Goal: Information Seeking & Learning: Compare options

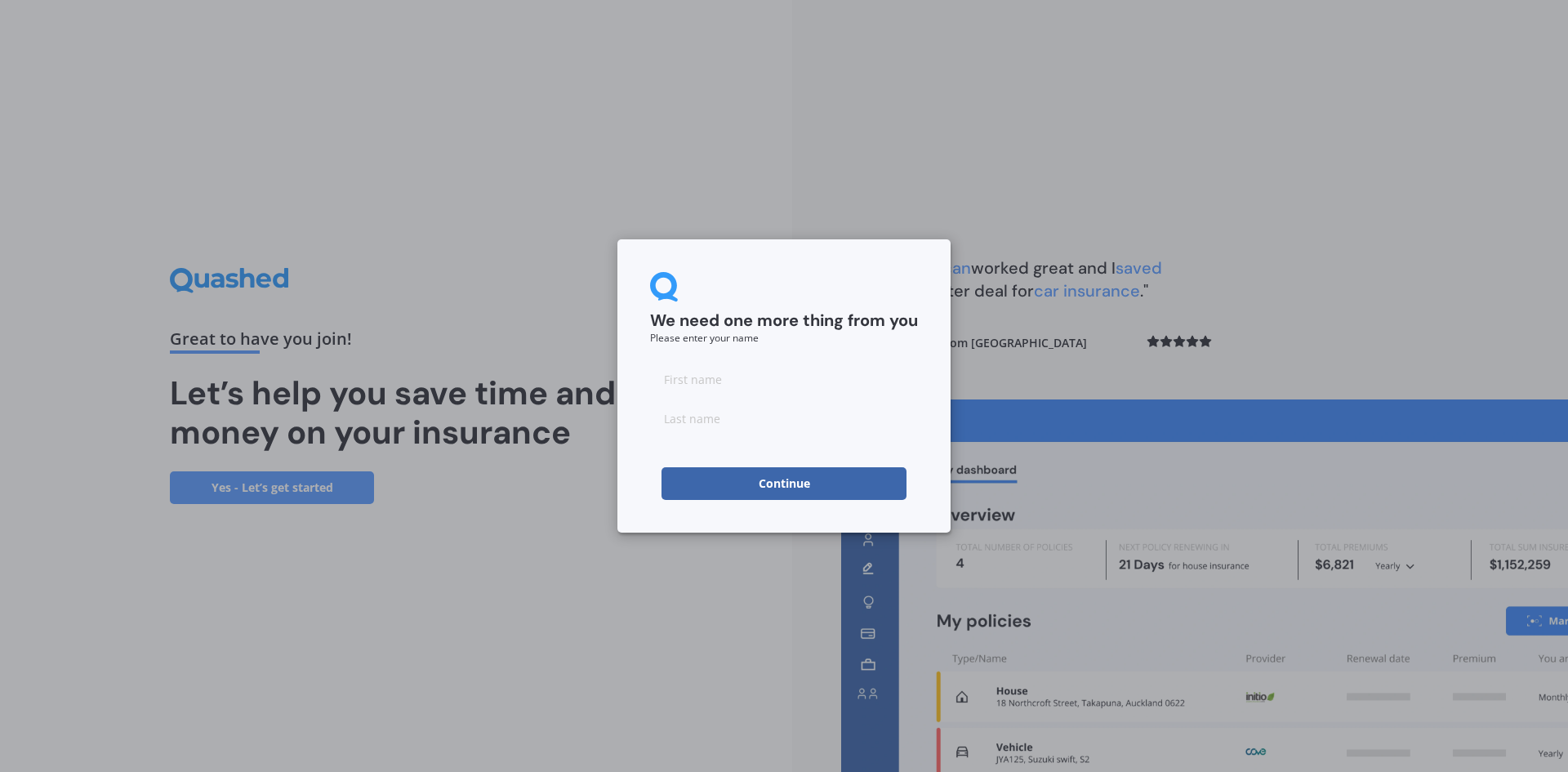
click at [701, 366] on input at bounding box center [784, 379] width 268 height 33
type input "AJAY"
type input "[PERSON_NAME]"
click at [819, 487] on button "Continue" at bounding box center [783, 483] width 245 height 33
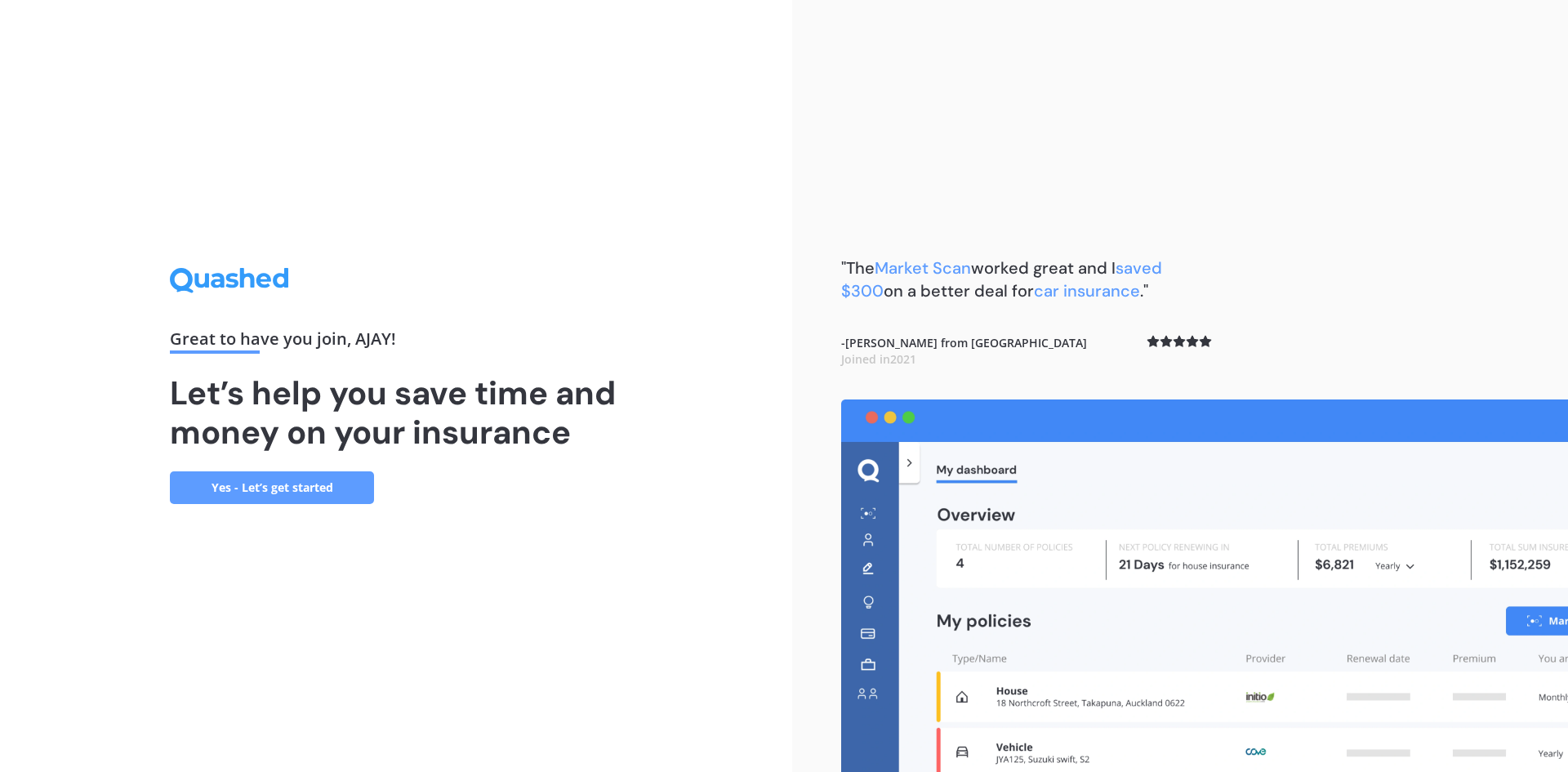
click at [262, 482] on link "Yes - Let’s get started" at bounding box center [272, 488] width 204 height 33
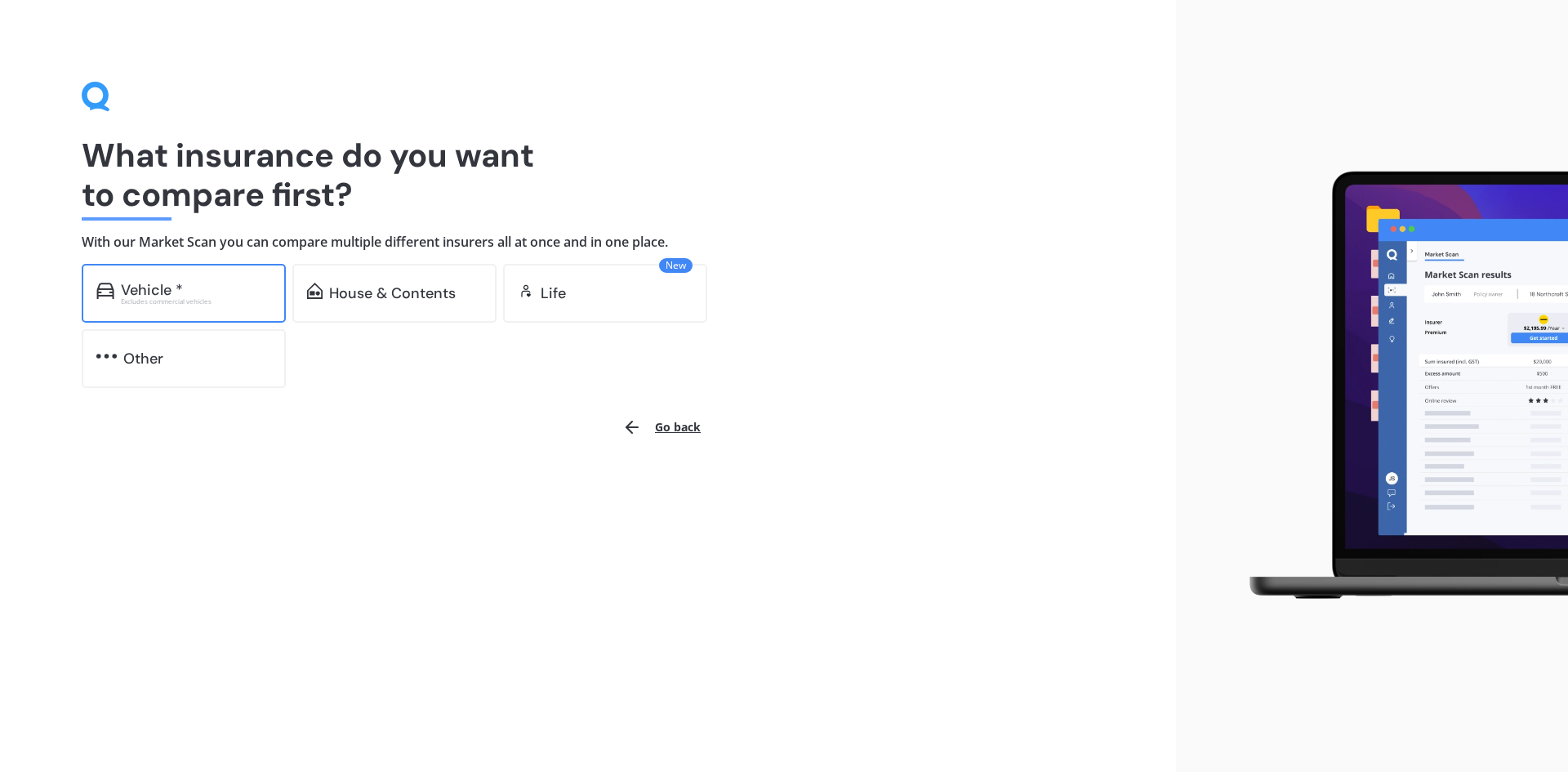
click at [185, 284] on div "Vehicle *" at bounding box center [196, 290] width 150 height 16
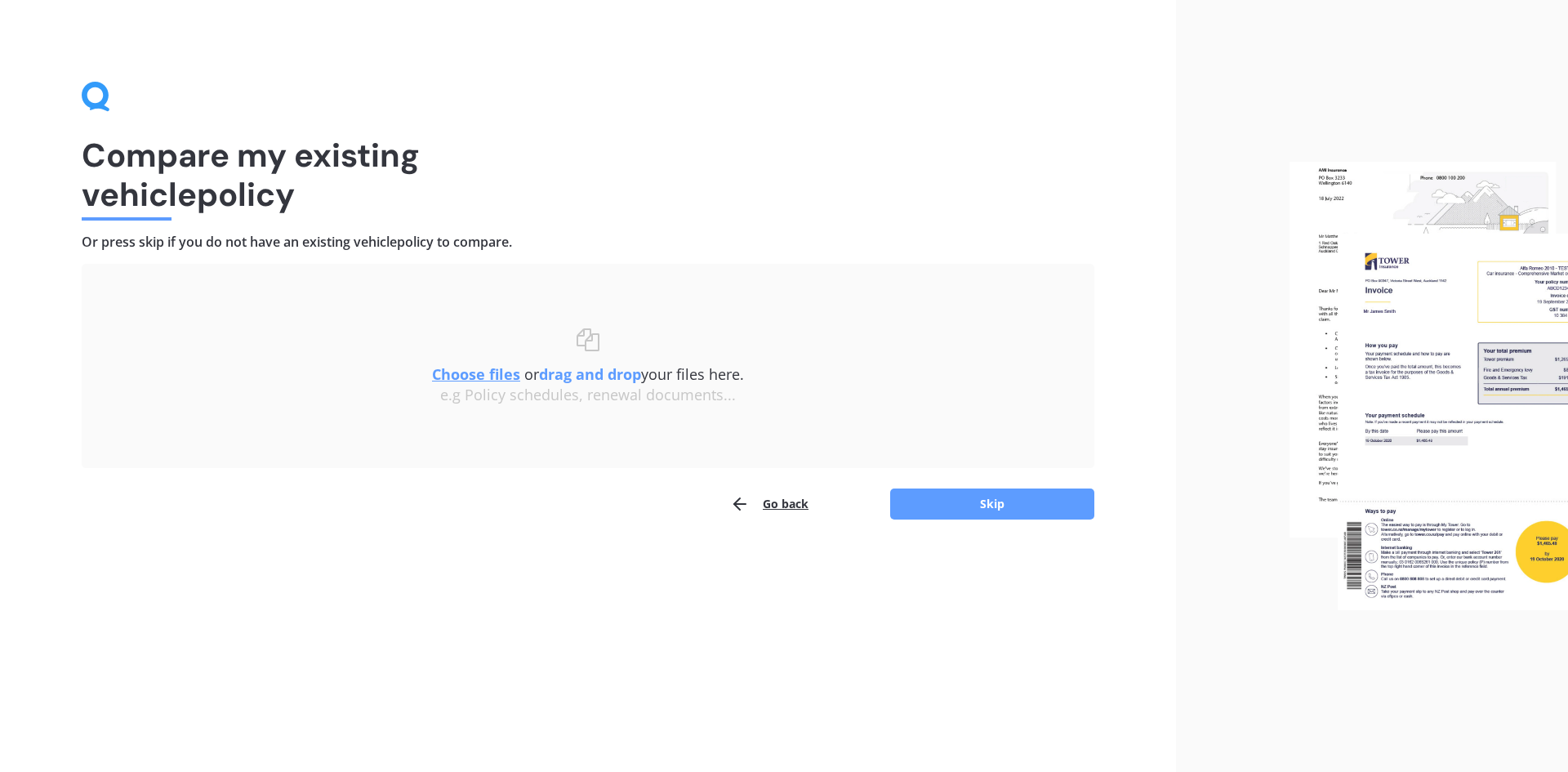
click at [961, 484] on div "Uploading Choose files or drag and drop your files here. Choose files or photos…" at bounding box center [588, 392] width 1013 height 257
click at [953, 501] on button "Skip" at bounding box center [992, 504] width 204 height 31
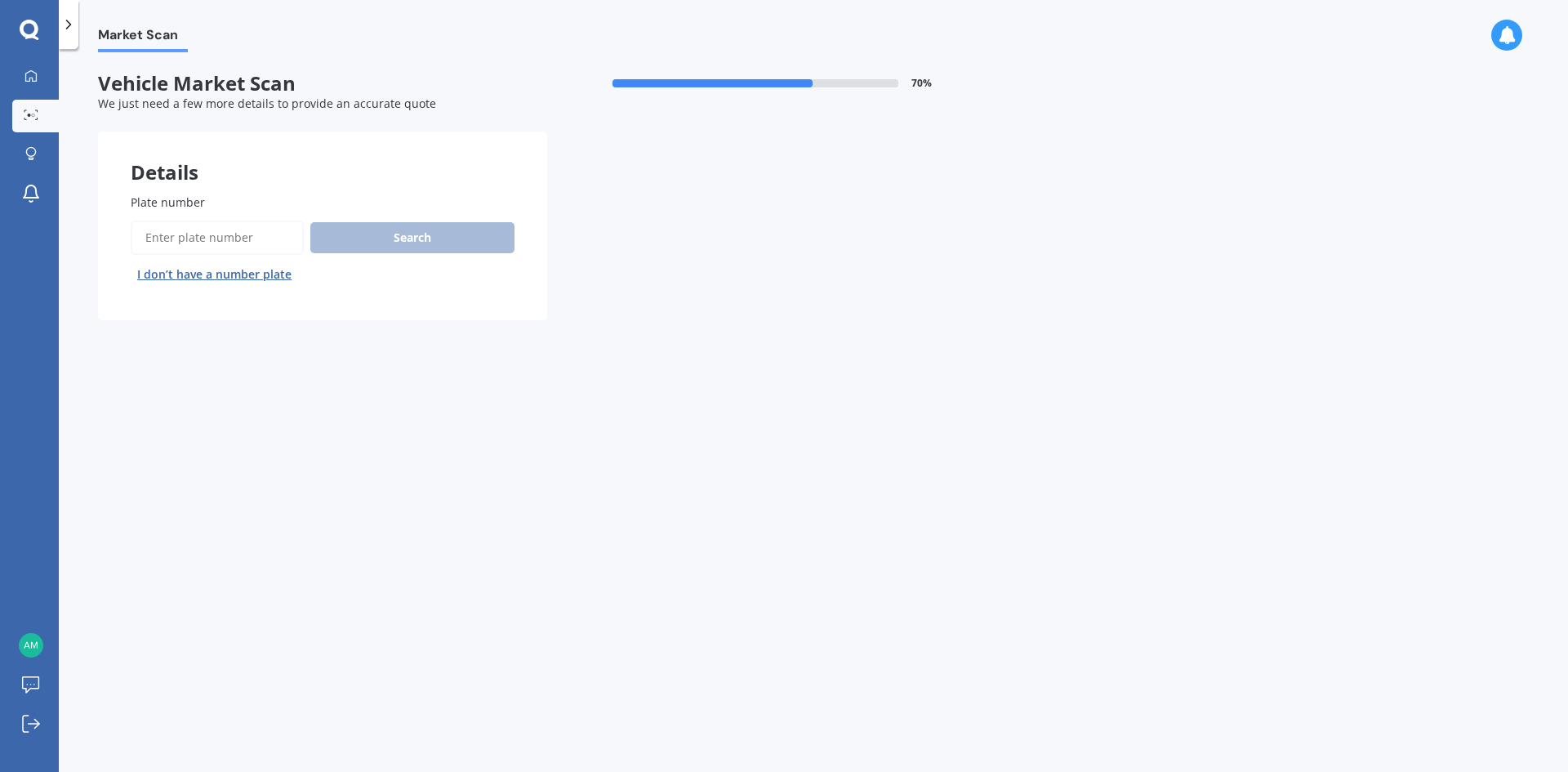
click at [209, 236] on input "Plate number" at bounding box center [217, 238] width 173 height 35
type input "E"
type input "QNY253"
click at [434, 240] on button "Search" at bounding box center [412, 238] width 204 height 31
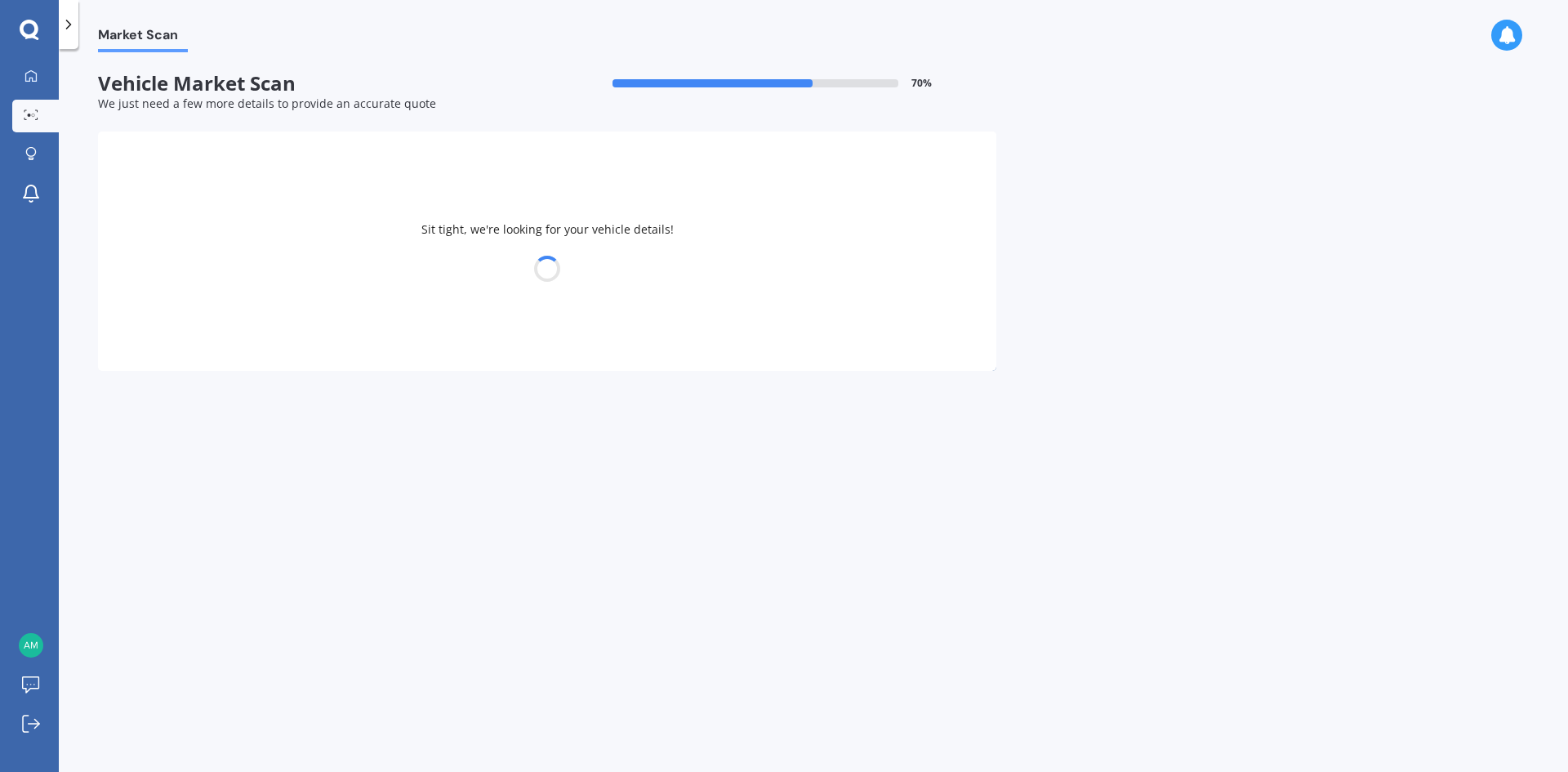
select select "MITSUBISHI"
select select "ASX"
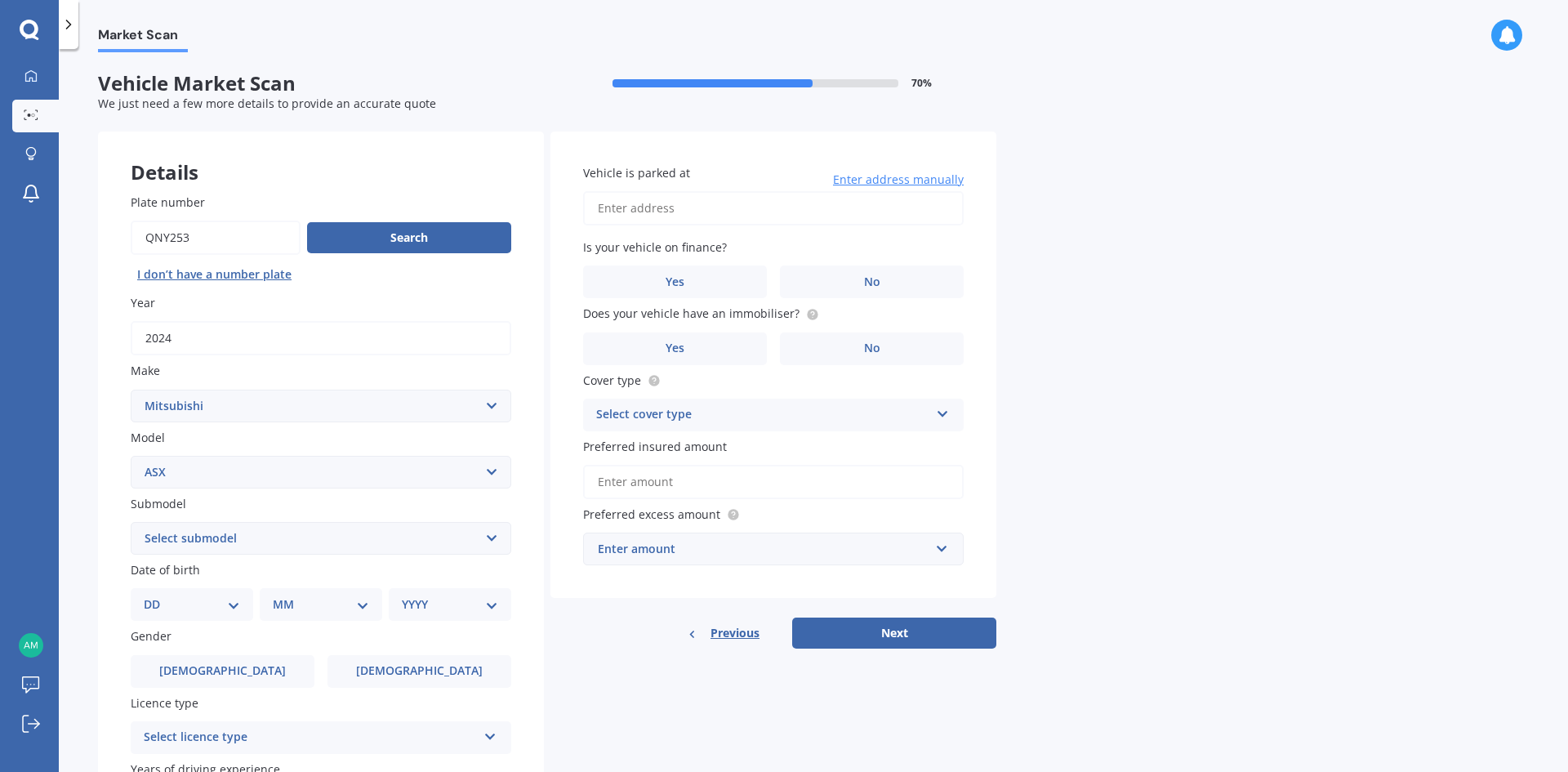
click at [234, 345] on input "2024" at bounding box center [321, 338] width 380 height 35
type input "2023"
click at [247, 525] on select "Select submodel BLK 2.0P/CVT Diesel LS Sport VRX petrol VRX turbo diesel XLS pe…" at bounding box center [321, 539] width 380 height 33
select select "XLS PETROL"
click at [131, 522] on select "Select submodel BLK 2.0P/CVT Diesel LS Sport VRX petrol VRX turbo diesel XLS pe…" at bounding box center [321, 539] width 380 height 33
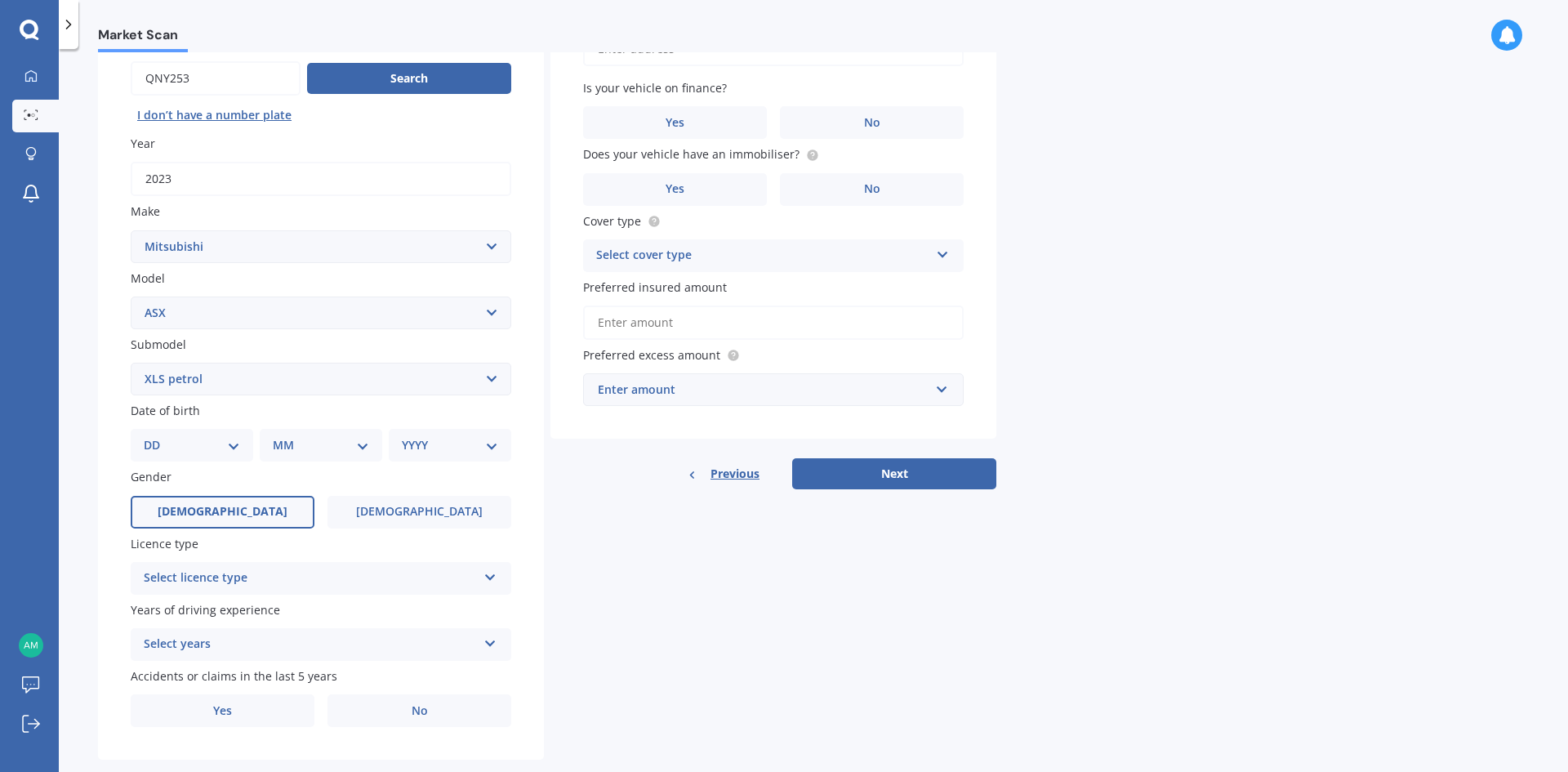
scroll to position [163, 0]
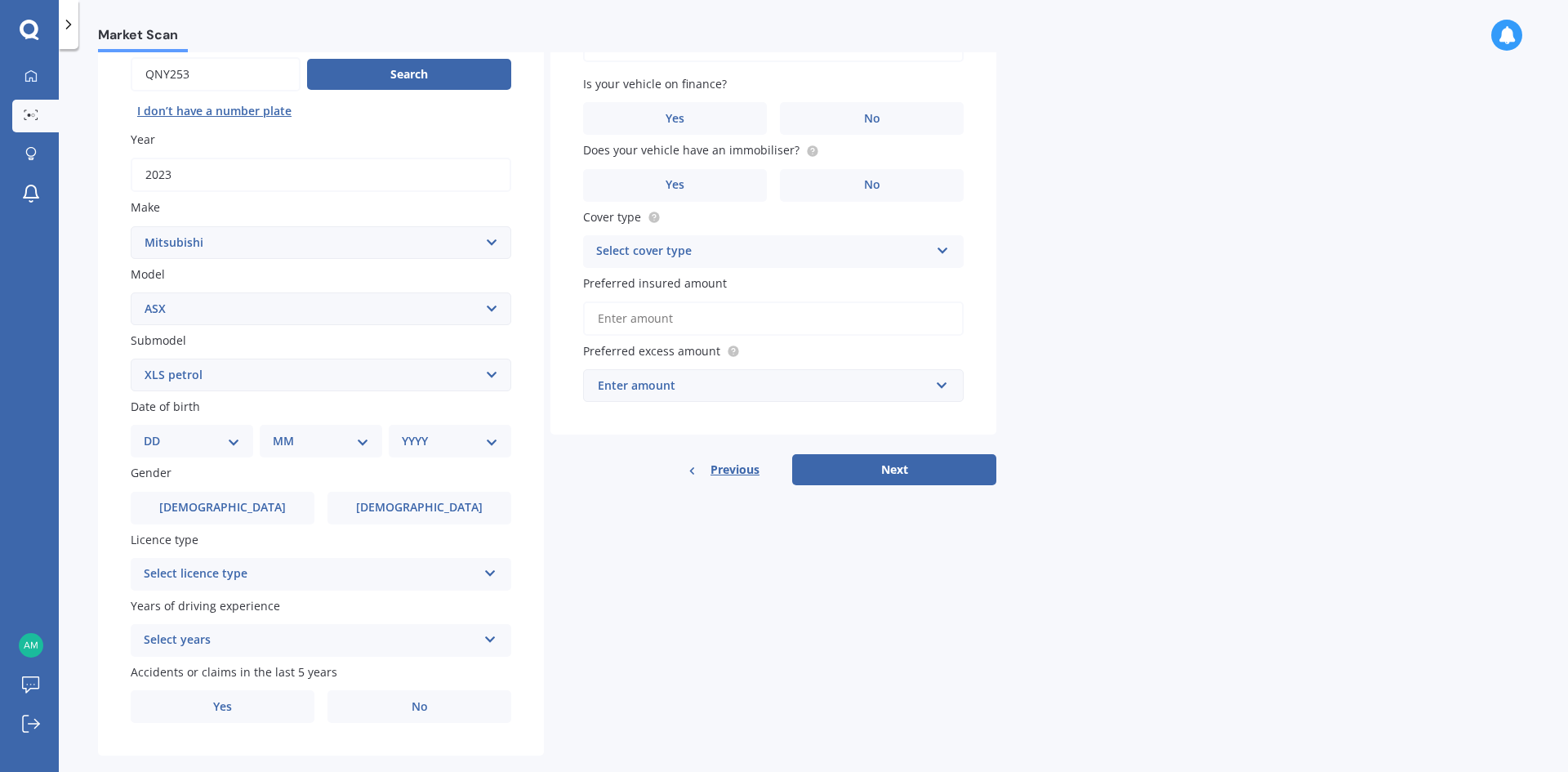
click at [225, 436] on select "DD 01 02 03 04 05 06 07 08 09 10 11 12 13 14 15 16 17 18 19 20 21 22 23 24 25 2…" at bounding box center [191, 441] width 96 height 18
select select "06"
click at [156, 432] on select "DD 01 02 03 04 05 06 07 08 09 10 11 12 13 14 15 16 17 18 19 20 21 22 23 24 25 2…" at bounding box center [191, 441] width 96 height 18
click at [326, 440] on select "MM 01 02 03 04 05 06 07 08 09 10 11 12" at bounding box center [324, 441] width 90 height 18
select select "07"
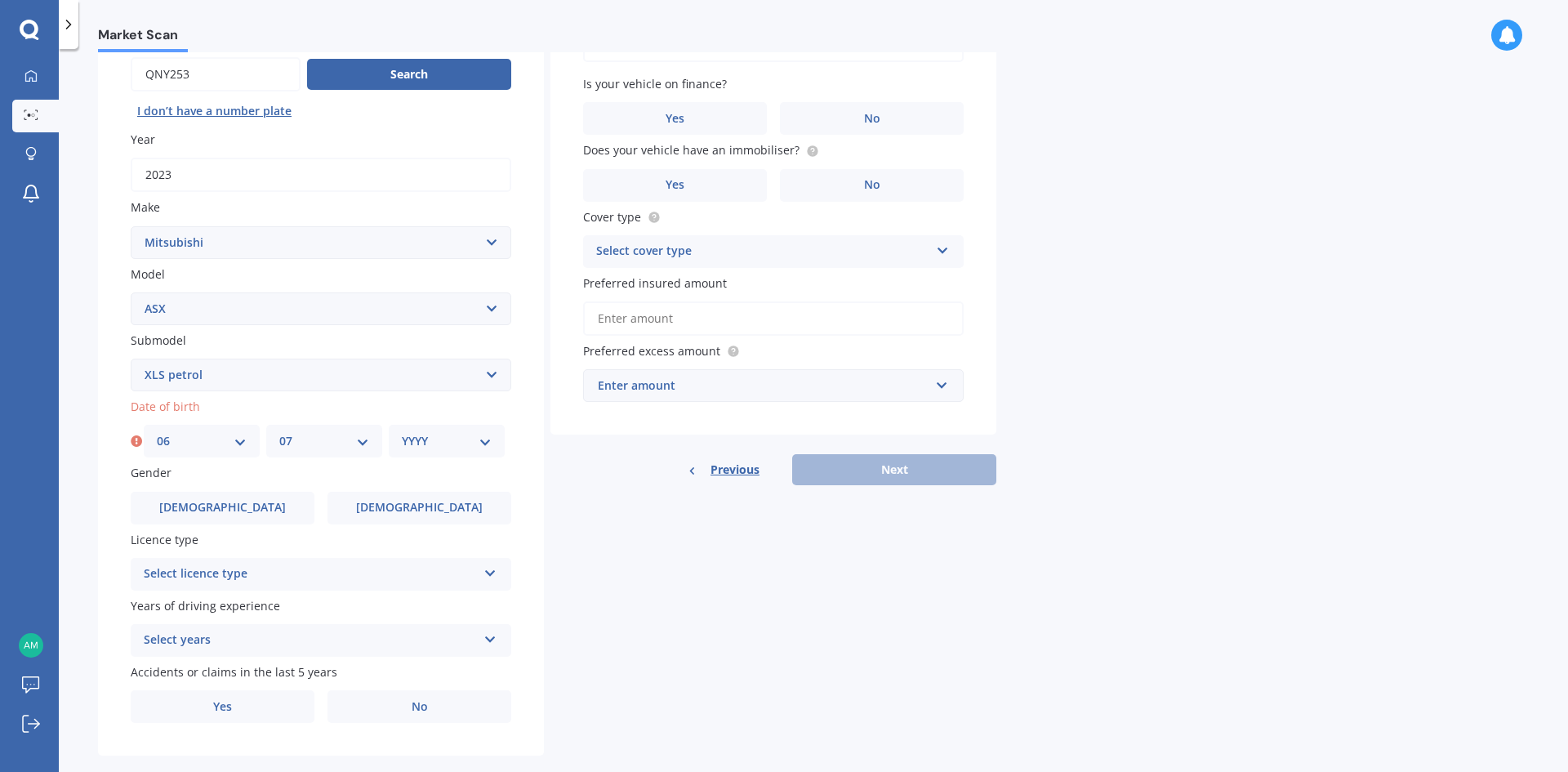
click at [279, 432] on select "MM 01 02 03 04 05 06 07 08 09 10 11 12" at bounding box center [324, 441] width 90 height 18
click at [449, 437] on select "YYYY 2025 2024 2023 2022 2021 2020 2019 2018 2017 2016 2015 2014 2013 2012 2011…" at bounding box center [447, 441] width 90 height 18
select select "1993"
click at [402, 432] on select "YYYY 2025 2024 2023 2022 2021 2020 2019 2018 2017 2016 2015 2014 2013 2012 2011…" at bounding box center [447, 441] width 90 height 18
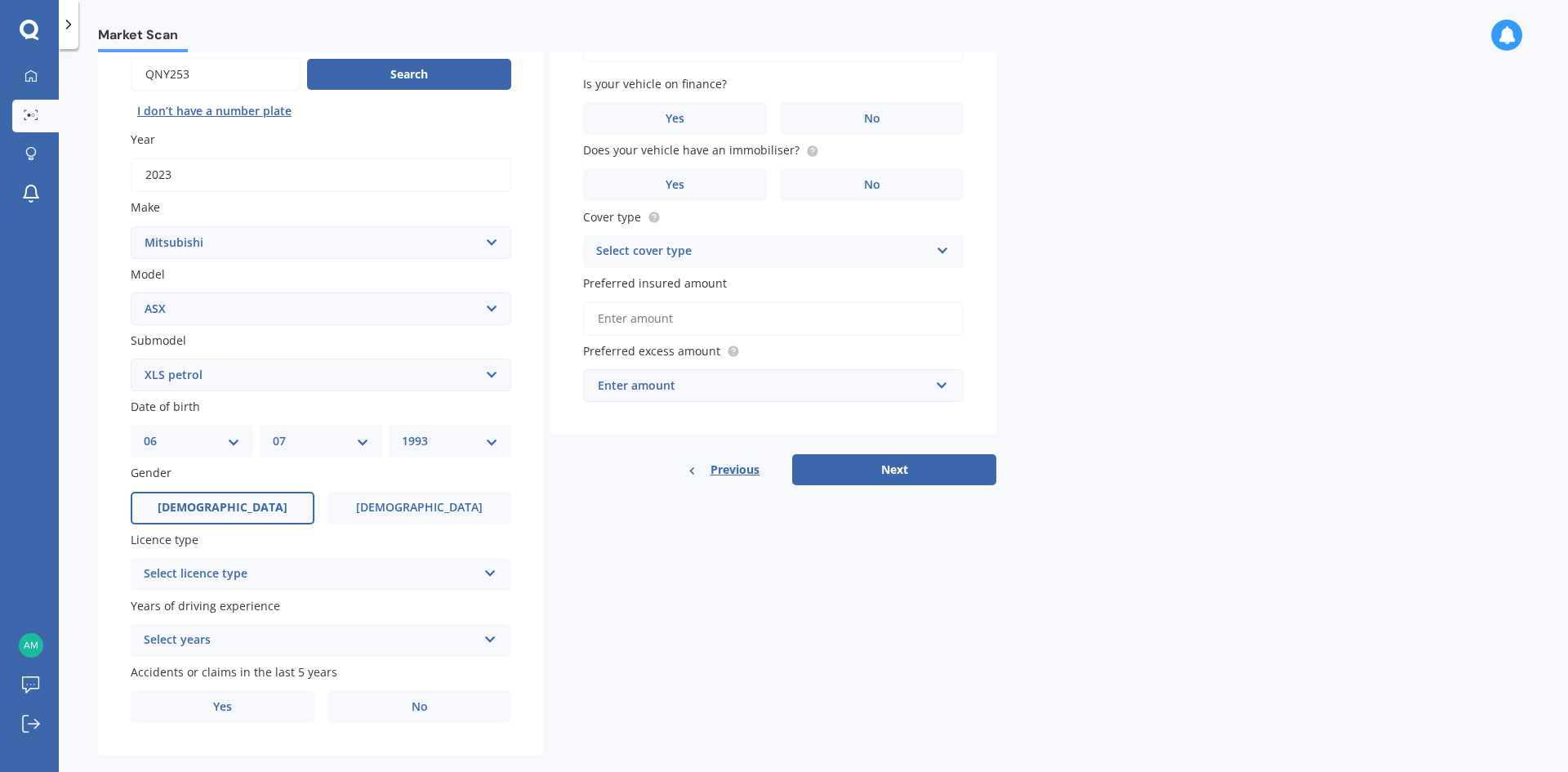
click at [220, 509] on span "[DEMOGRAPHIC_DATA]" at bounding box center [222, 507] width 130 height 14
click at [0, 0] on input "[DEMOGRAPHIC_DATA]" at bounding box center [0, 0] width 0 height 0
click at [337, 572] on div "Select licence type" at bounding box center [309, 574] width 333 height 20
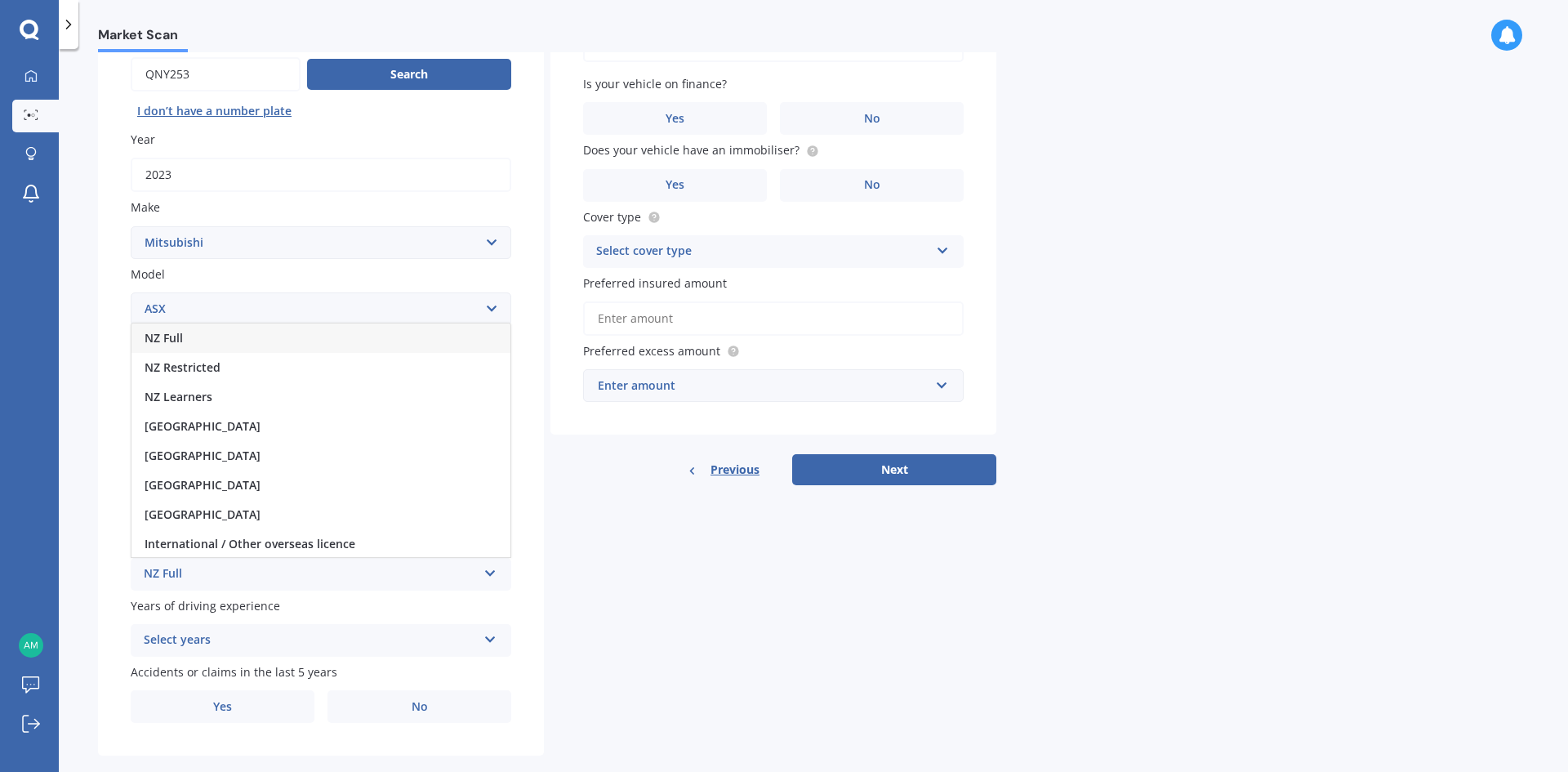
click at [258, 340] on div "NZ Full" at bounding box center [321, 338] width 379 height 29
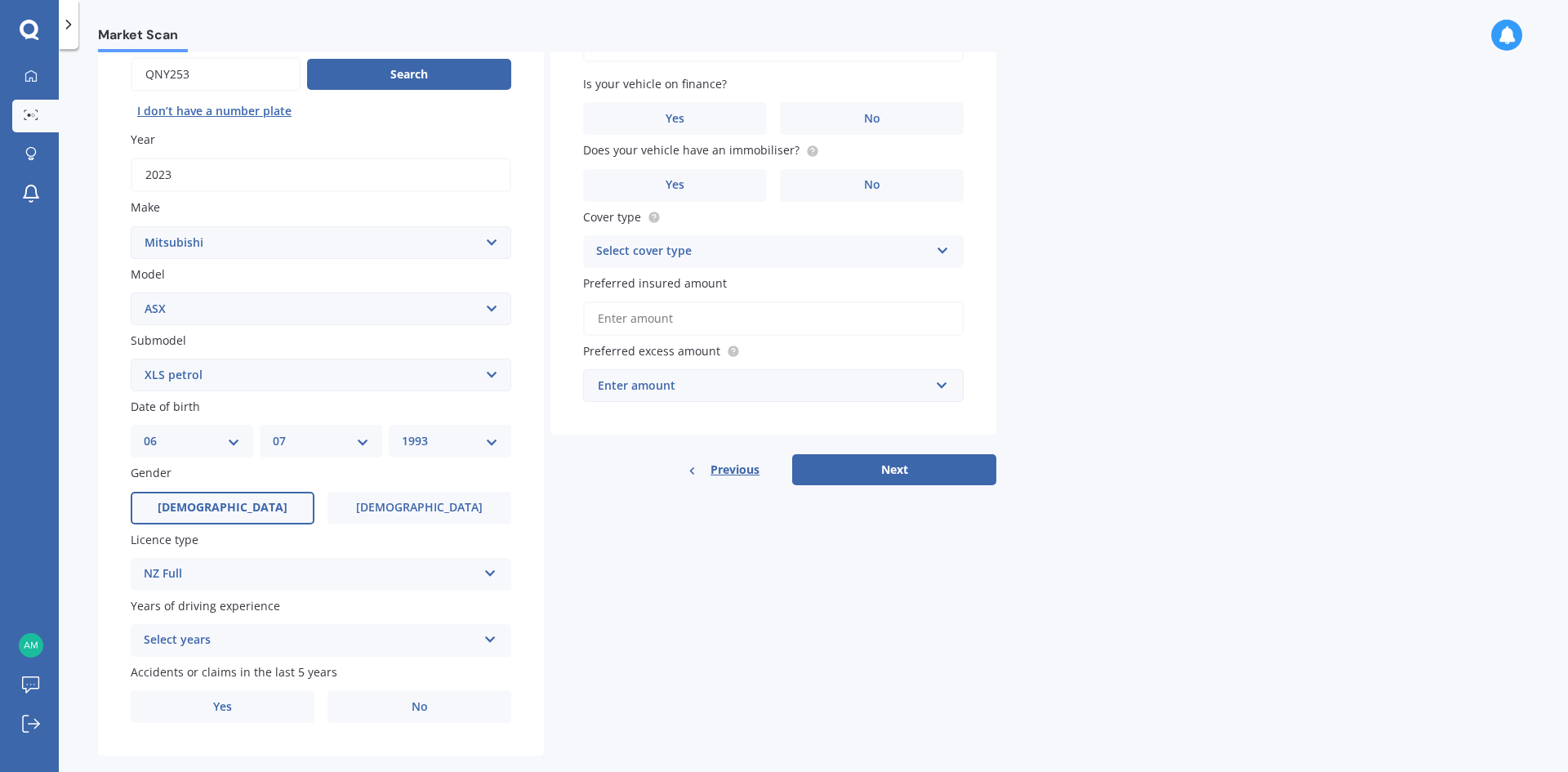
click at [271, 641] on div "Select years" at bounding box center [309, 640] width 333 height 20
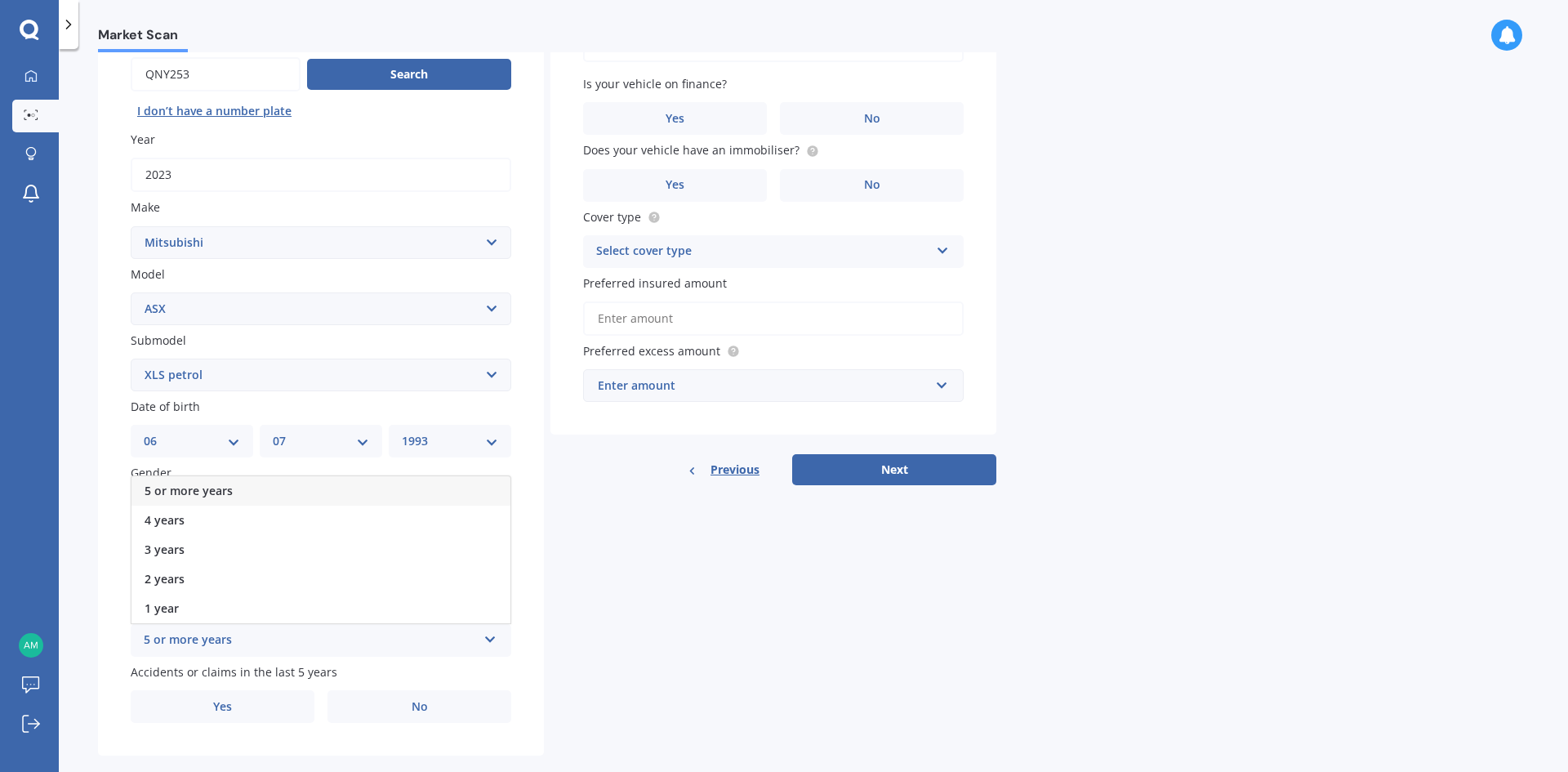
click at [223, 490] on span "5 or more years" at bounding box center [188, 490] width 88 height 16
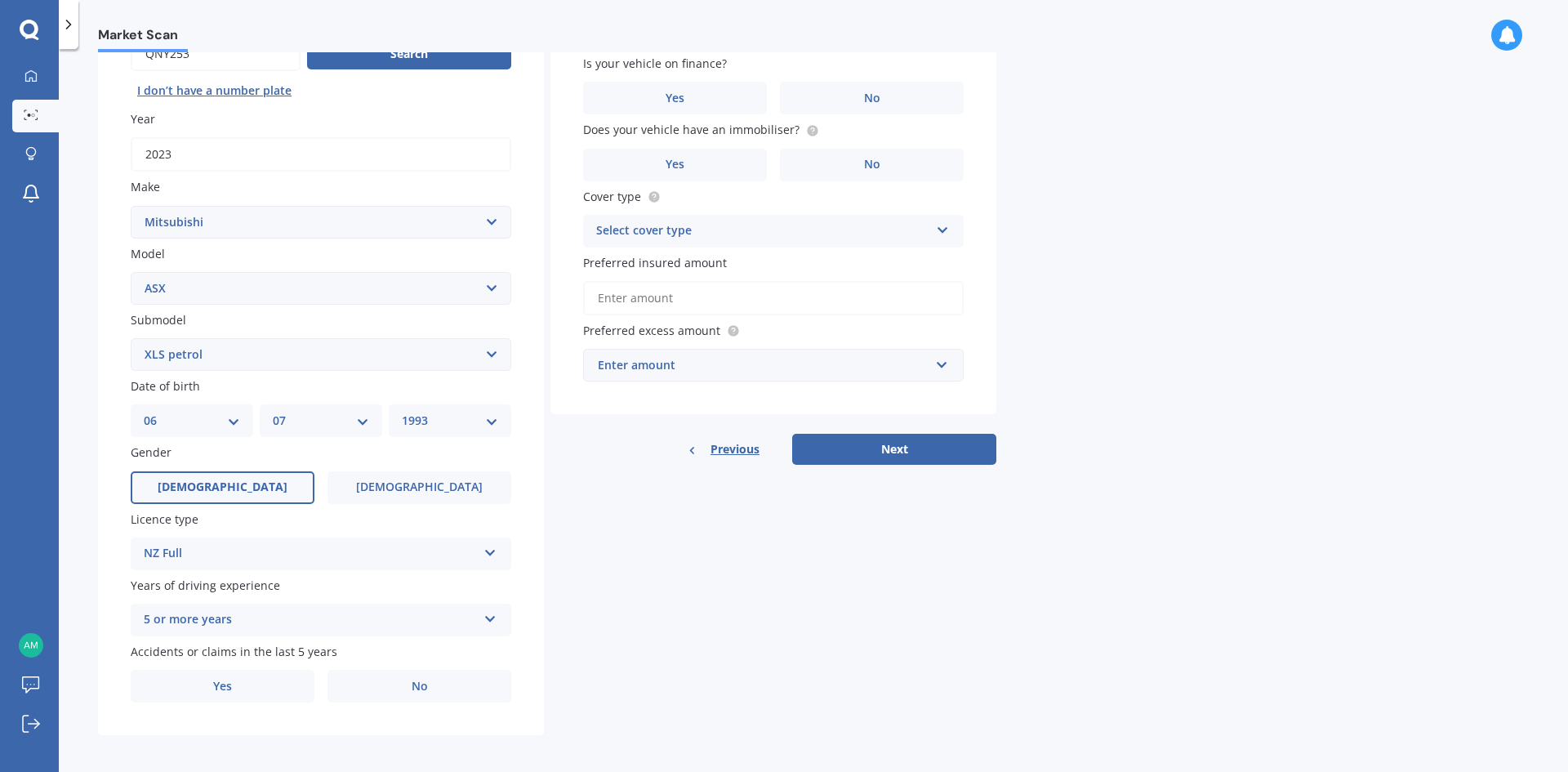
scroll to position [189, 0]
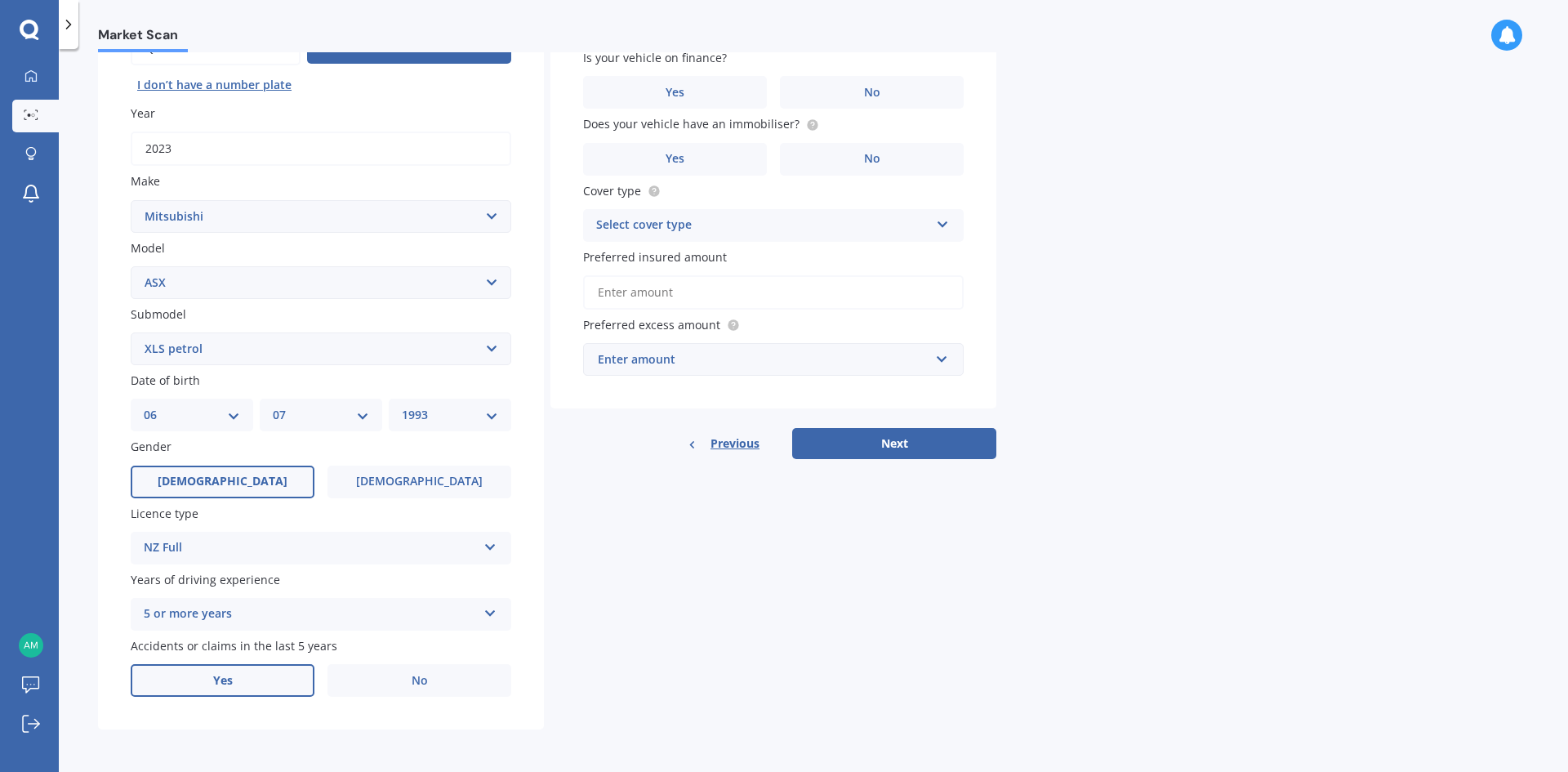
click at [263, 683] on label "Yes" at bounding box center [222, 680] width 184 height 33
click at [0, 0] on input "Yes" at bounding box center [0, 0] width 0 height 0
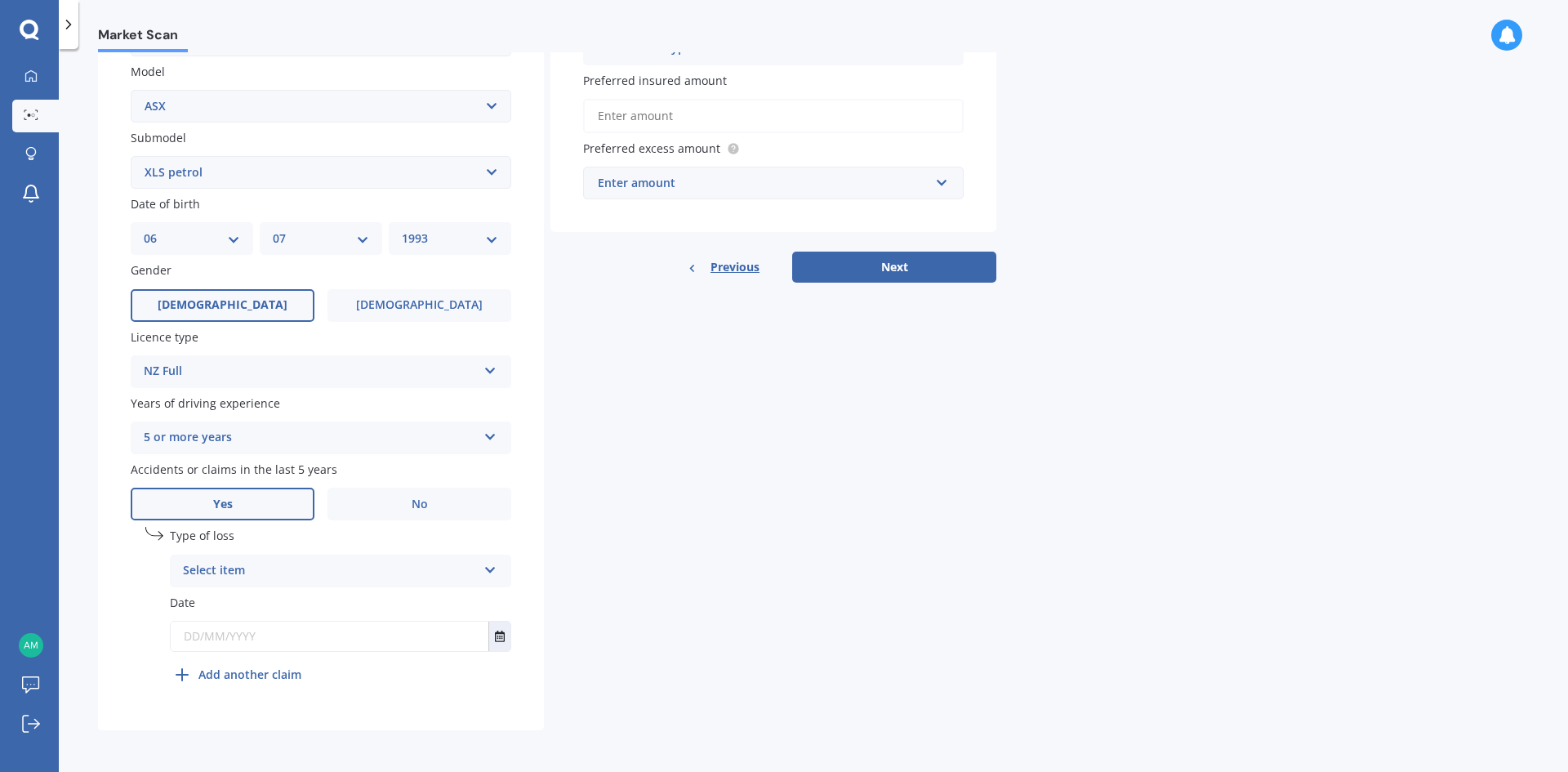
scroll to position [367, 0]
click at [356, 570] on div "Select item" at bounding box center [330, 570] width 294 height 20
click at [283, 601] on div "At fault accident" at bounding box center [340, 602] width 340 height 29
click at [217, 635] on input "text" at bounding box center [329, 635] width 318 height 29
type input "[DATE]"
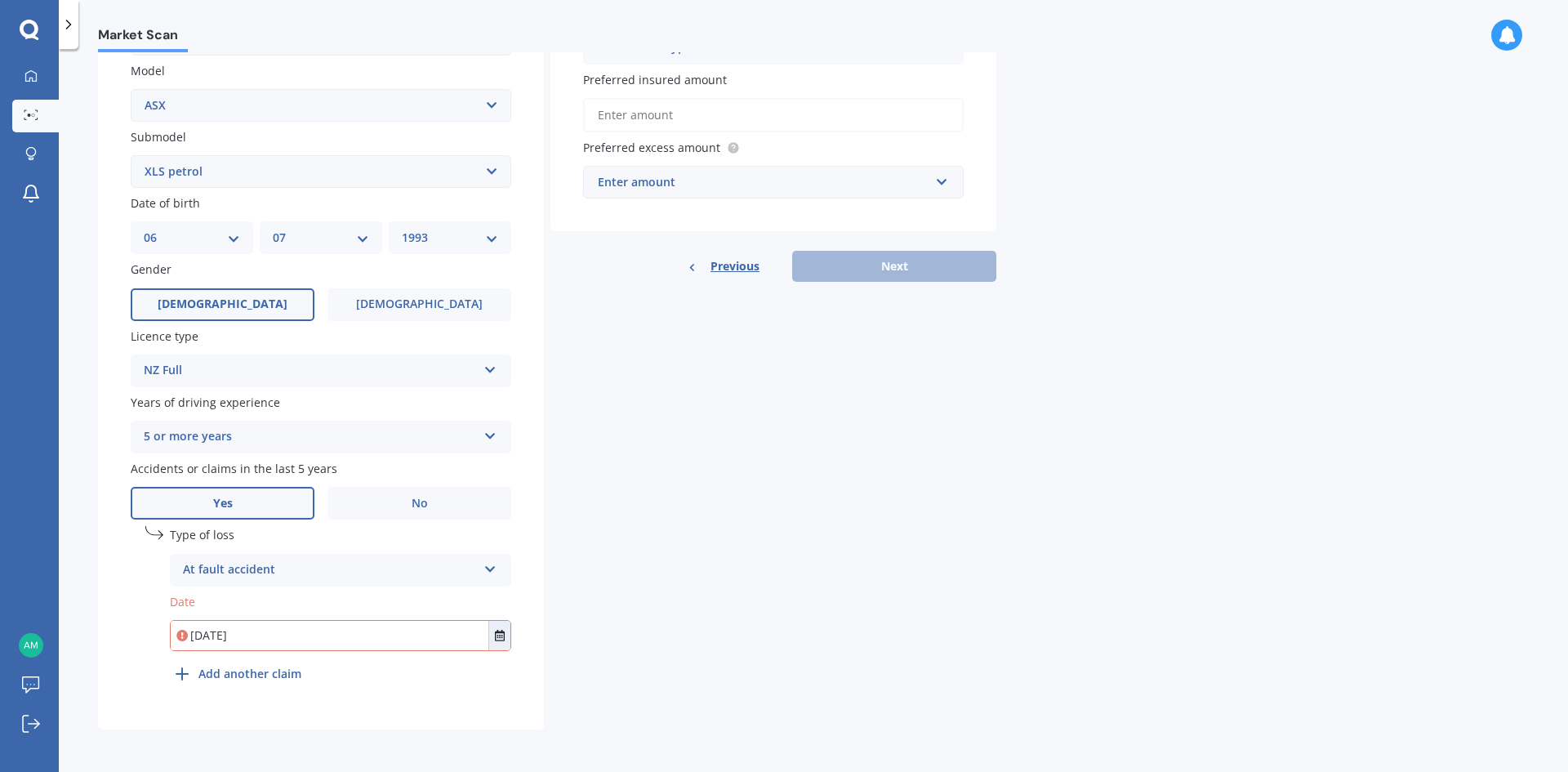
click at [411, 668] on div "undefined 1 Type of loss At fault accident At fault accident Not at fault accid…" at bounding box center [341, 607] width 341 height 163
click at [227, 676] on b "Add another claim" at bounding box center [250, 673] width 103 height 17
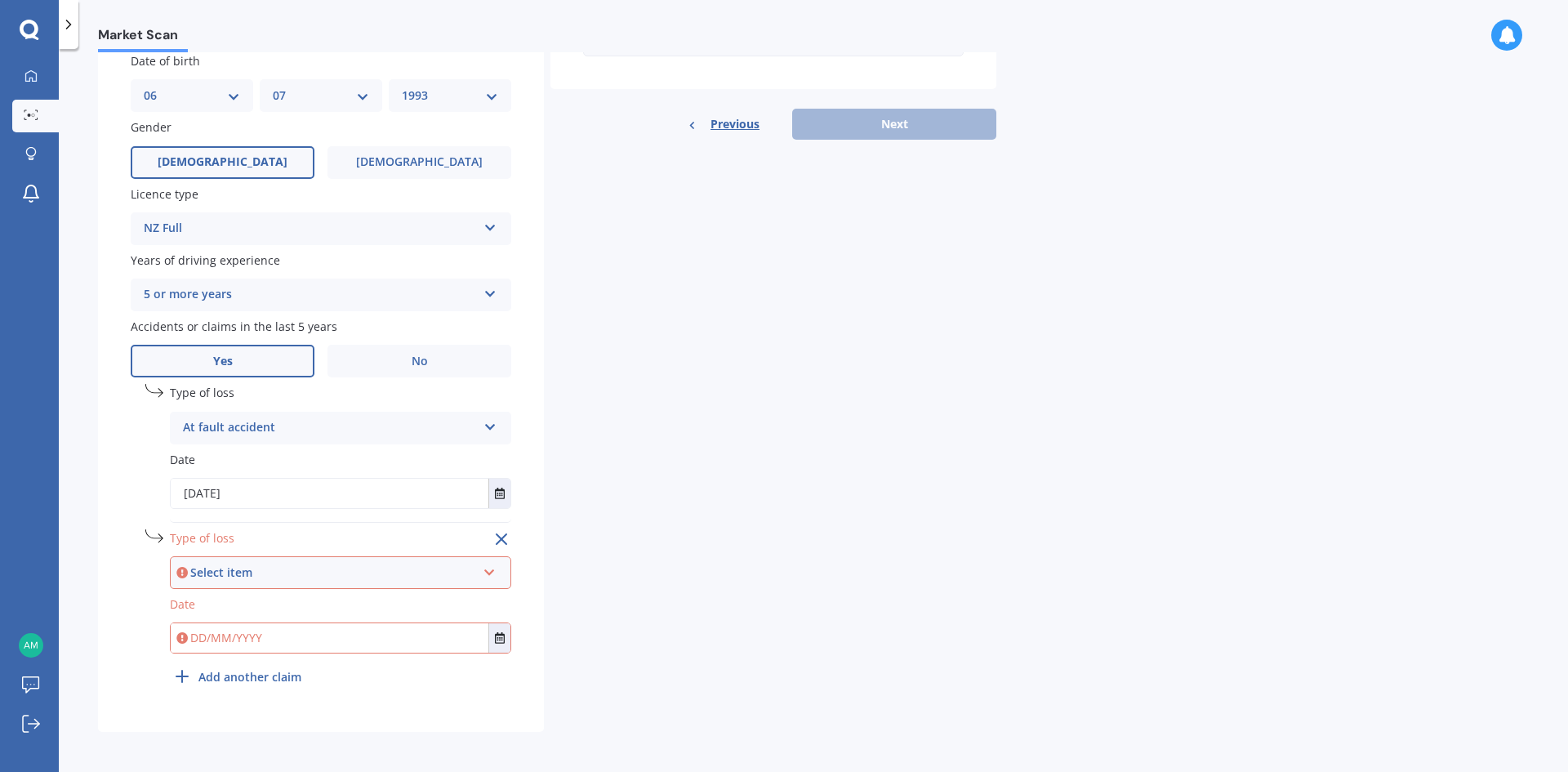
scroll to position [511, 0]
click at [216, 571] on div "Select item" at bounding box center [333, 570] width 286 height 18
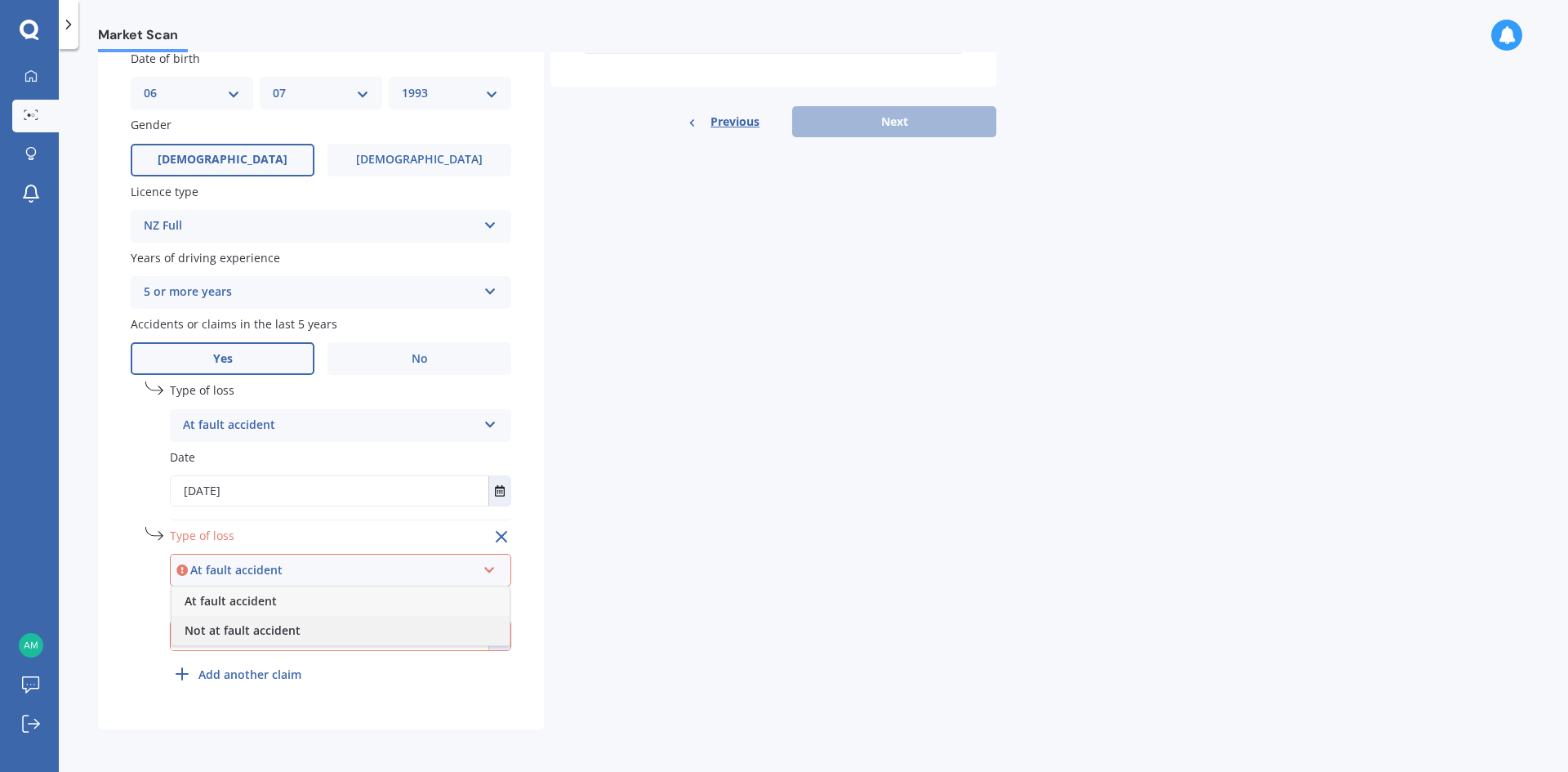
click at [215, 631] on span "Not at fault accident" at bounding box center [243, 630] width 116 height 16
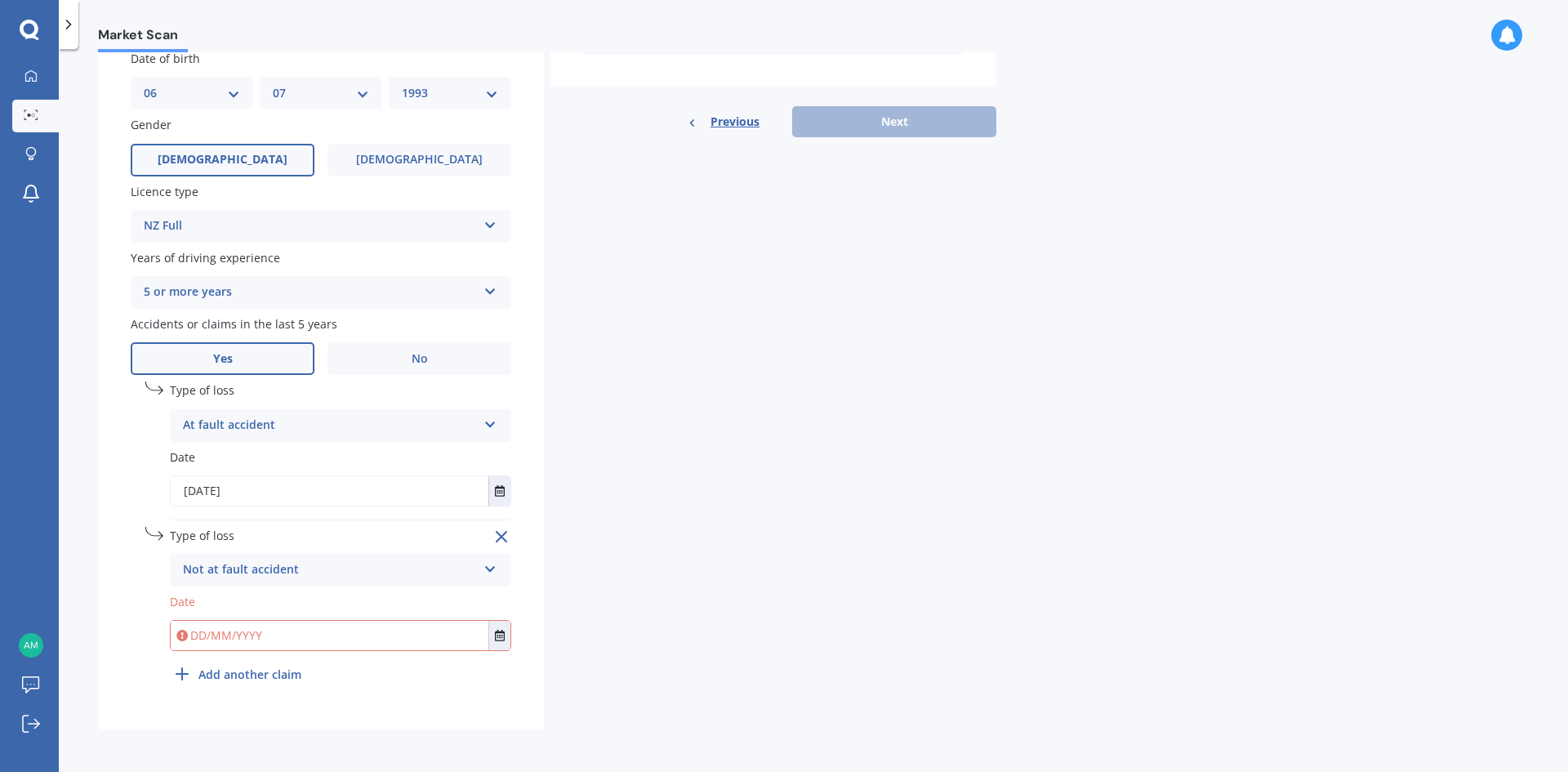
click at [192, 638] on input "text" at bounding box center [329, 635] width 318 height 29
type input "[DATE]"
click at [773, 511] on div "Details Plate number Search I don’t have a number plate Year [DATE] Make Select…" at bounding box center [546, 175] width 898 height 1110
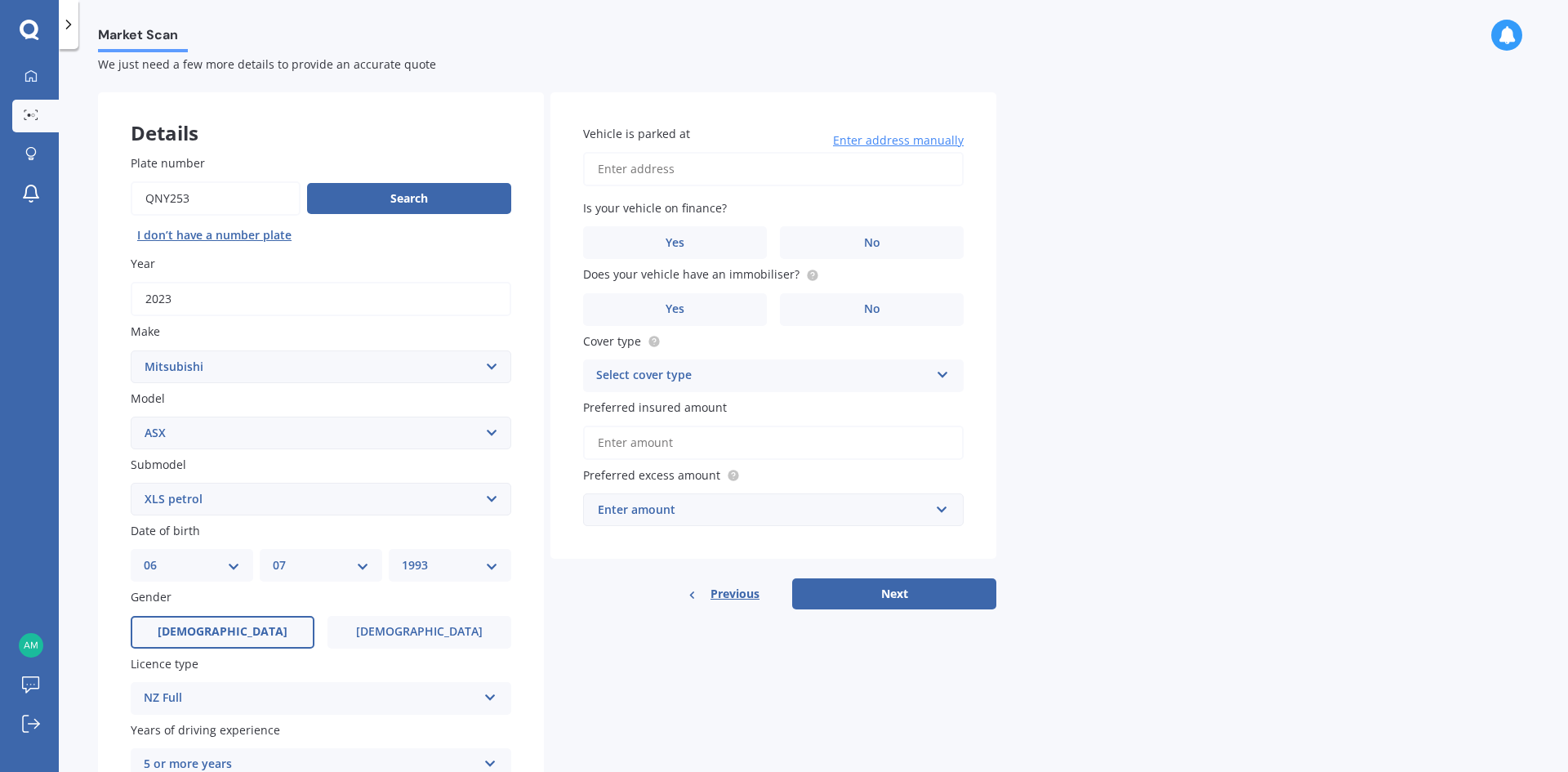
scroll to position [0, 0]
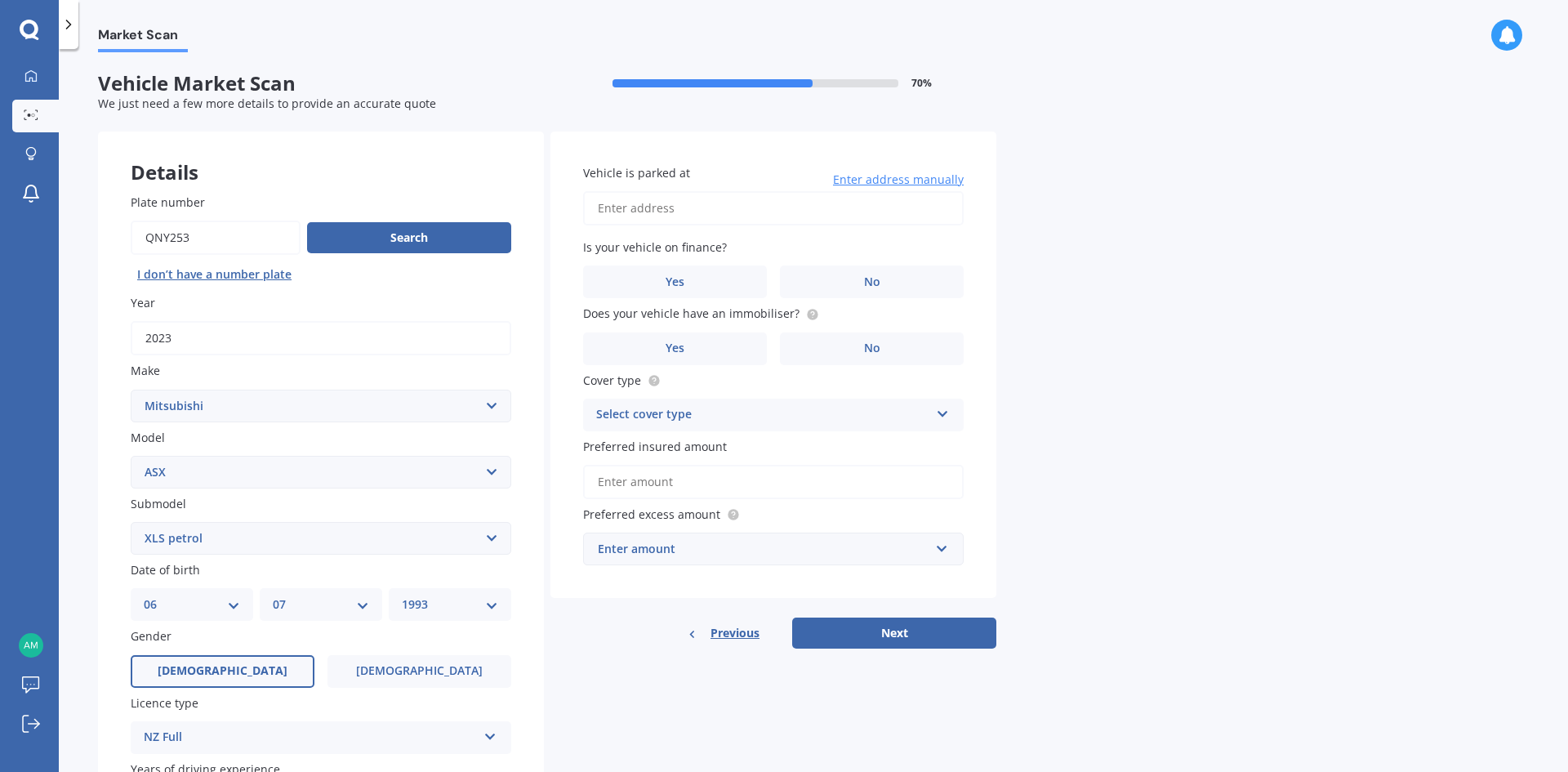
click at [704, 212] on input "Vehicle is parked at" at bounding box center [774, 208] width 380 height 35
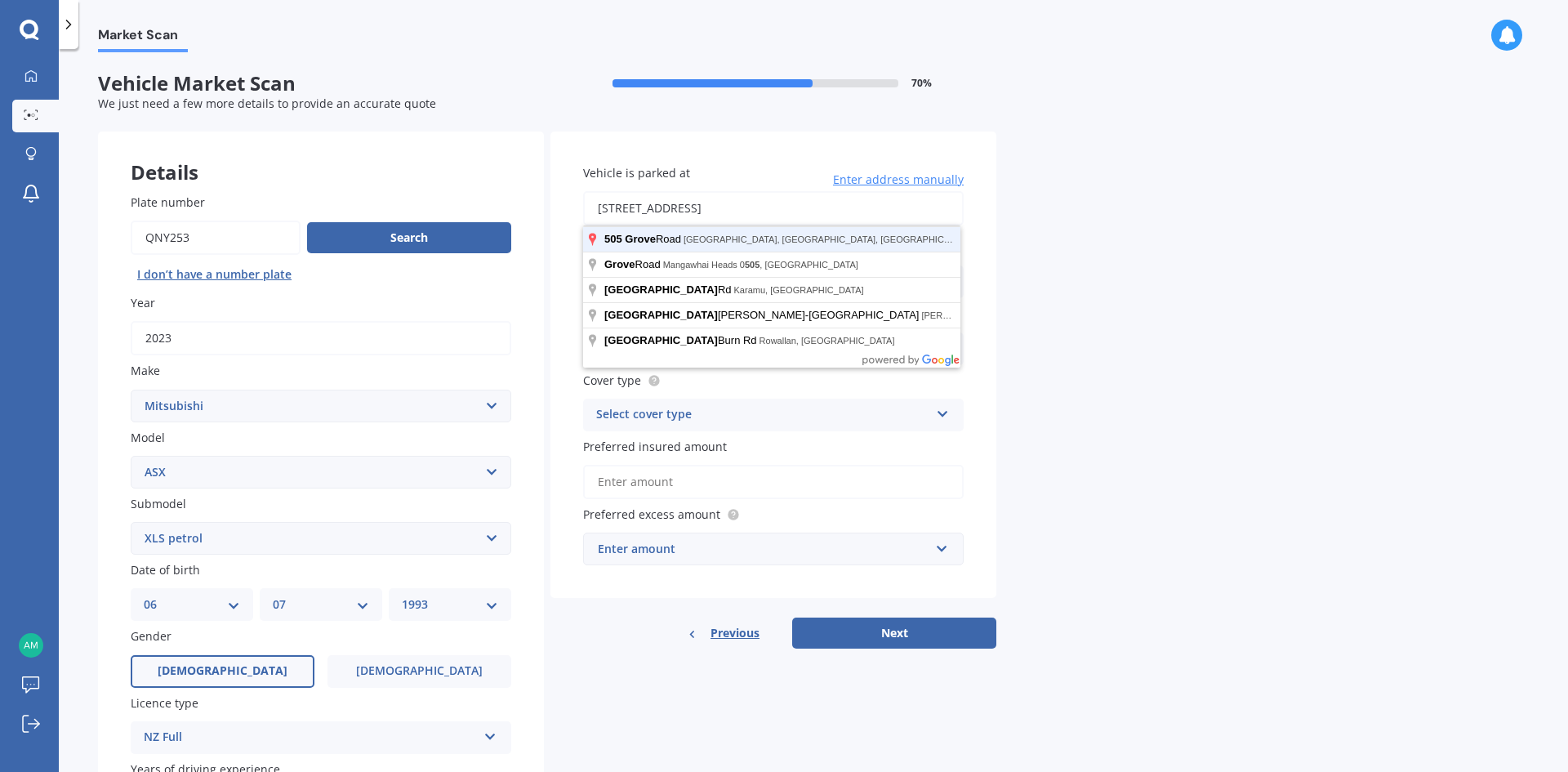
click at [792, 617] on button "Next" at bounding box center [894, 633] width 204 height 31
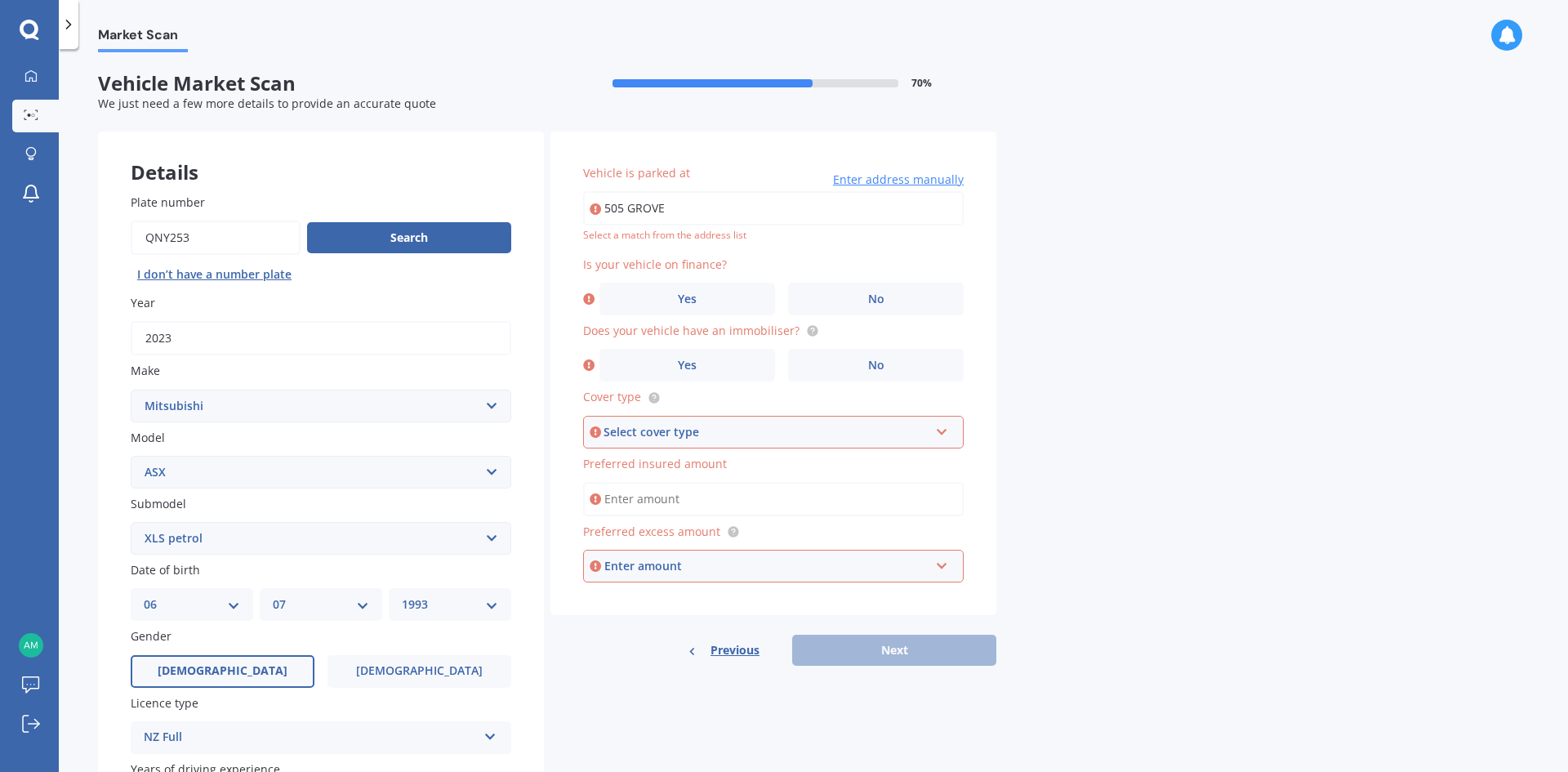
type input "[STREET_ADDRESS]"
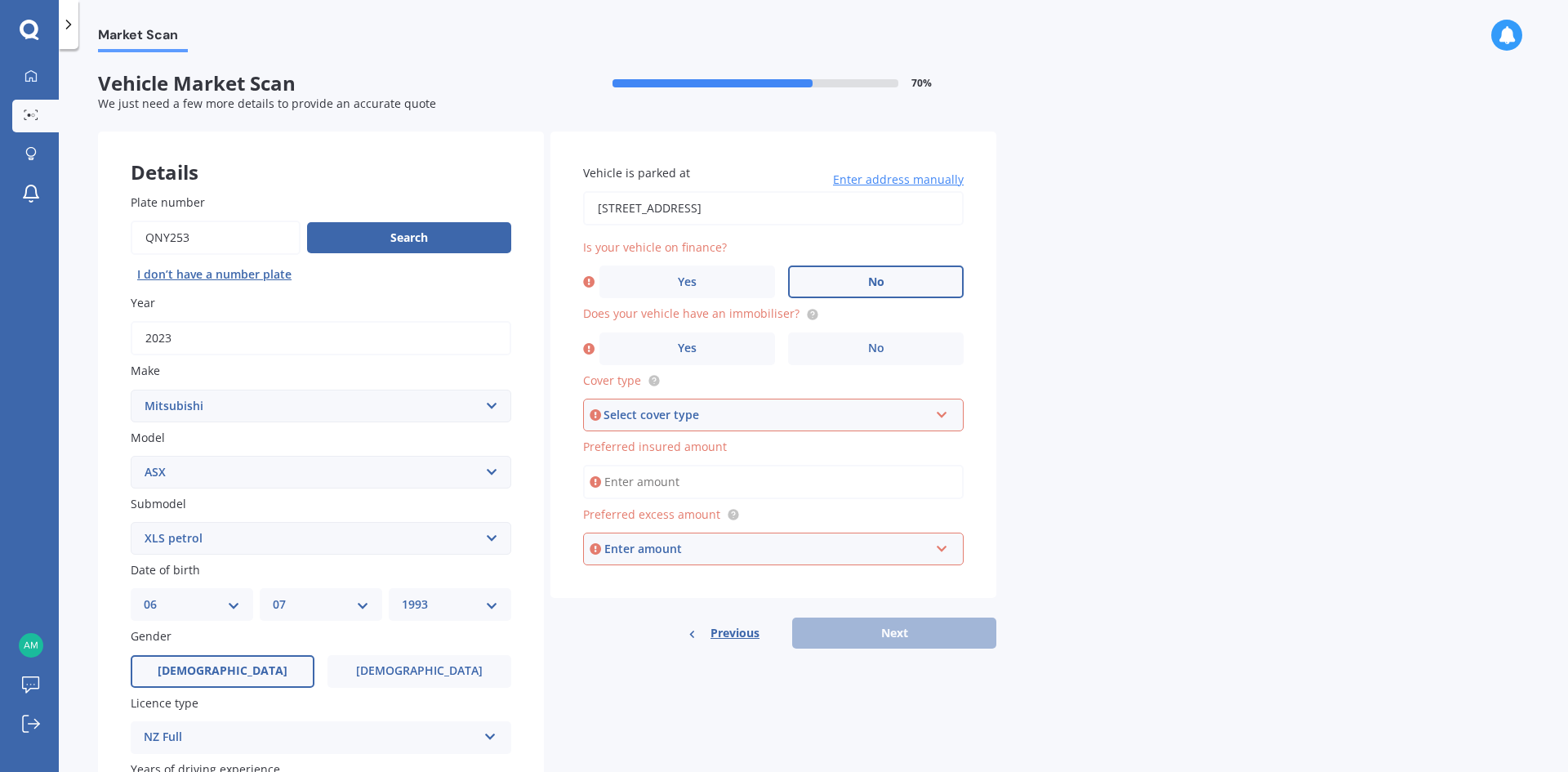
click at [924, 284] on label "No" at bounding box center [876, 282] width 175 height 33
click at [0, 0] on input "No" at bounding box center [0, 0] width 0 height 0
click at [872, 354] on span "No" at bounding box center [876, 348] width 16 height 14
click at [0, 0] on input "No" at bounding box center [0, 0] width 0 height 0
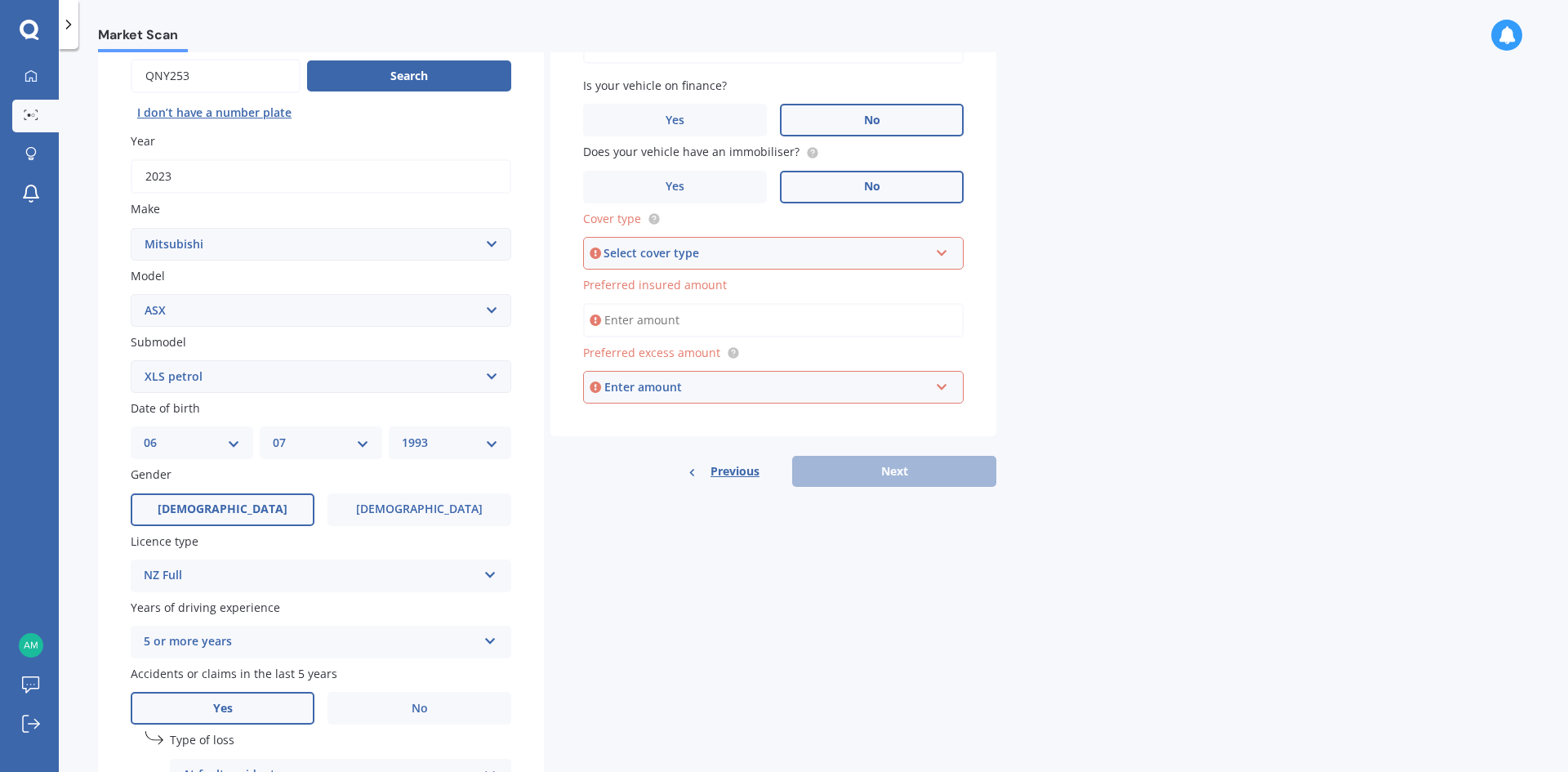
scroll to position [163, 0]
click at [838, 246] on div "Select cover type" at bounding box center [766, 252] width 325 height 18
click at [726, 282] on div "Comprehensive" at bounding box center [773, 283] width 377 height 29
click at [697, 321] on input "Preferred insured amount" at bounding box center [774, 319] width 380 height 35
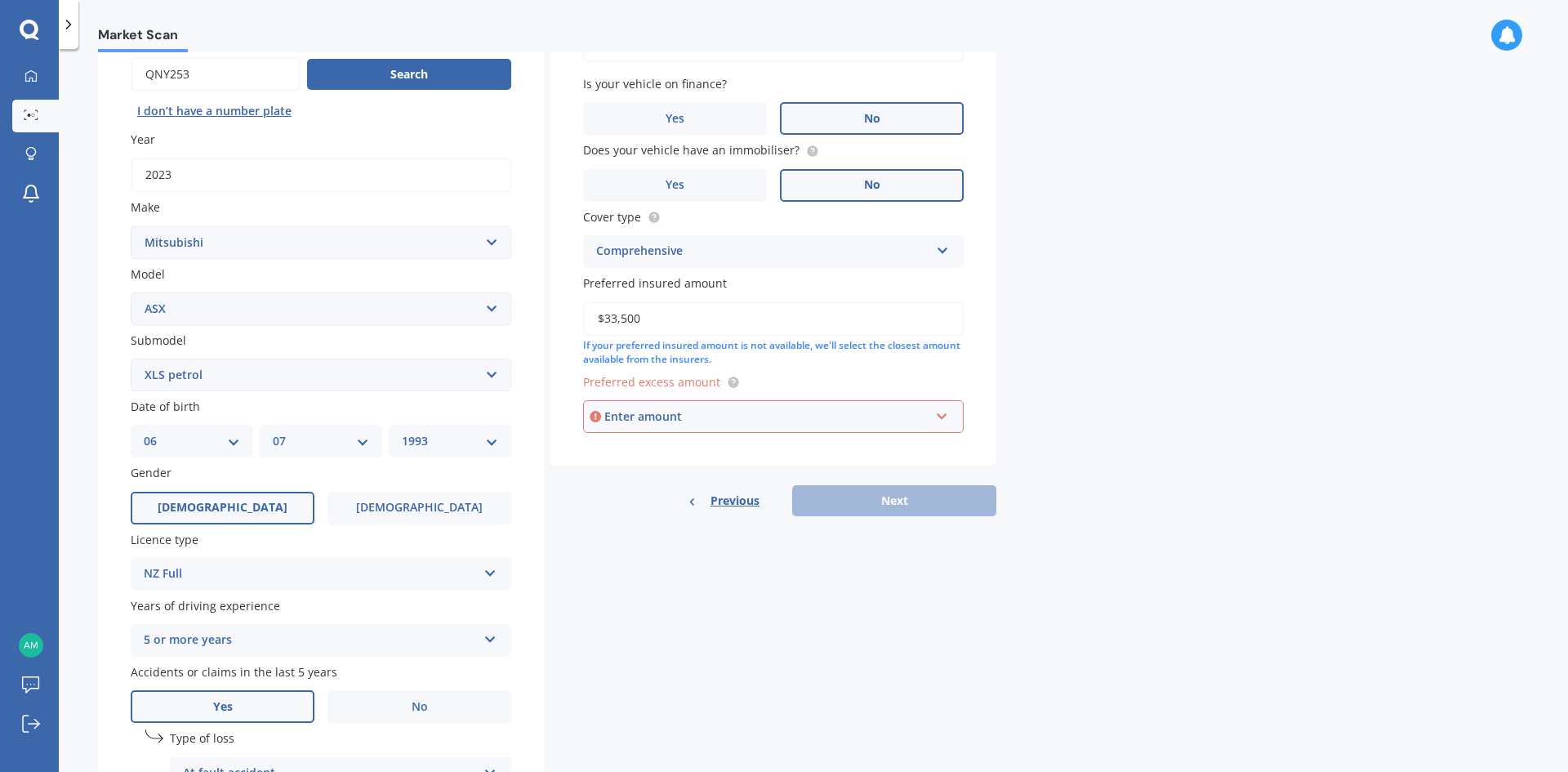
type input "$33,500"
click at [715, 415] on div "Enter amount" at bounding box center [767, 416] width 325 height 18
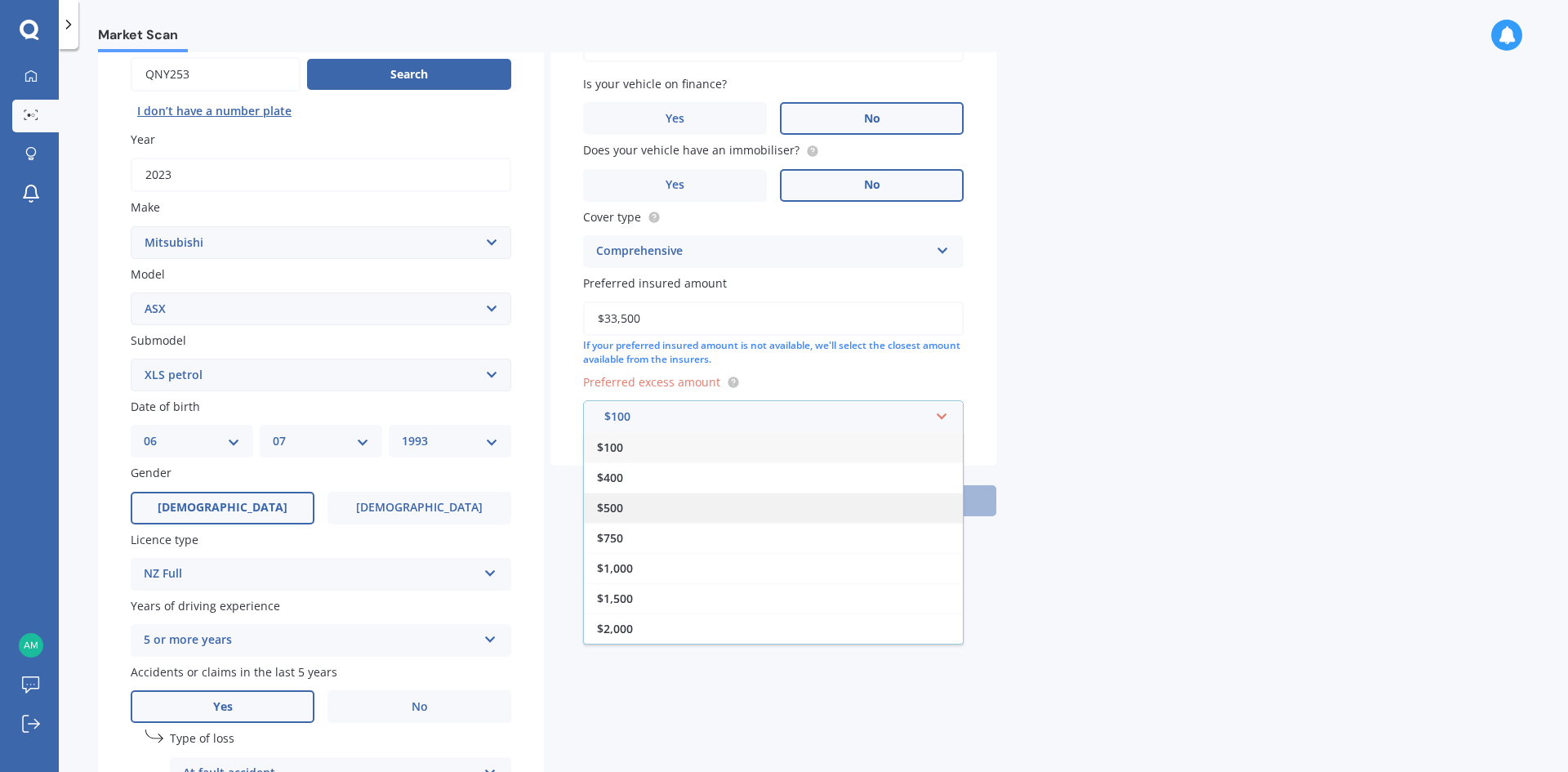
click at [663, 514] on div "$500" at bounding box center [774, 507] width 379 height 30
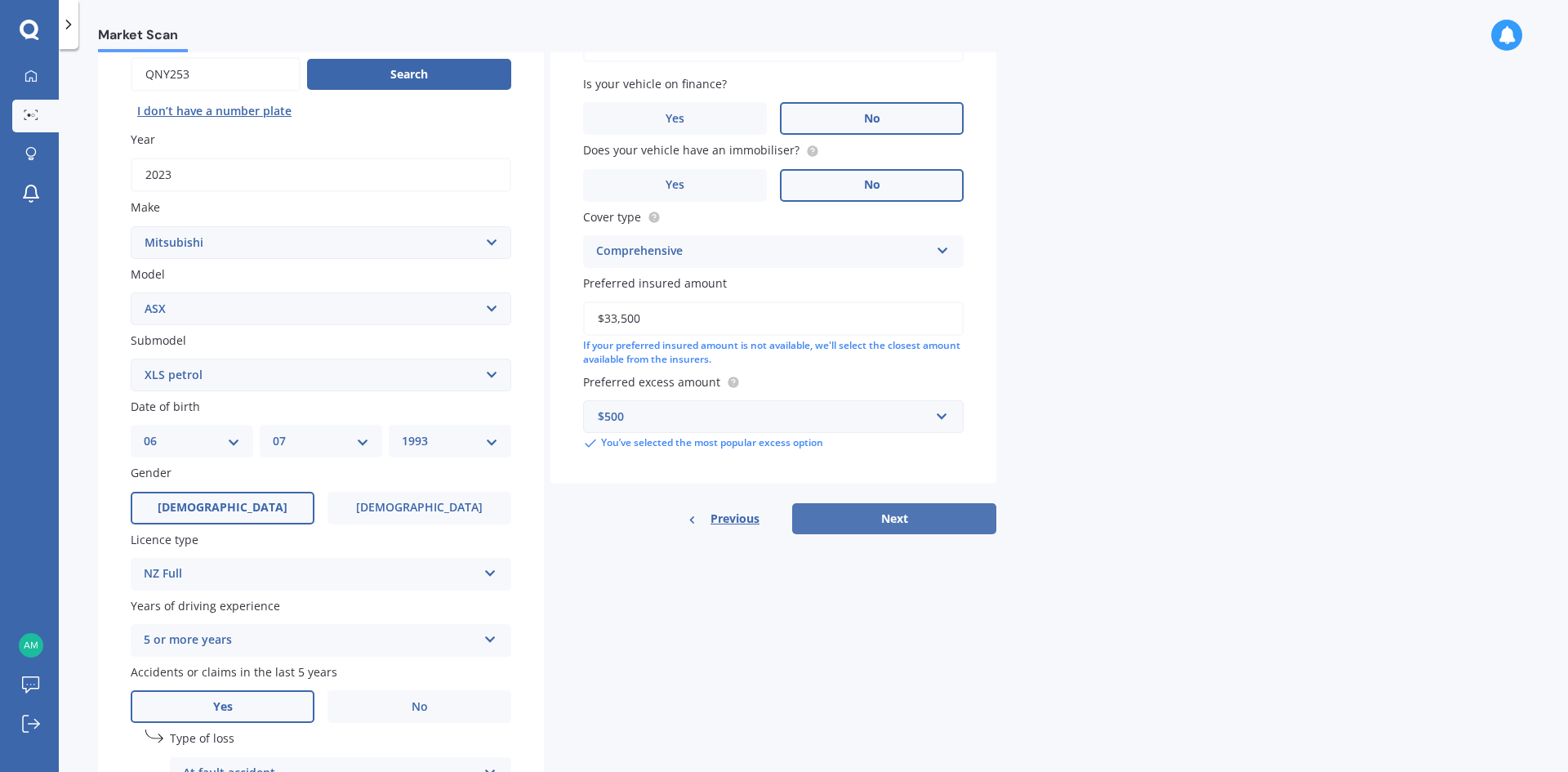
click at [949, 518] on button "Next" at bounding box center [894, 519] width 204 height 31
select select "06"
select select "07"
select select "1993"
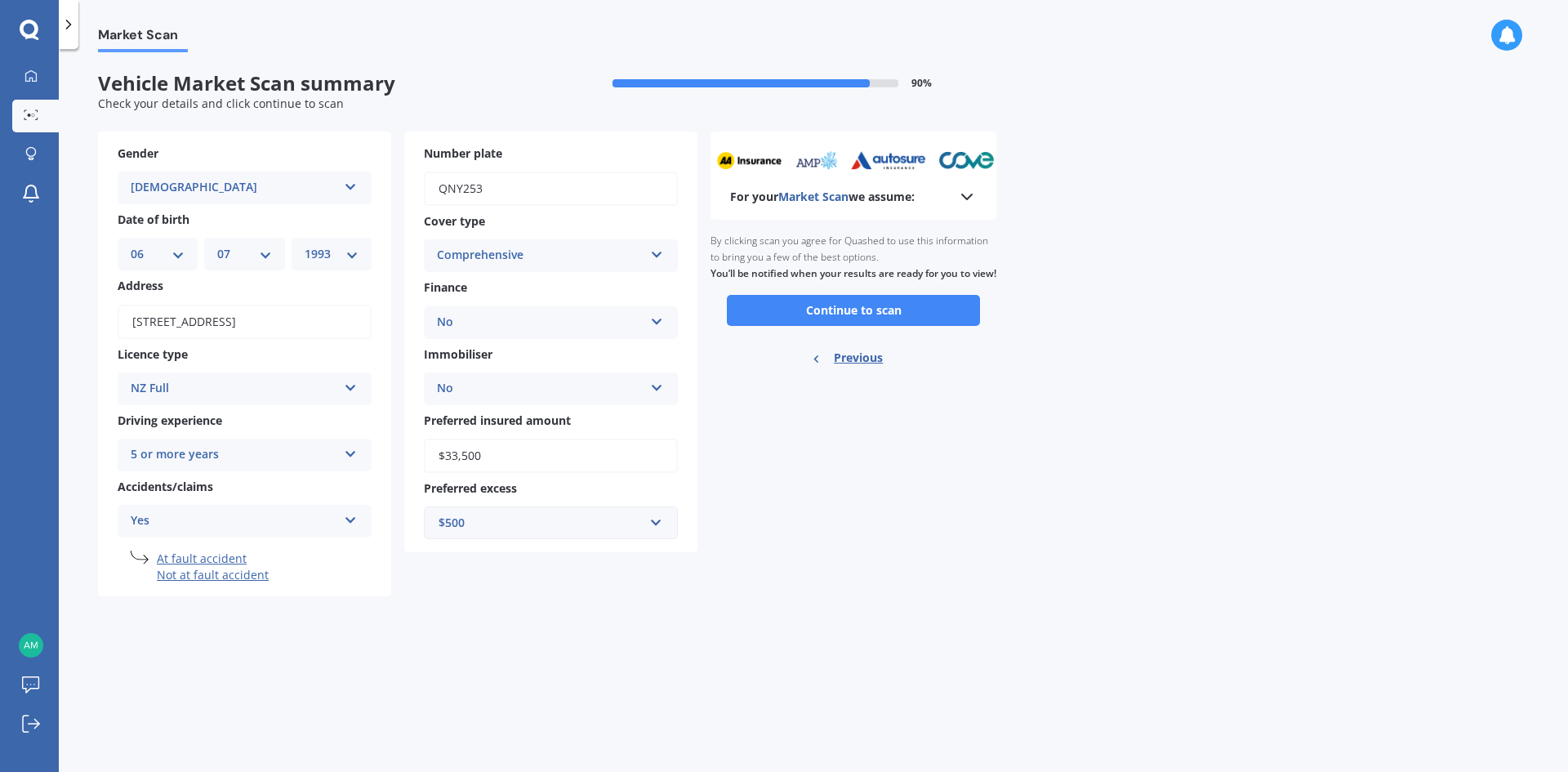
scroll to position [0, 0]
click at [893, 326] on button "Continue to scan" at bounding box center [853, 310] width 253 height 31
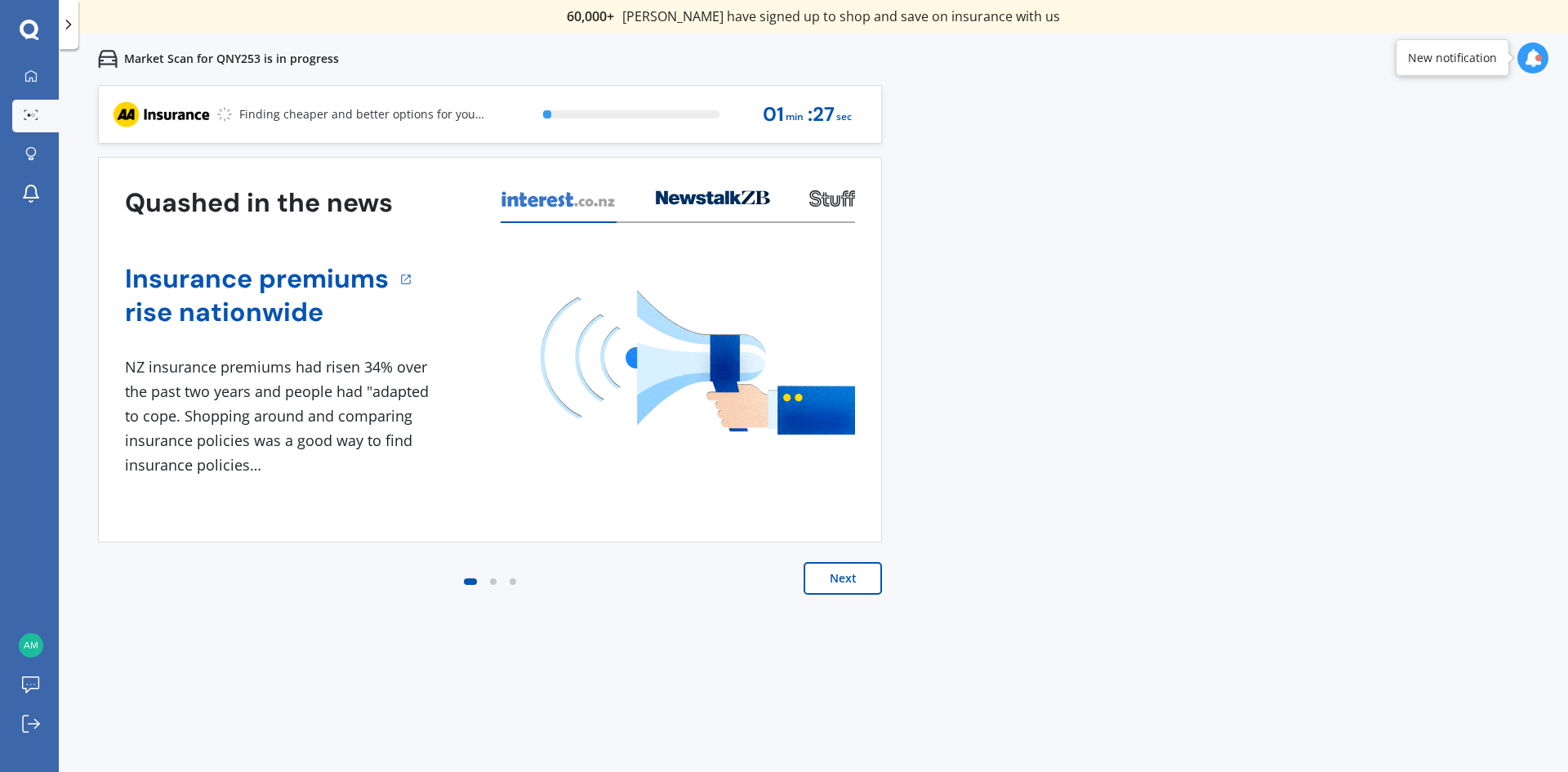
click at [872, 581] on button "Next" at bounding box center [843, 578] width 79 height 33
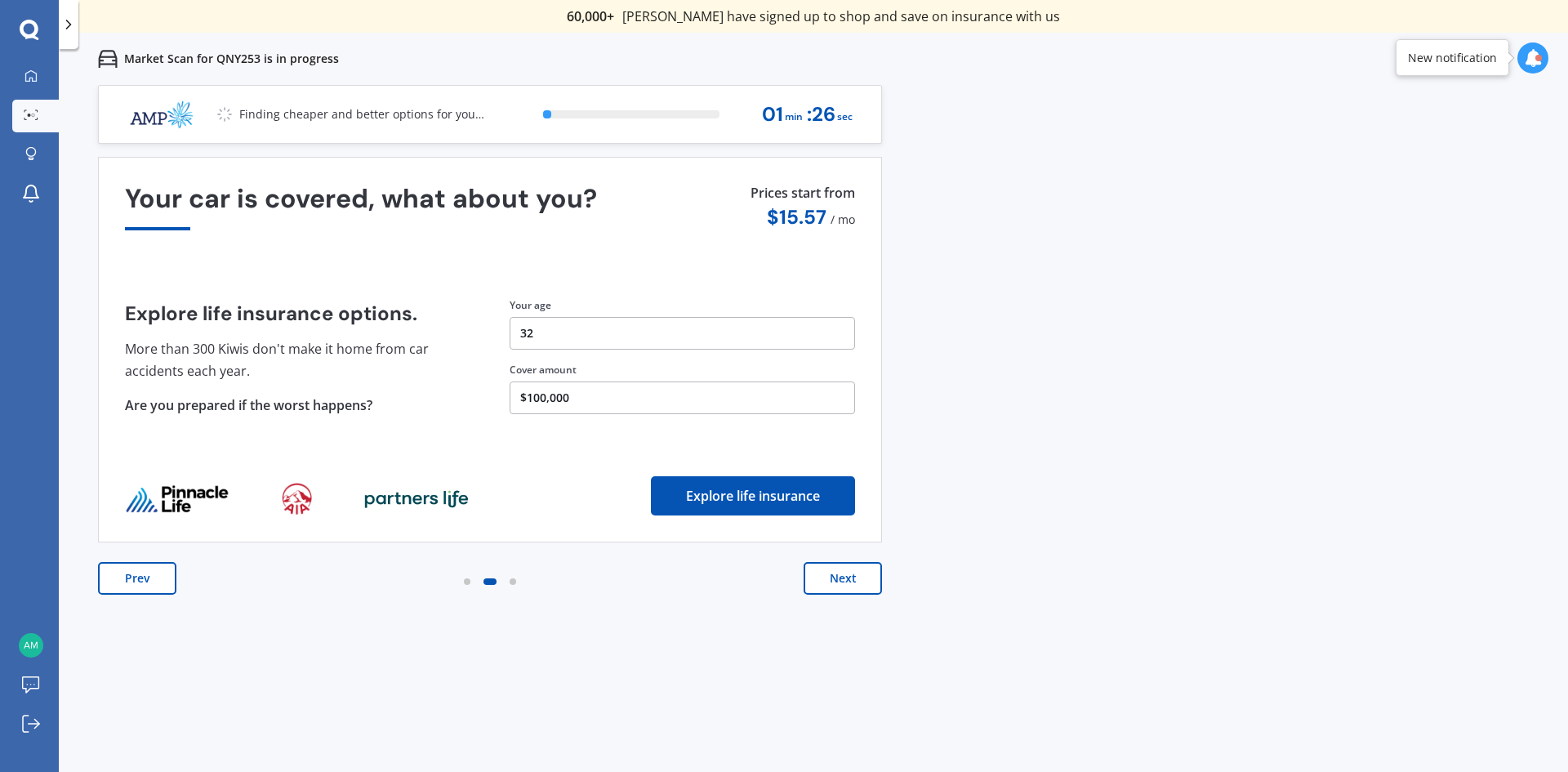
click at [871, 581] on button "Next" at bounding box center [843, 578] width 79 height 33
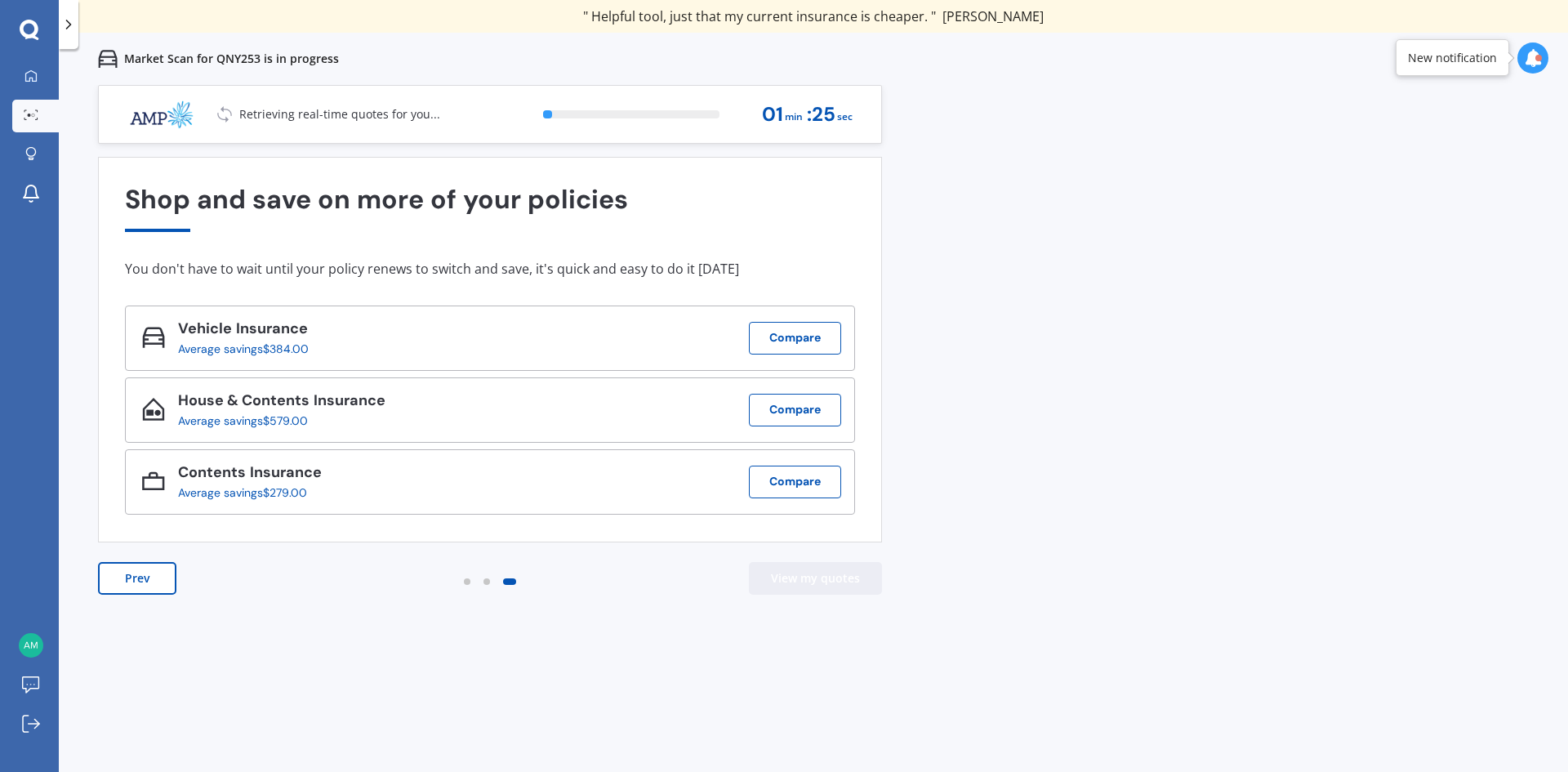
click at [870, 578] on button "View my quotes" at bounding box center [815, 578] width 133 height 33
click at [146, 570] on button "Prev" at bounding box center [137, 578] width 79 height 33
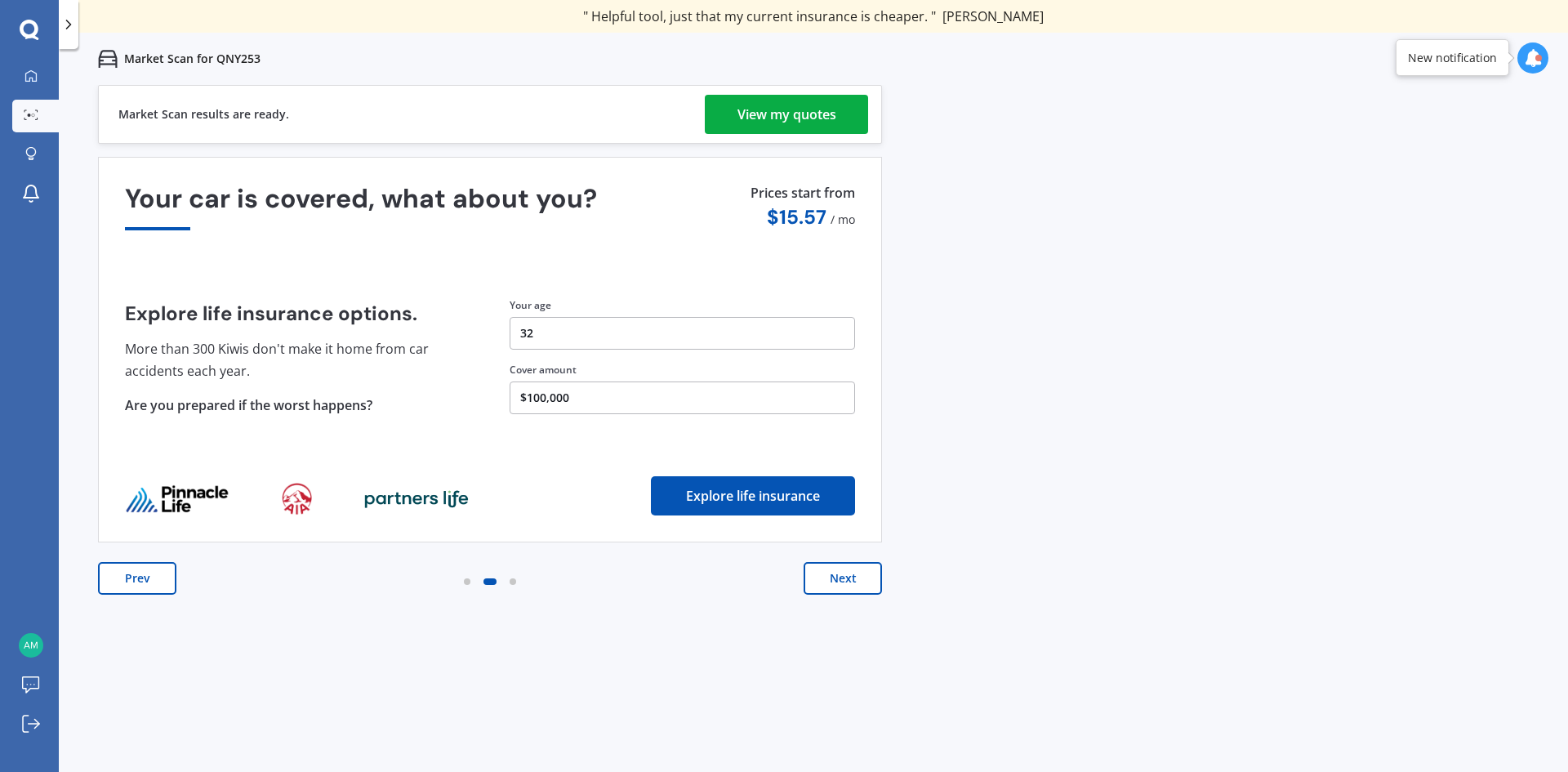
drag, startPoint x: 762, startPoint y: 118, endPoint x: 41, endPoint y: 321, distance: 749.0
click at [762, 118] on div "View my quotes" at bounding box center [787, 114] width 99 height 39
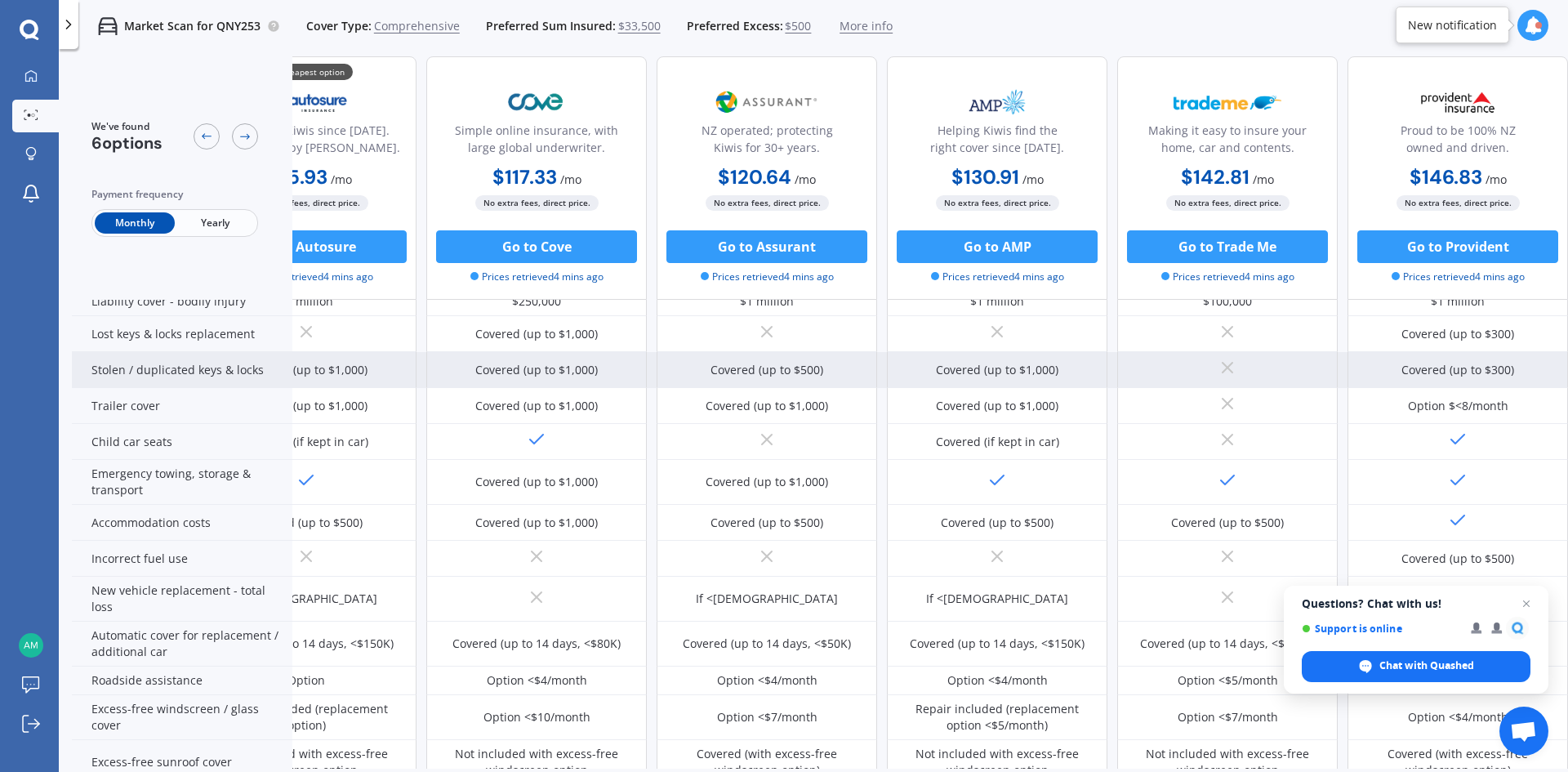
scroll to position [0, 105]
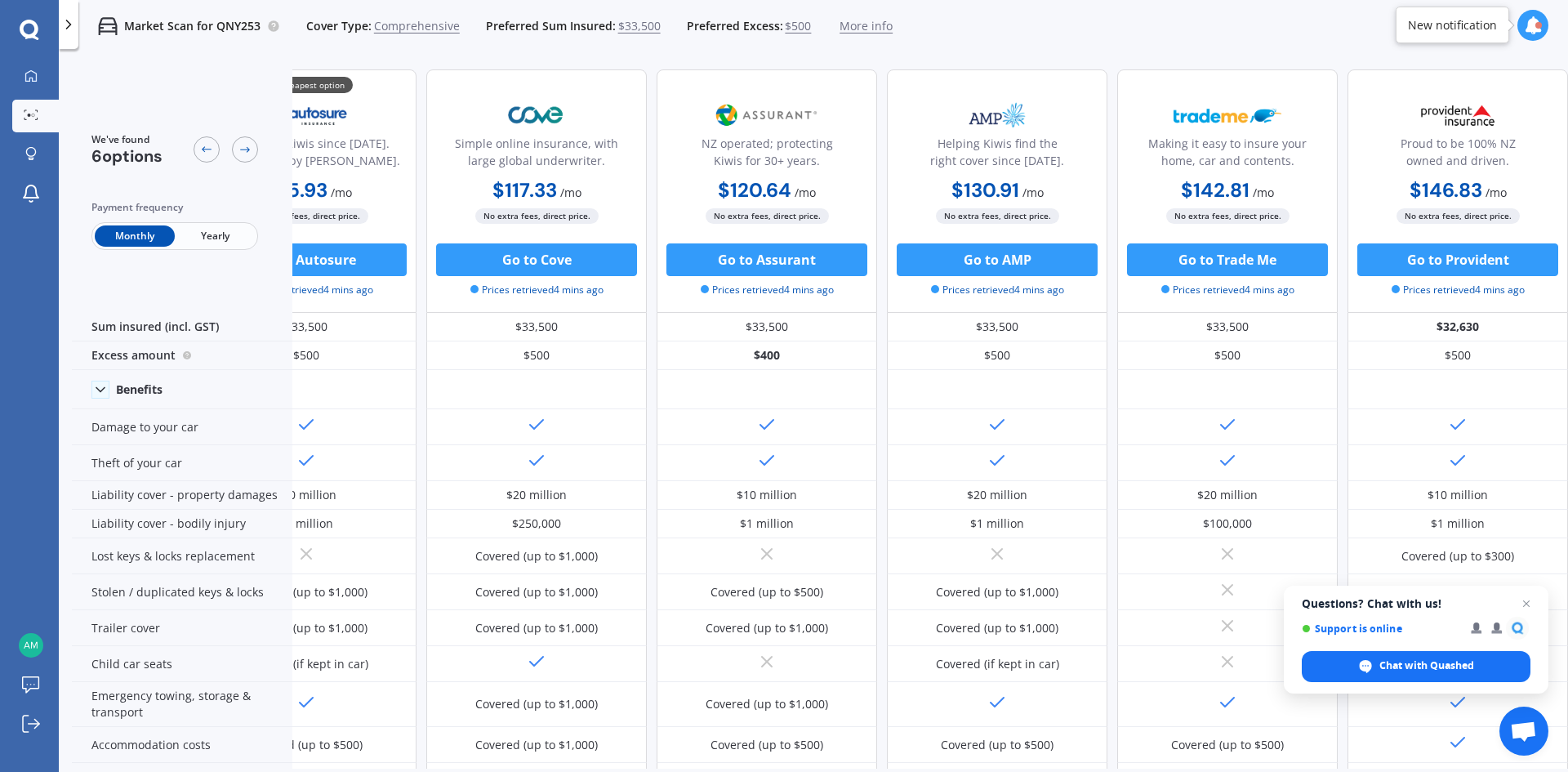
click at [219, 237] on span "Yearly" at bounding box center [214, 236] width 80 height 22
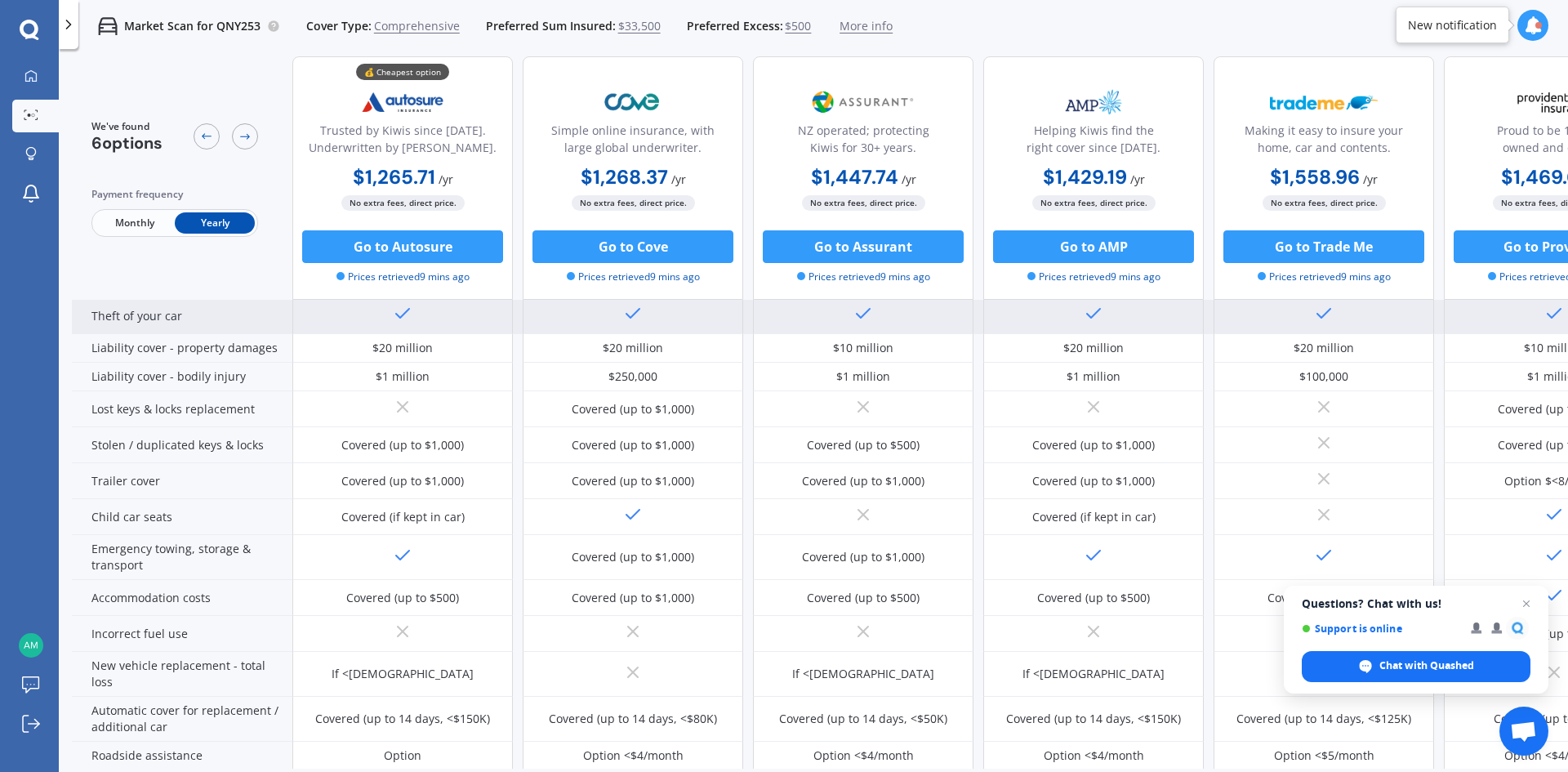
scroll to position [163, 0]
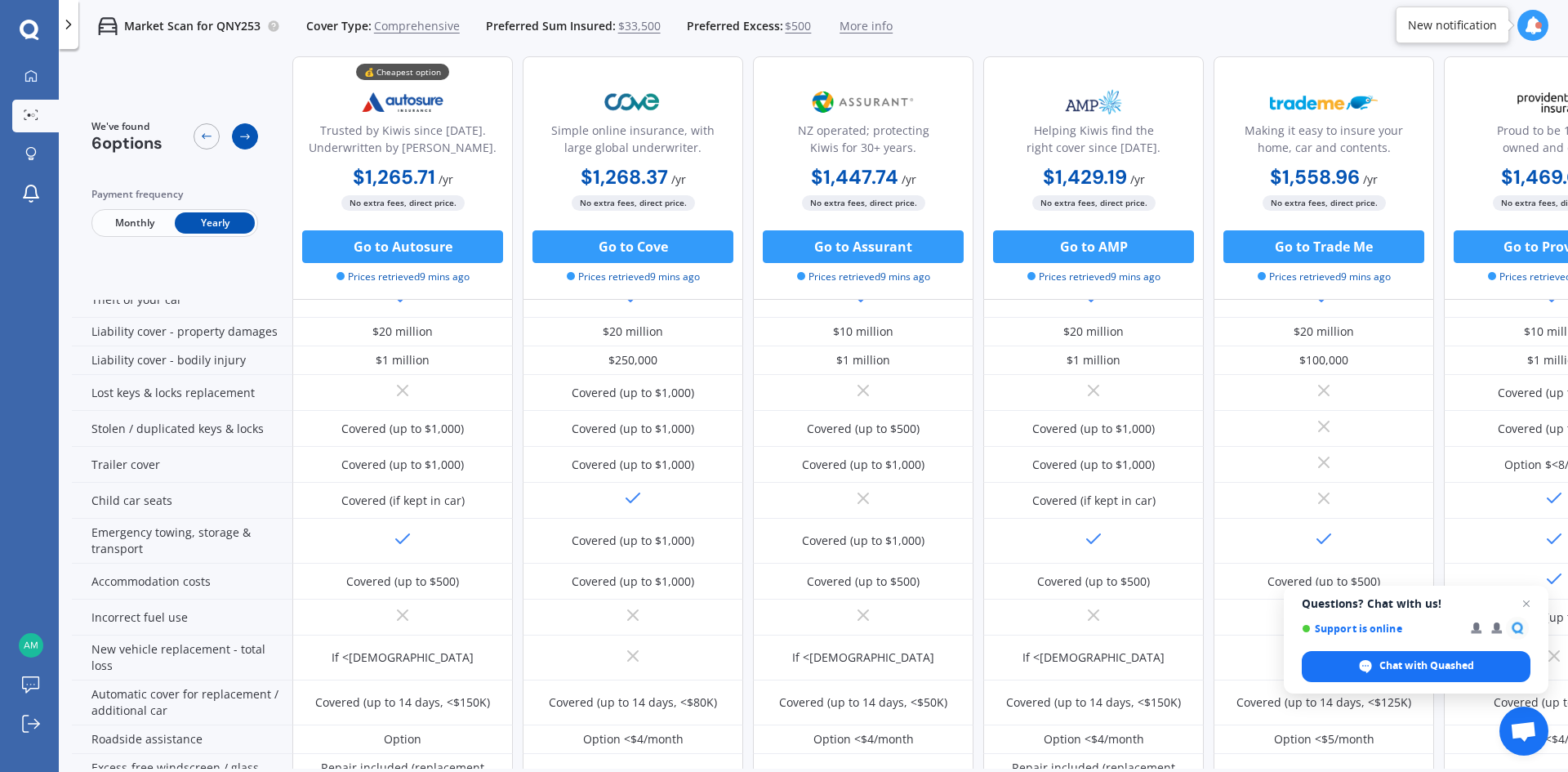
click at [247, 137] on icon at bounding box center [245, 136] width 13 height 13
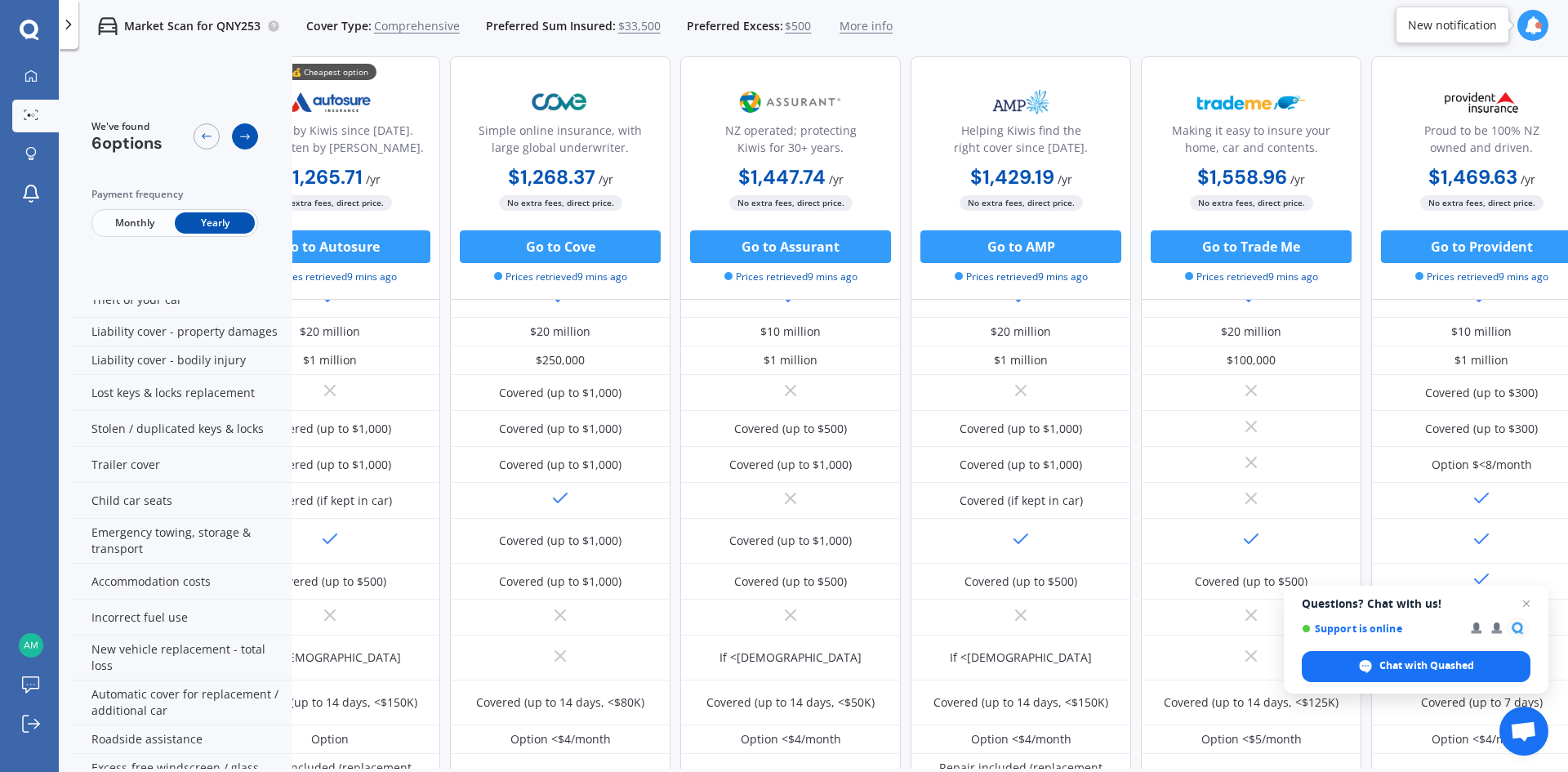
scroll to position [163, 105]
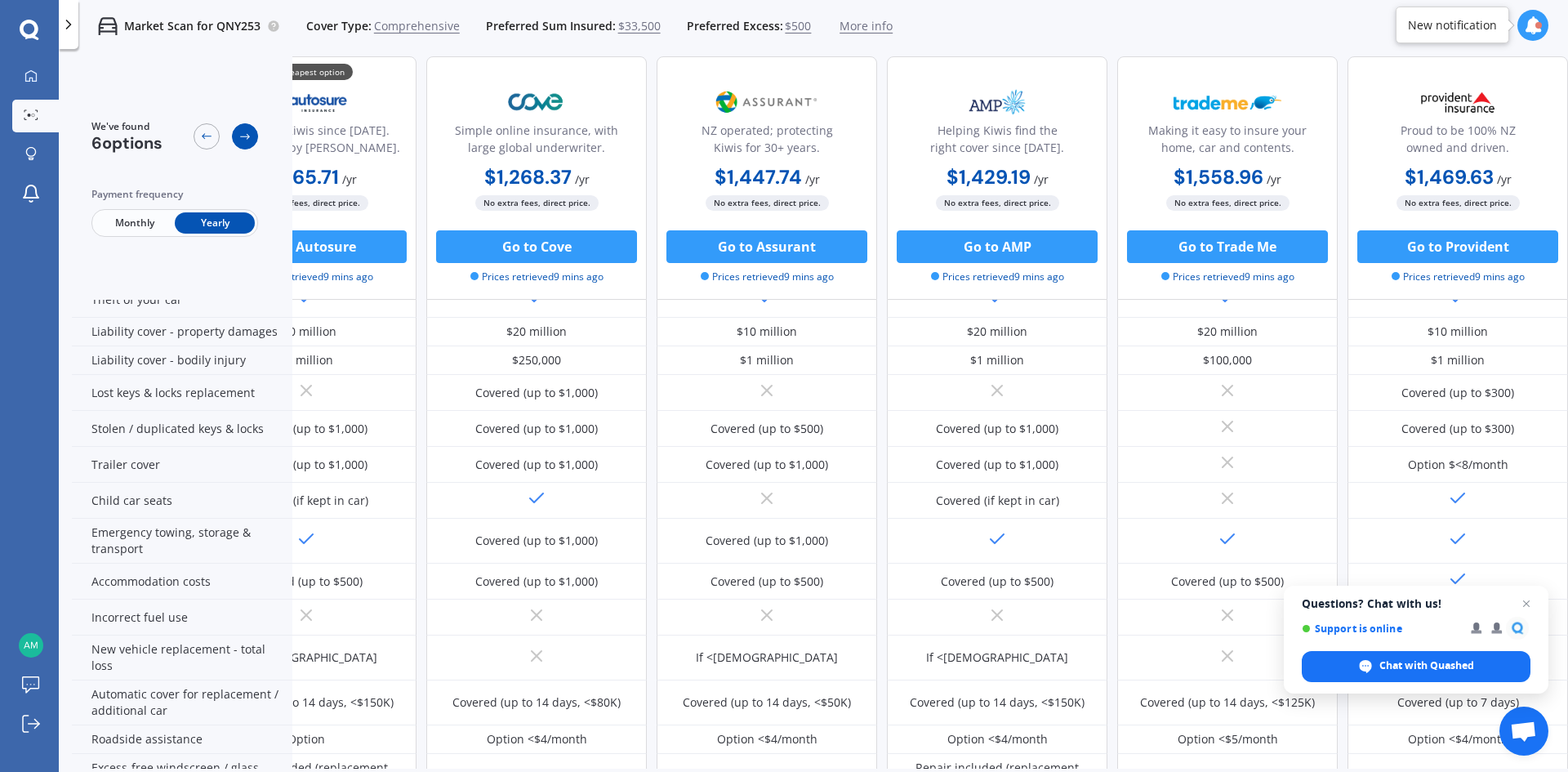
click at [247, 137] on icon at bounding box center [245, 136] width 13 height 13
click at [213, 137] on icon at bounding box center [206, 136] width 13 height 13
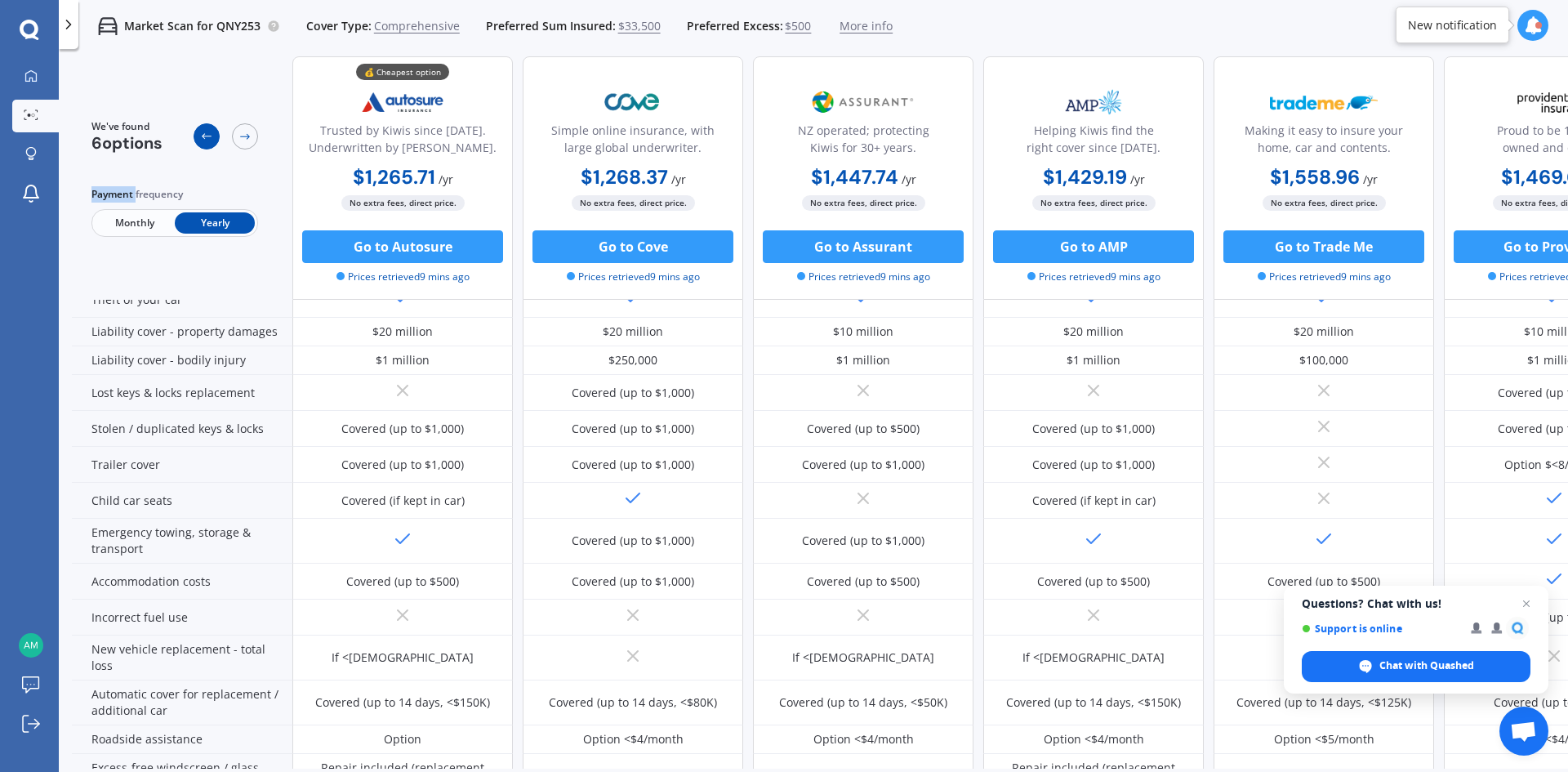
click at [213, 137] on icon at bounding box center [206, 136] width 13 height 13
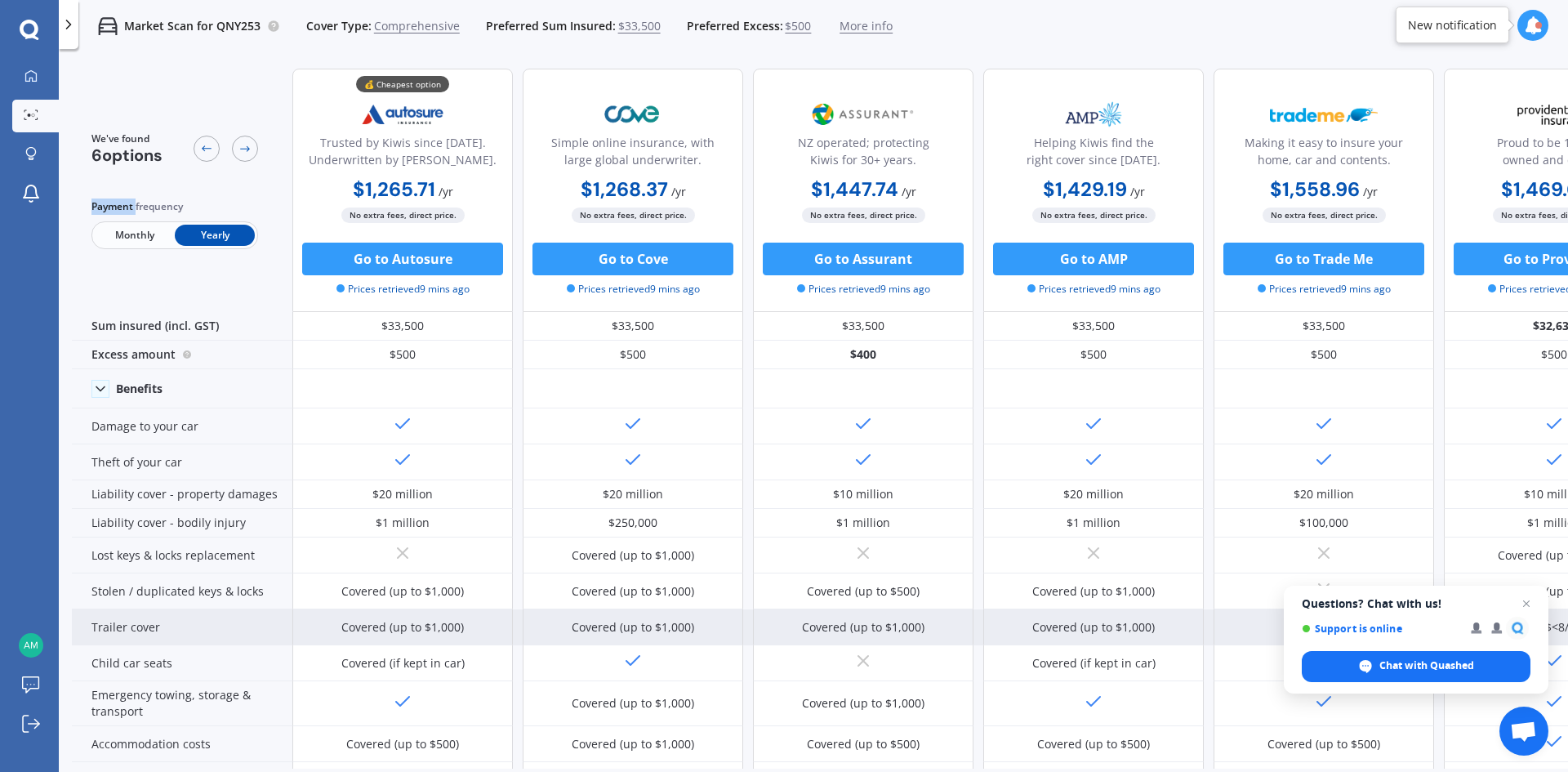
scroll to position [0, 0]
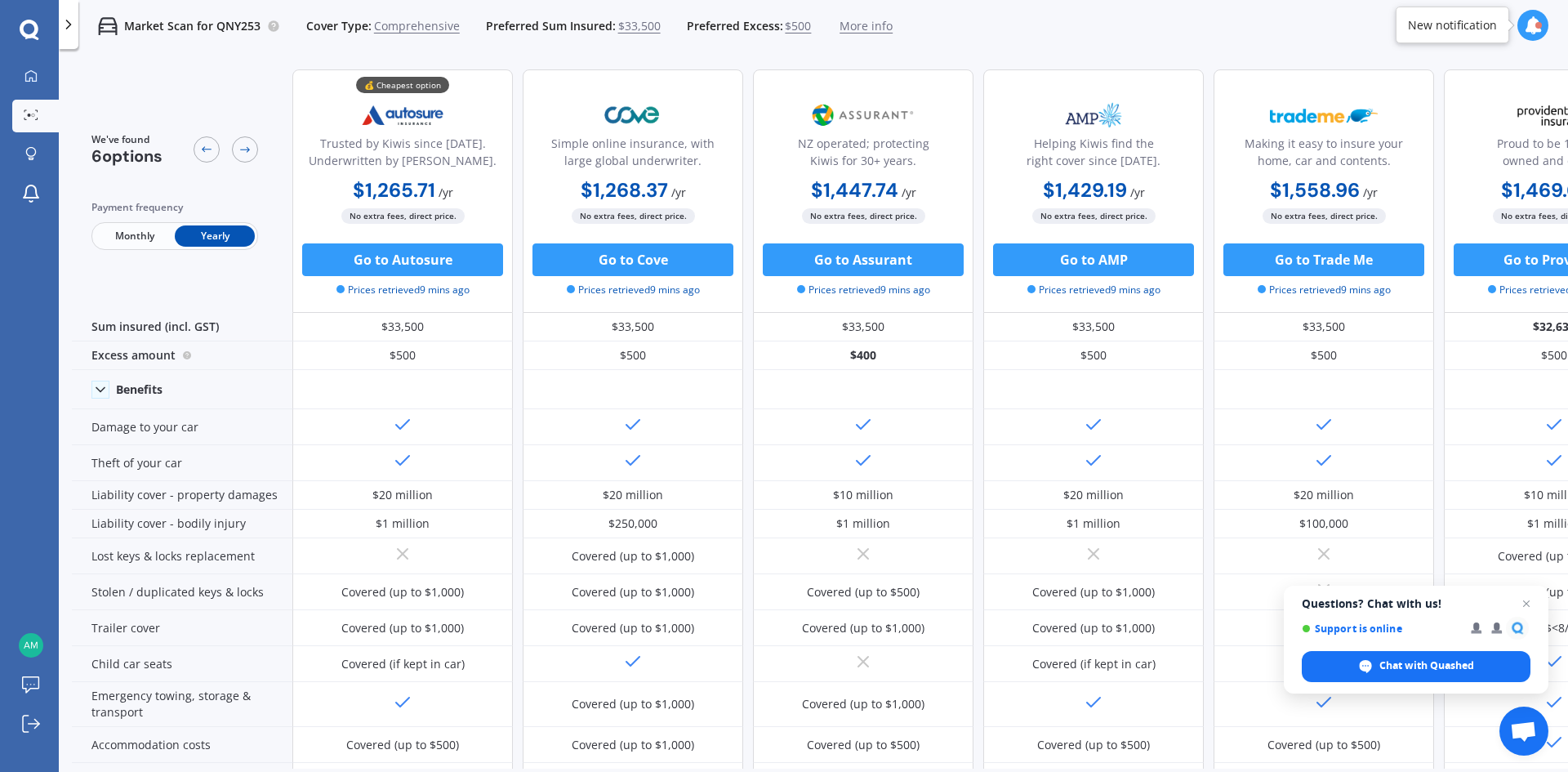
click at [867, 30] on span "More info" at bounding box center [865, 26] width 53 height 16
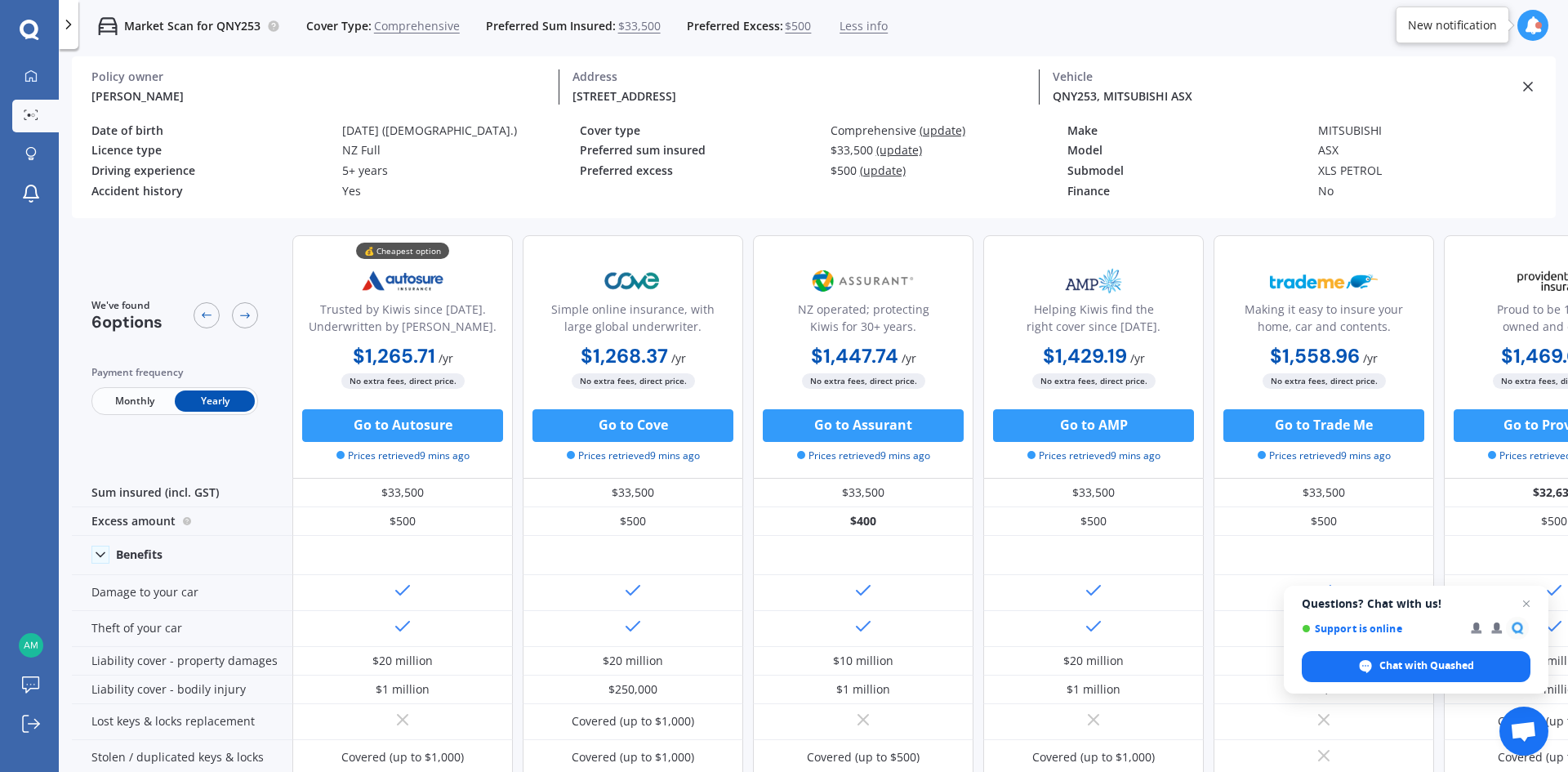
click at [375, 26] on span "Comprehensive" at bounding box center [417, 26] width 86 height 16
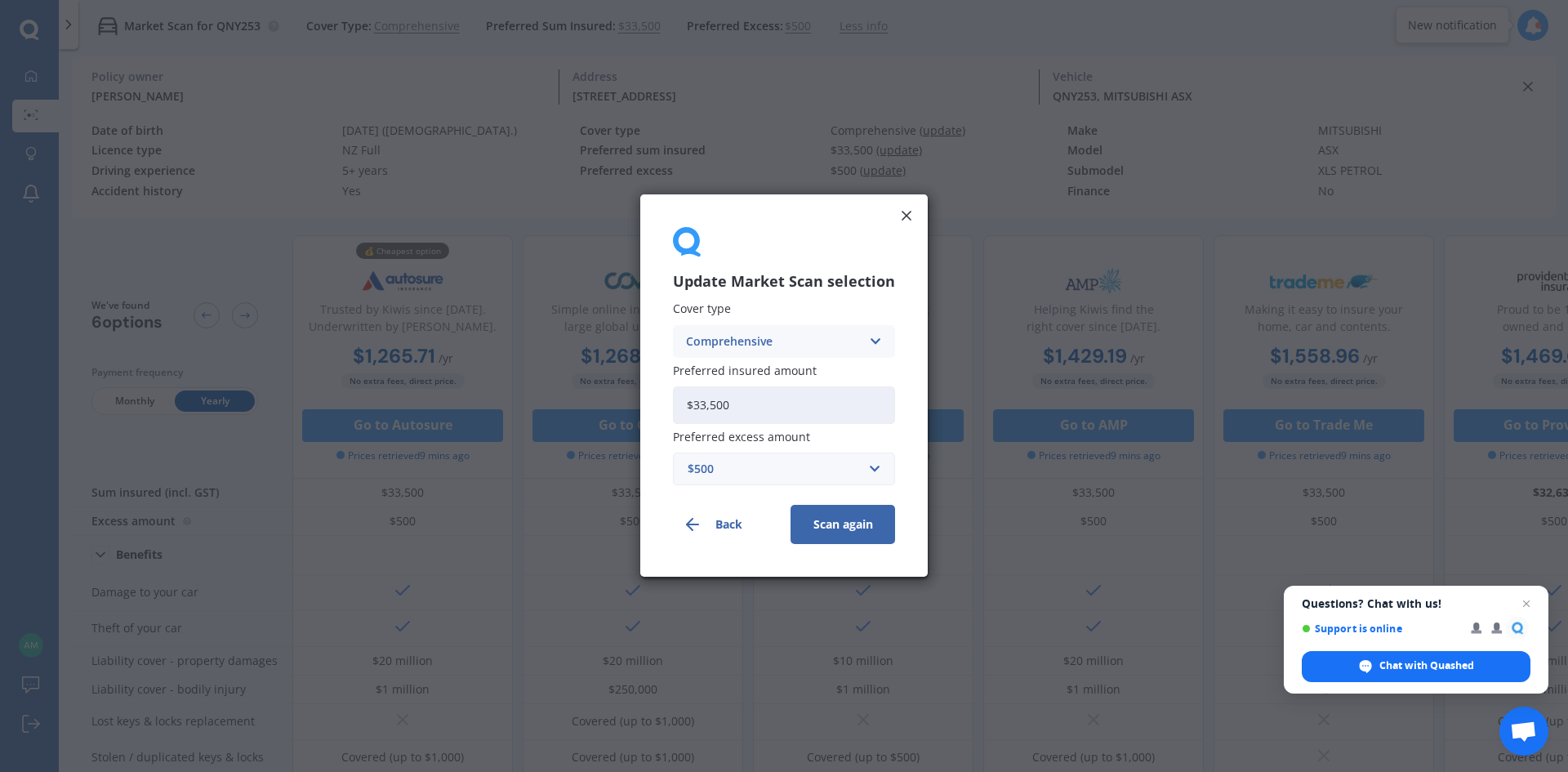
click at [756, 341] on div "Comprehensive" at bounding box center [774, 341] width 175 height 18
click at [786, 407] on span "Third Party, Fire & Theft" at bounding box center [754, 402] width 134 height 11
click at [841, 526] on button "Scan again" at bounding box center [843, 525] width 105 height 39
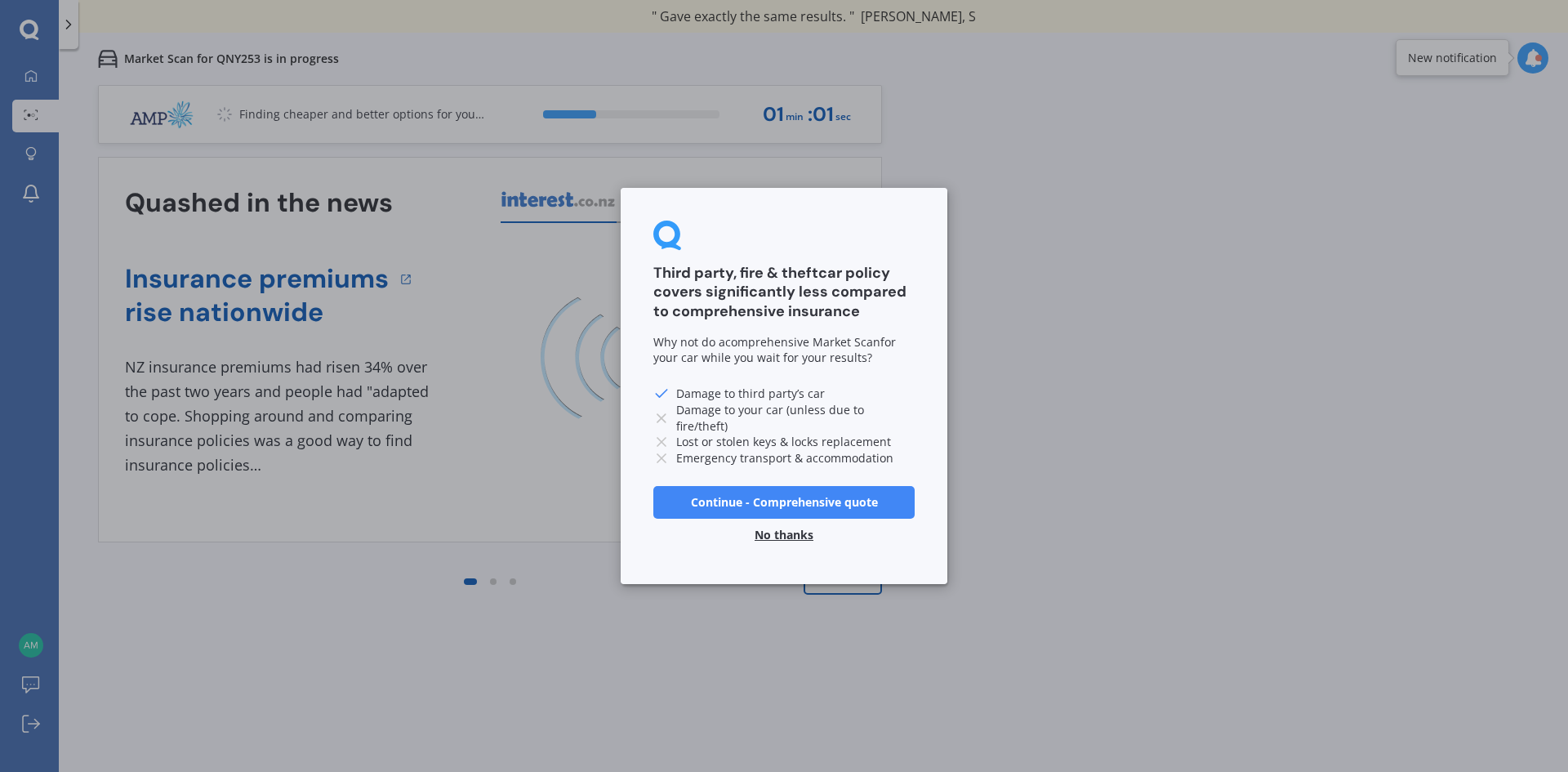
click at [794, 536] on button "No thanks" at bounding box center [784, 535] width 79 height 33
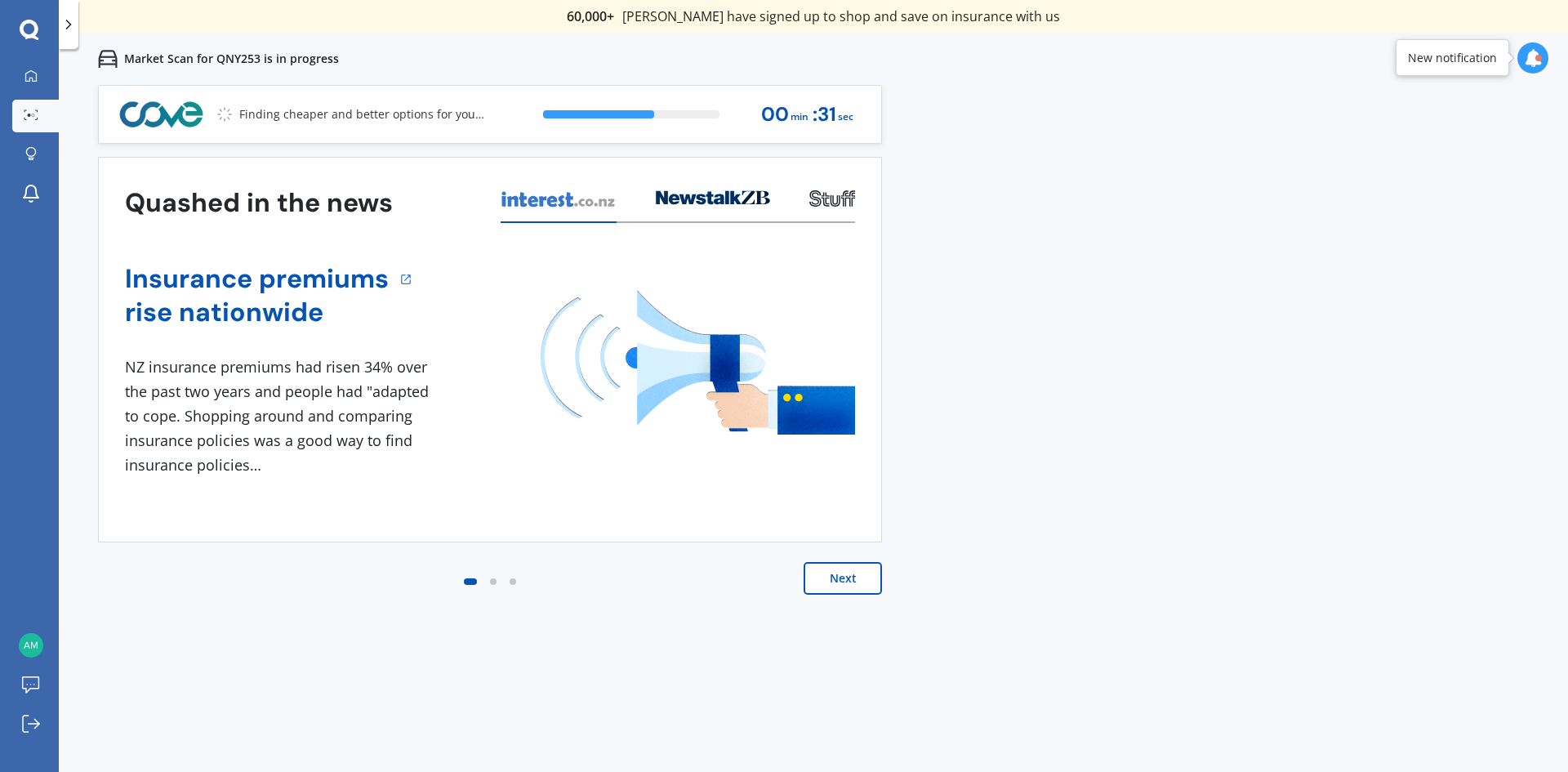
click at [1210, 239] on div "Previous 60,000+ Kiwis have signed up to shop and save on insurance with us " H…" at bounding box center [813, 470] width 1509 height 772
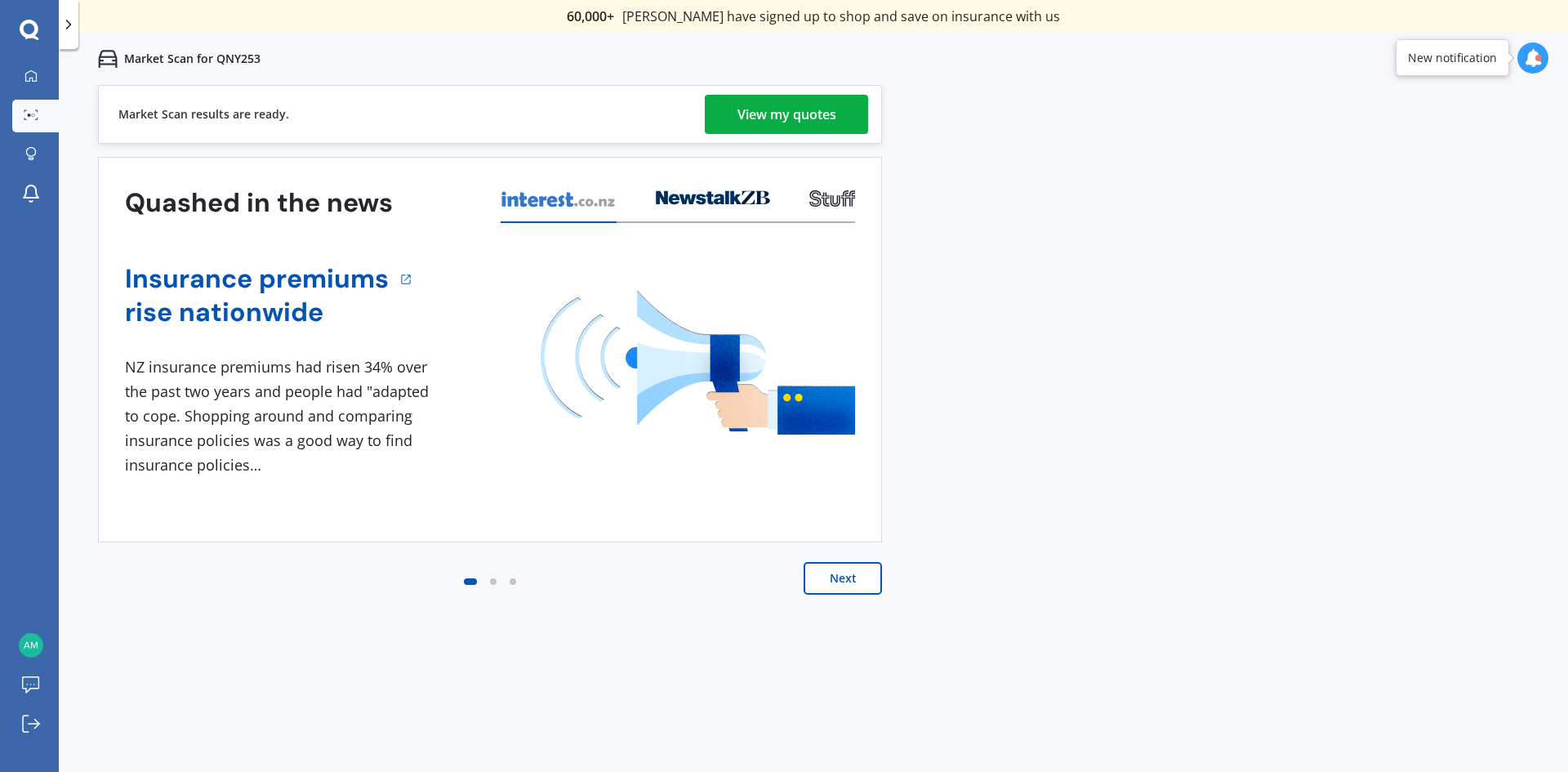
click at [767, 91] on div "Market Scan results are ready. View my quotes" at bounding box center [489, 114] width 784 height 59
click at [767, 101] on div "View my quotes" at bounding box center [787, 114] width 99 height 39
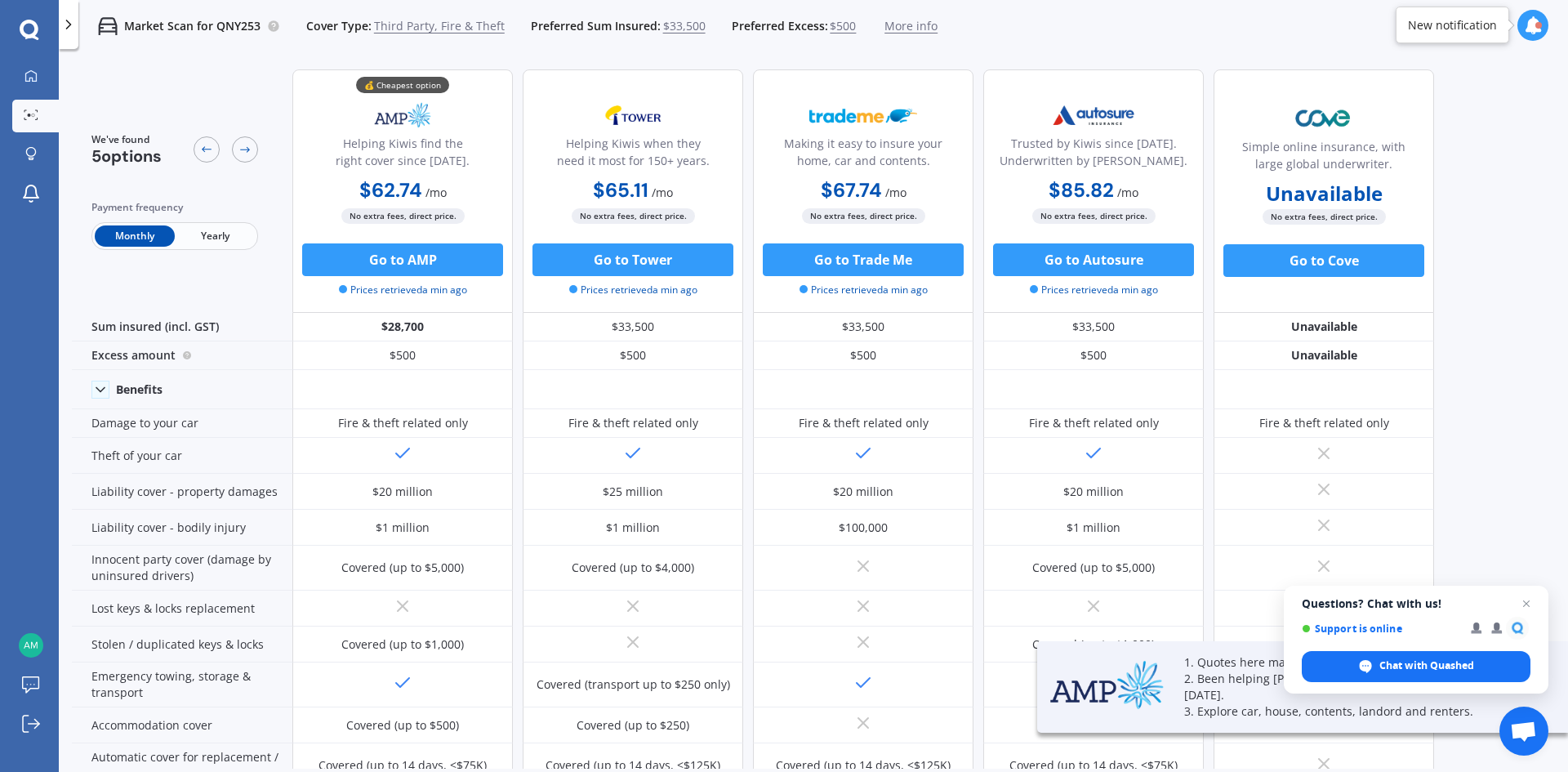
click at [220, 223] on div "Monthly Yearly" at bounding box center [175, 236] width 167 height 28
click at [220, 226] on span "Yearly" at bounding box center [214, 236] width 80 height 22
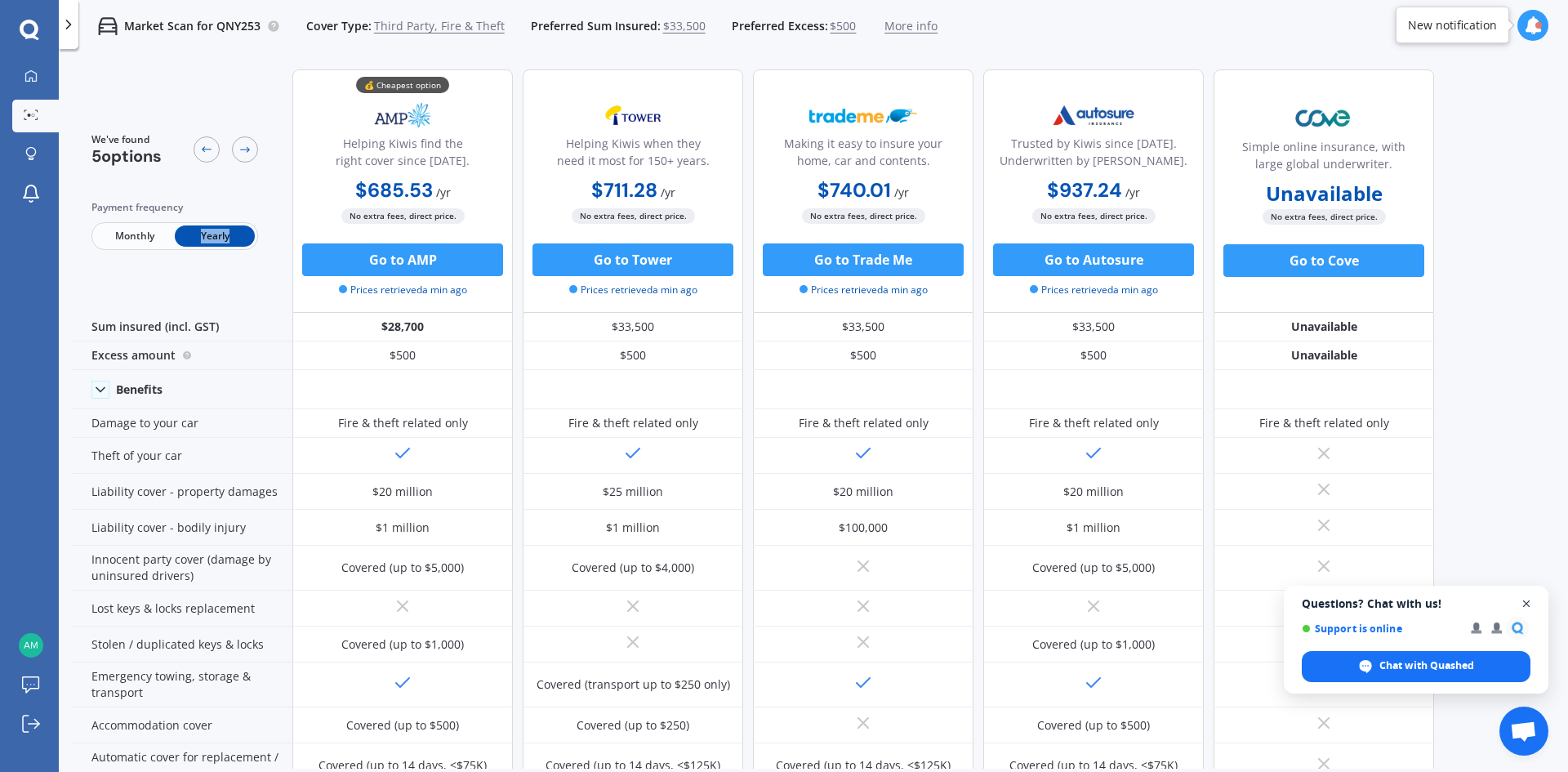
click at [1530, 603] on span "Open chat" at bounding box center [1527, 604] width 21 height 21
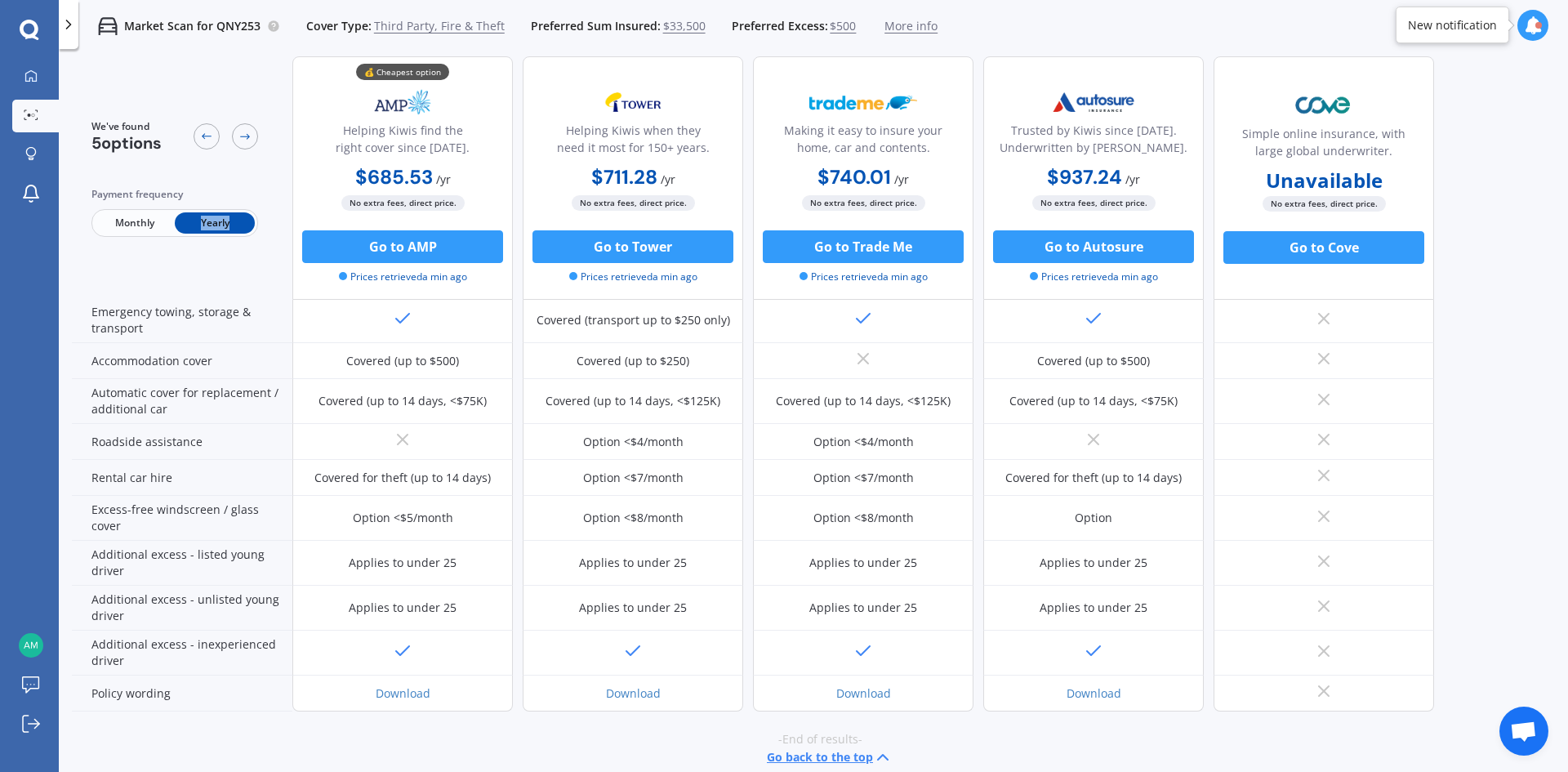
scroll to position [382, 0]
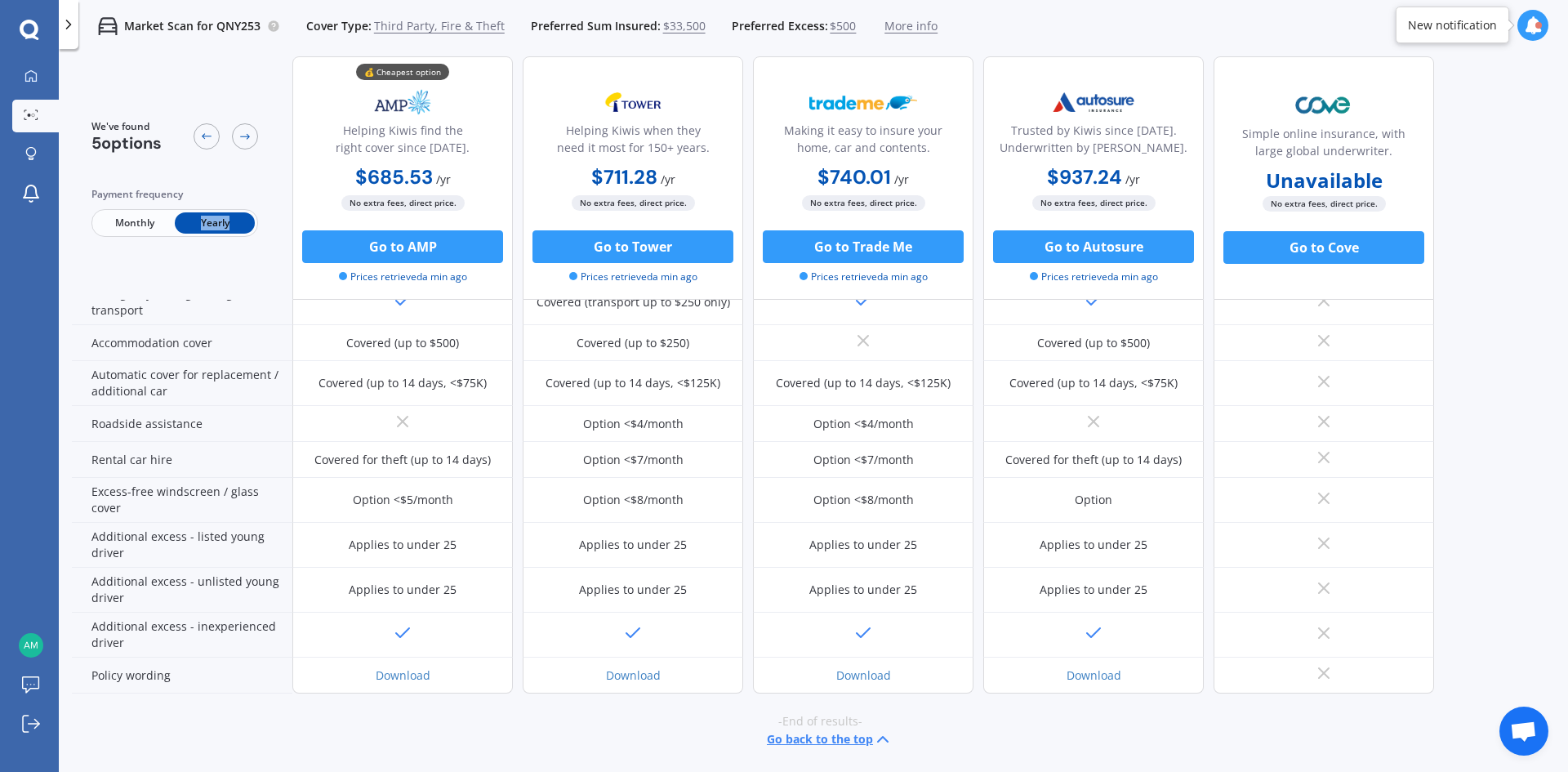
click at [220, 258] on div "We've found 5 options Payment frequency Monthly Yearly" at bounding box center [182, 178] width 220 height 244
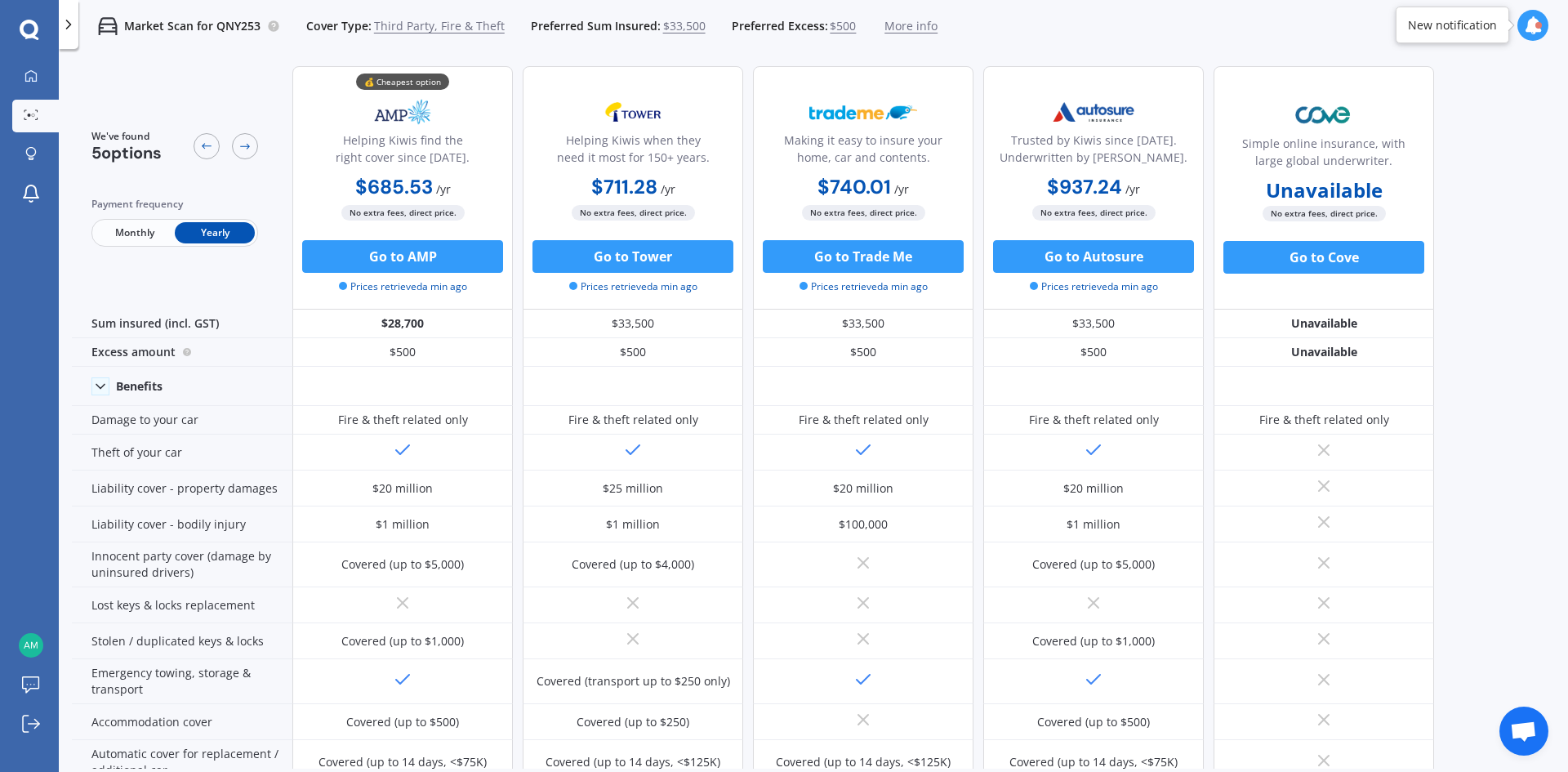
scroll to position [0, 0]
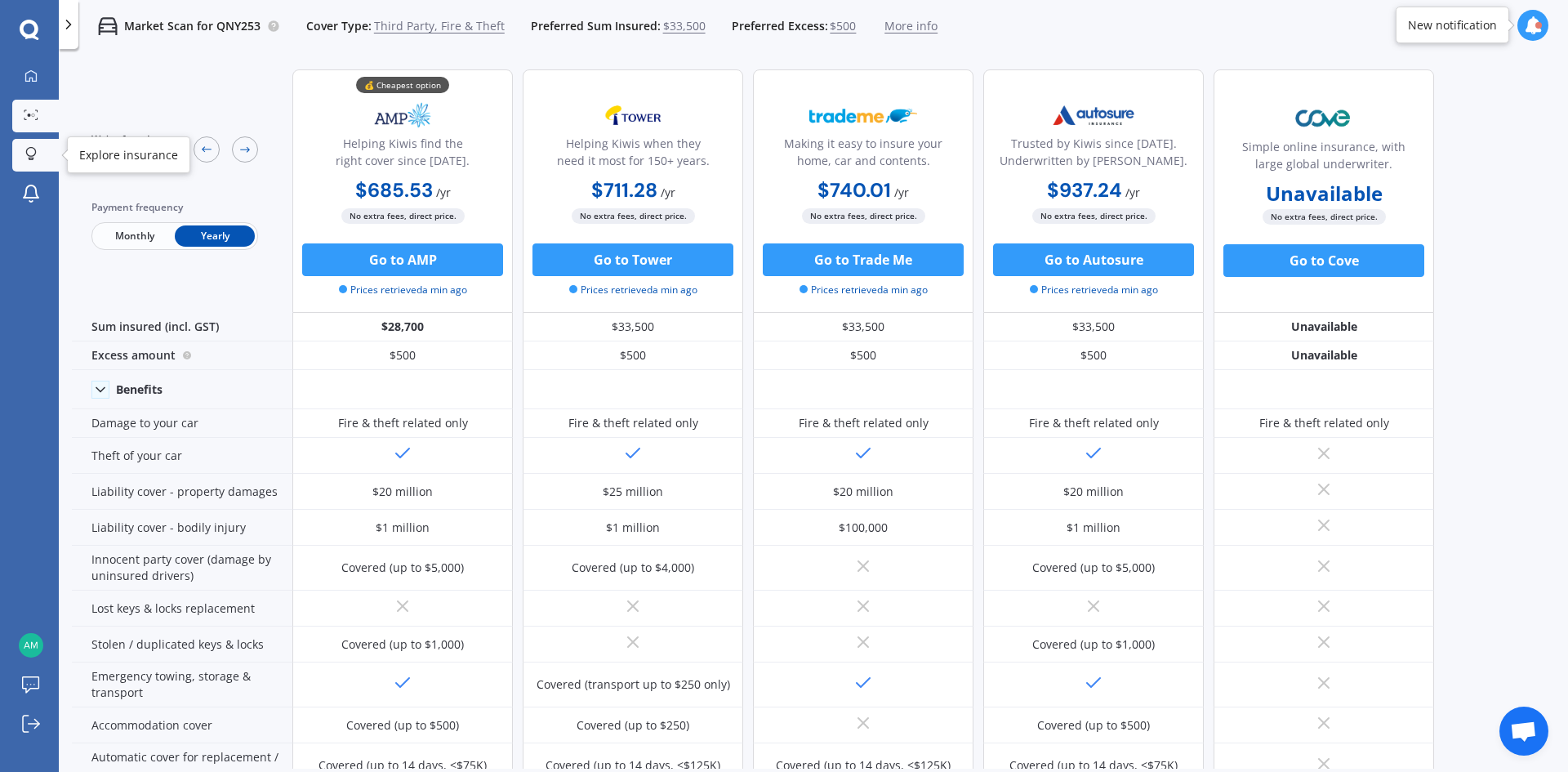
click at [23, 150] on div at bounding box center [31, 155] width 24 height 16
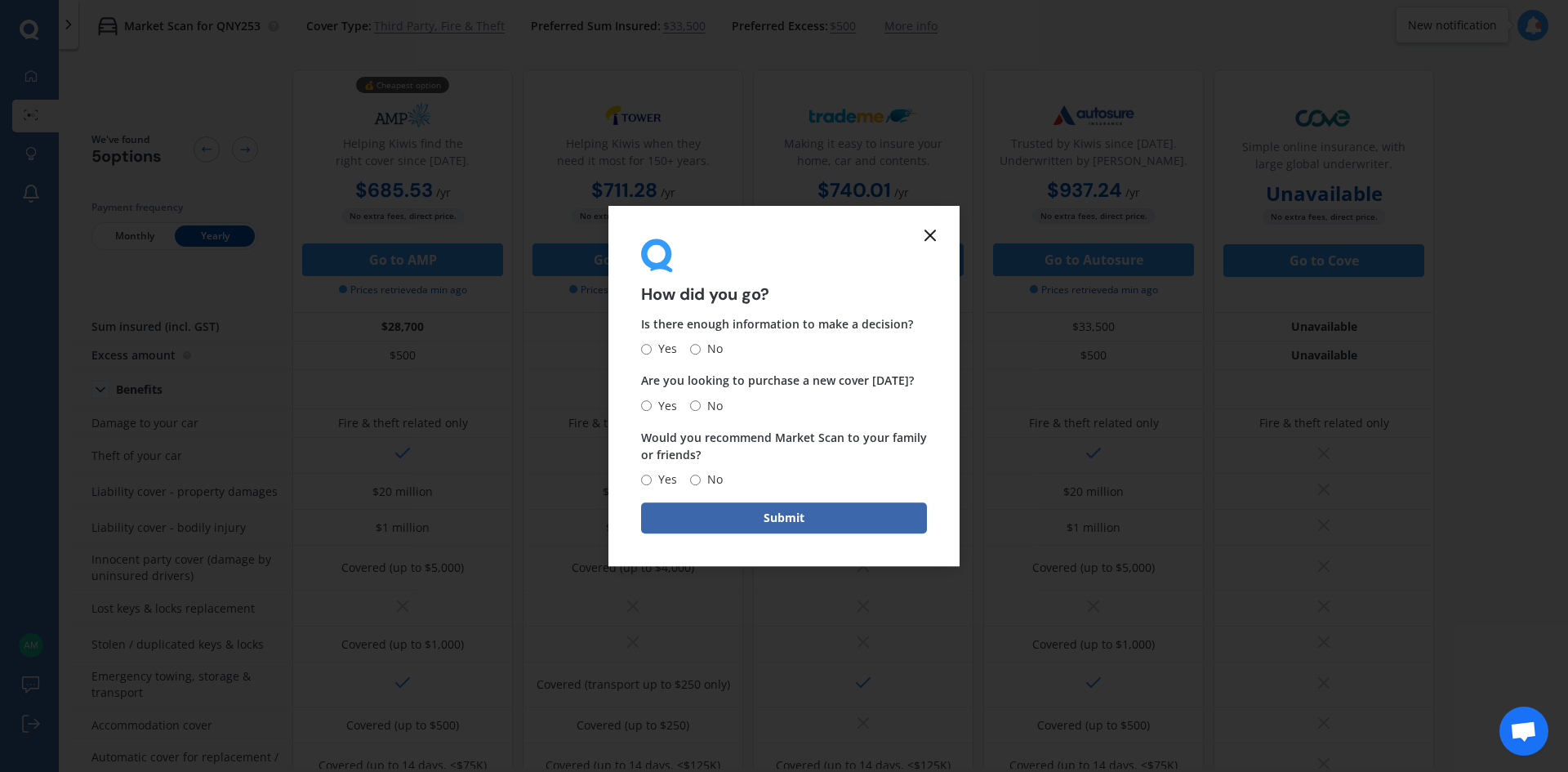
click at [685, 346] on div "Yes No" at bounding box center [682, 349] width 81 height 20
click at [690, 346] on input "No" at bounding box center [695, 349] width 10 height 10
radio input "true"
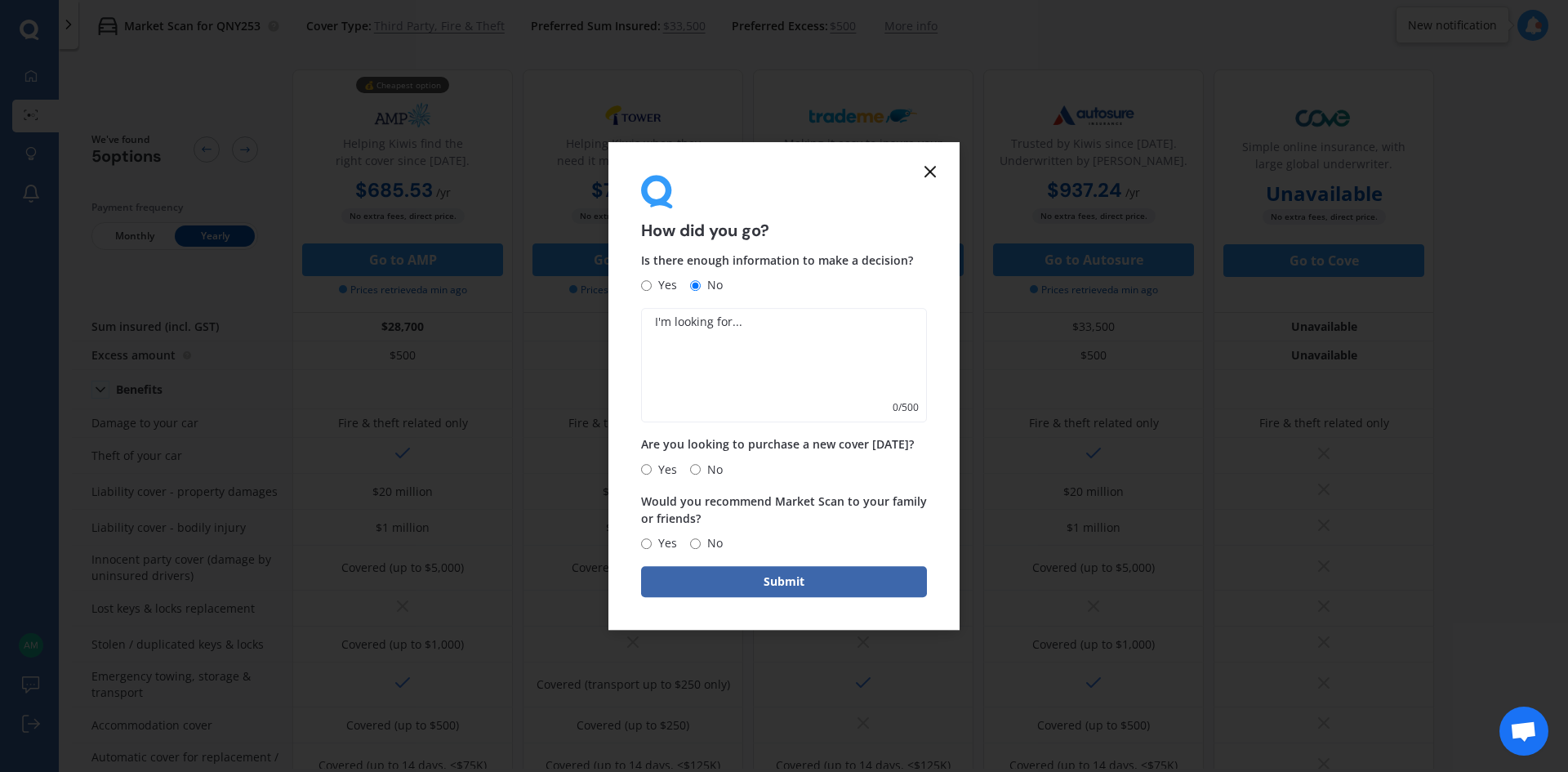
click at [698, 469] on input "No" at bounding box center [695, 469] width 10 height 10
radio input "true"
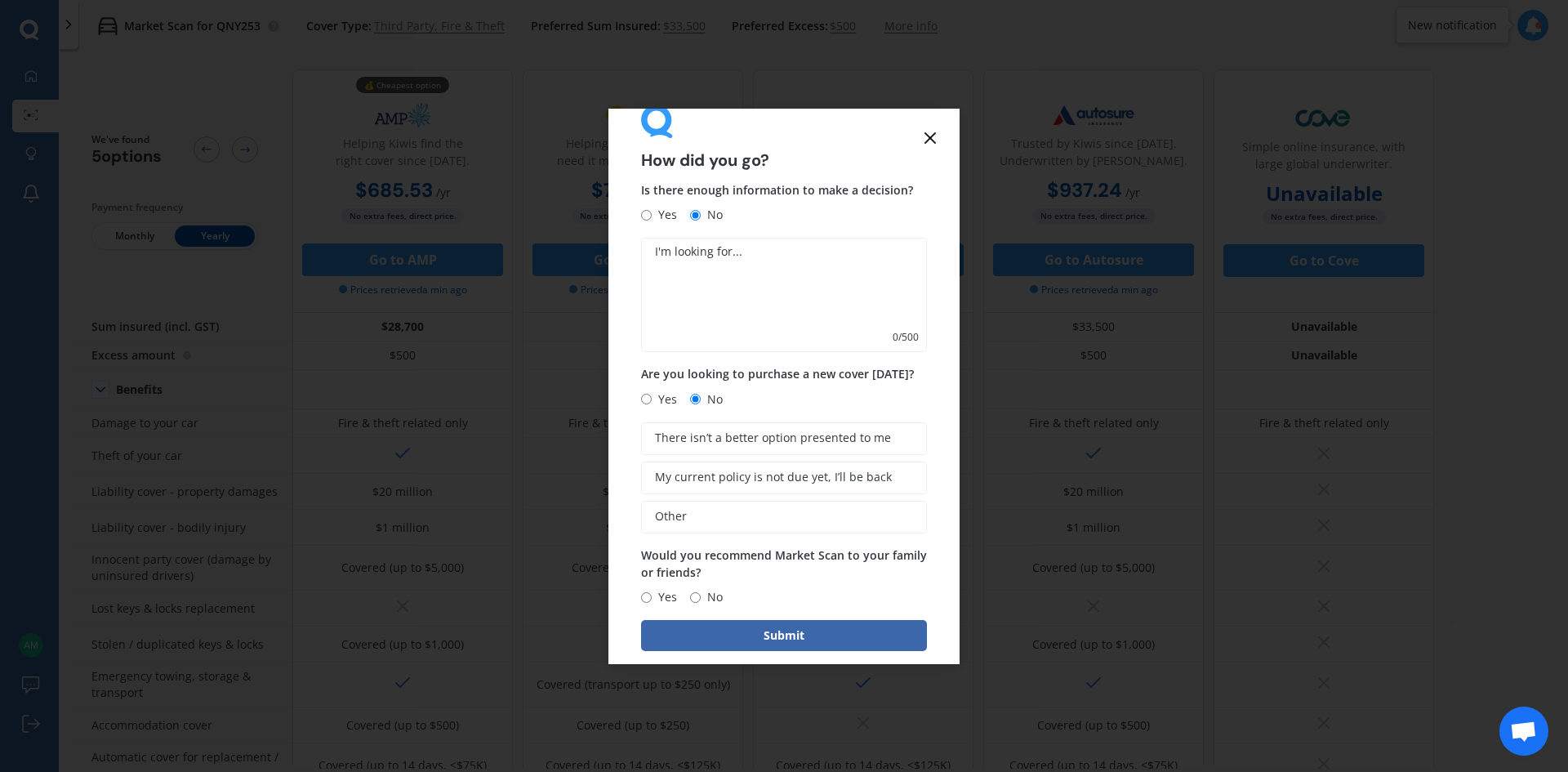
scroll to position [56, 0]
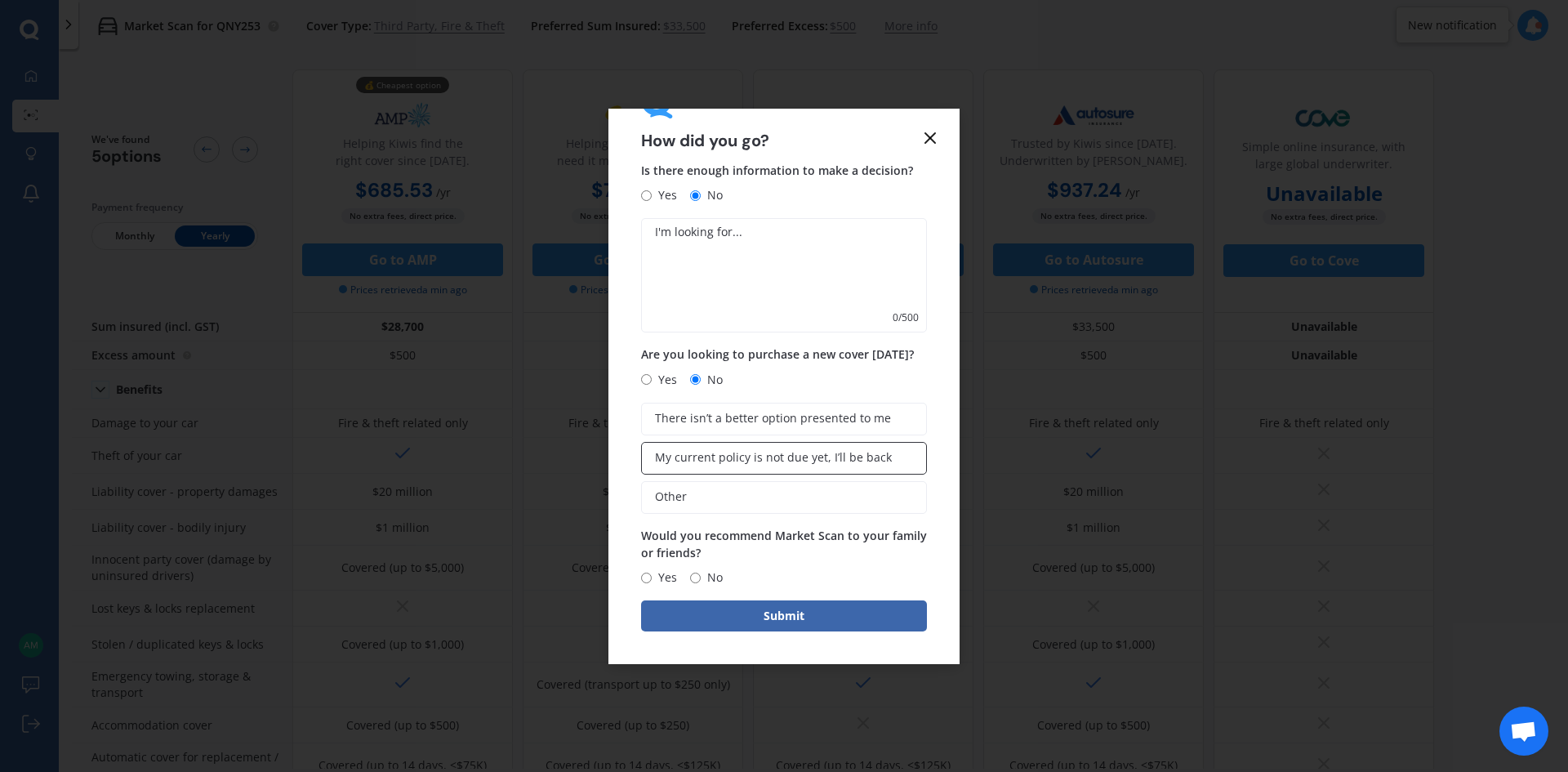
click at [757, 468] on label "My current policy is not due yet, I’ll be back" at bounding box center [784, 458] width 286 height 33
click at [0, 0] on input "My current policy is not due yet, I’ll be back" at bounding box center [0, 0] width 0 height 0
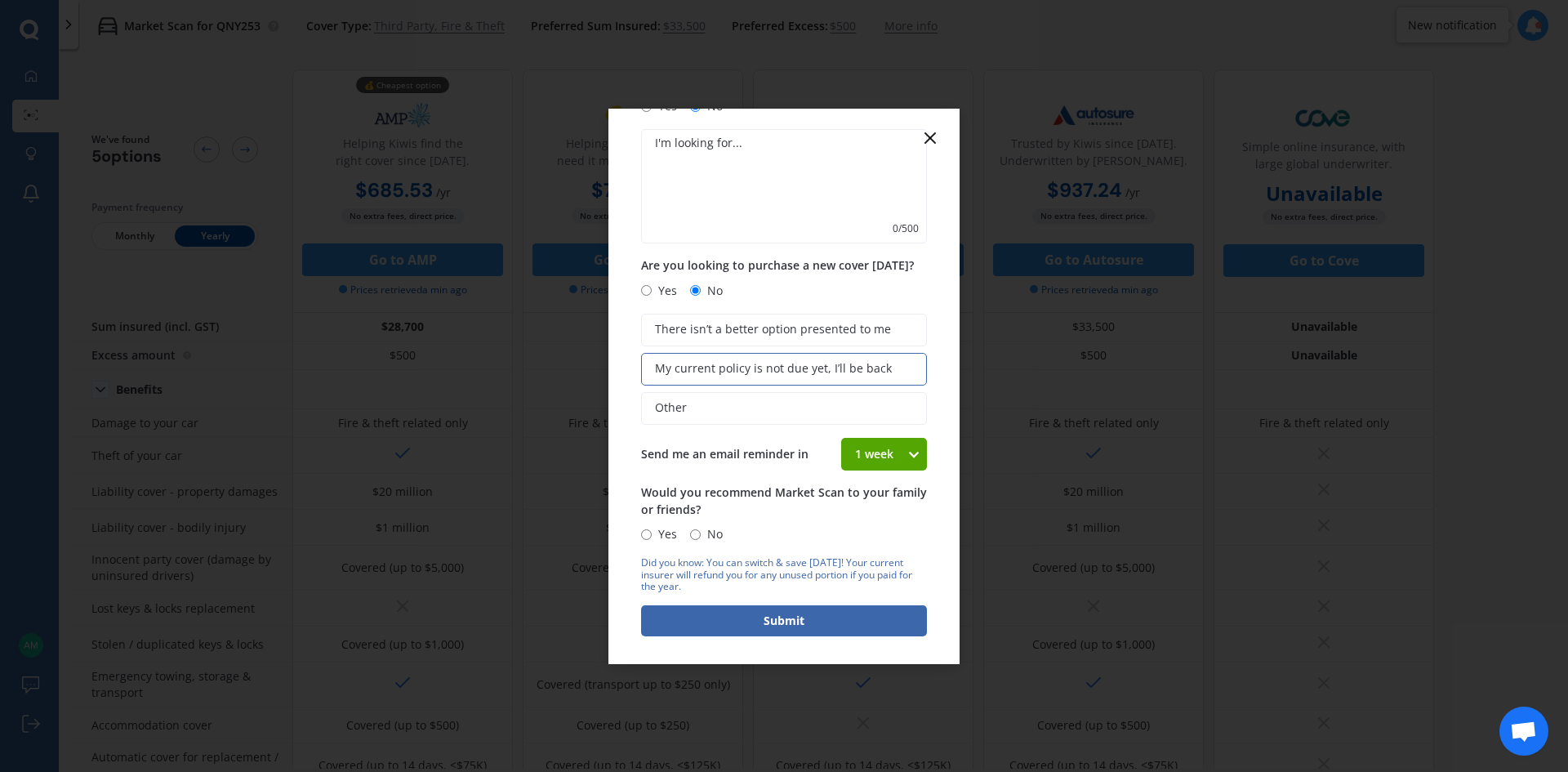
scroll to position [150, 0]
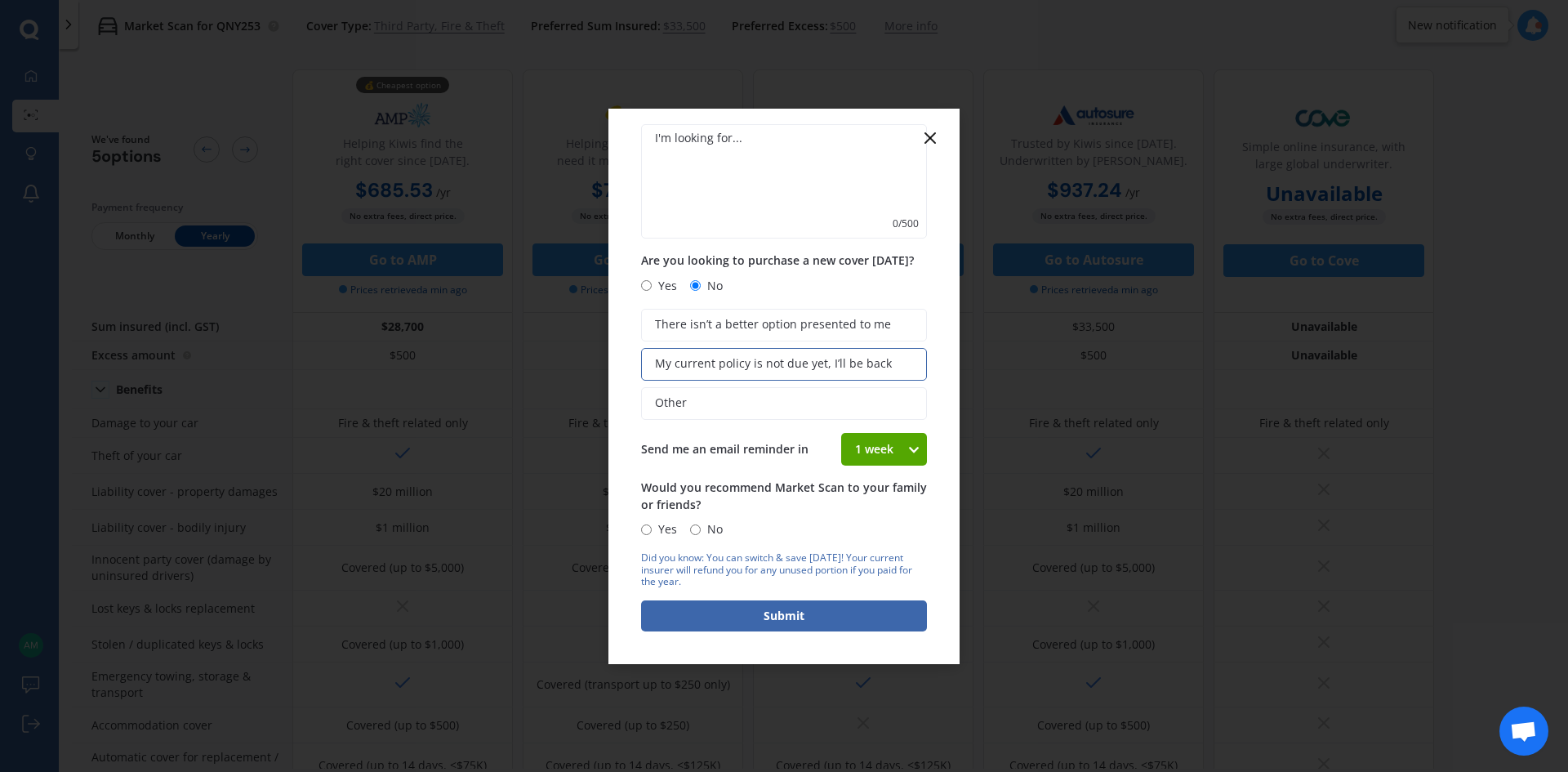
click at [697, 531] on input "No" at bounding box center [695, 530] width 10 height 10
radio input "true"
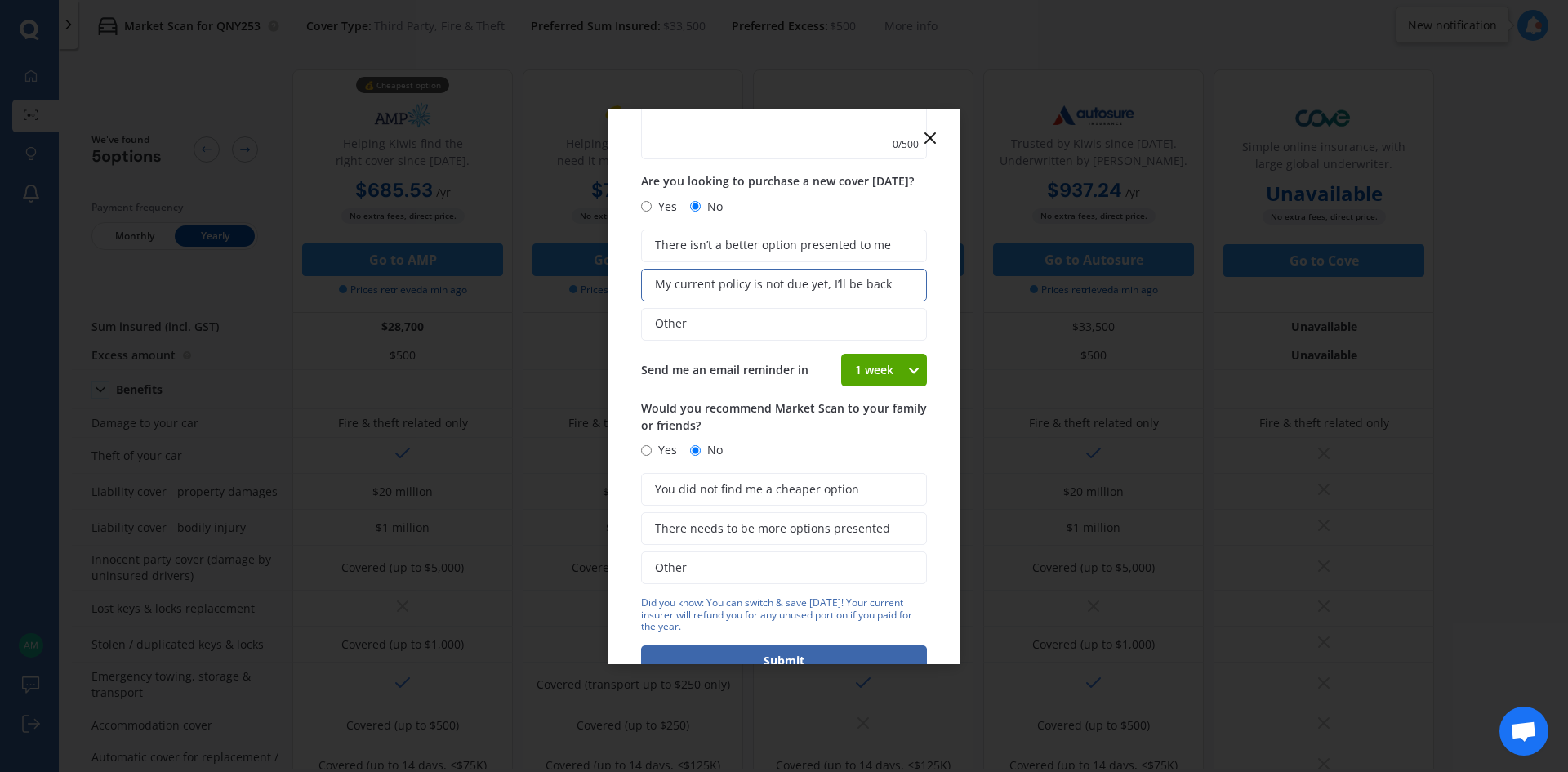
scroll to position [274, 0]
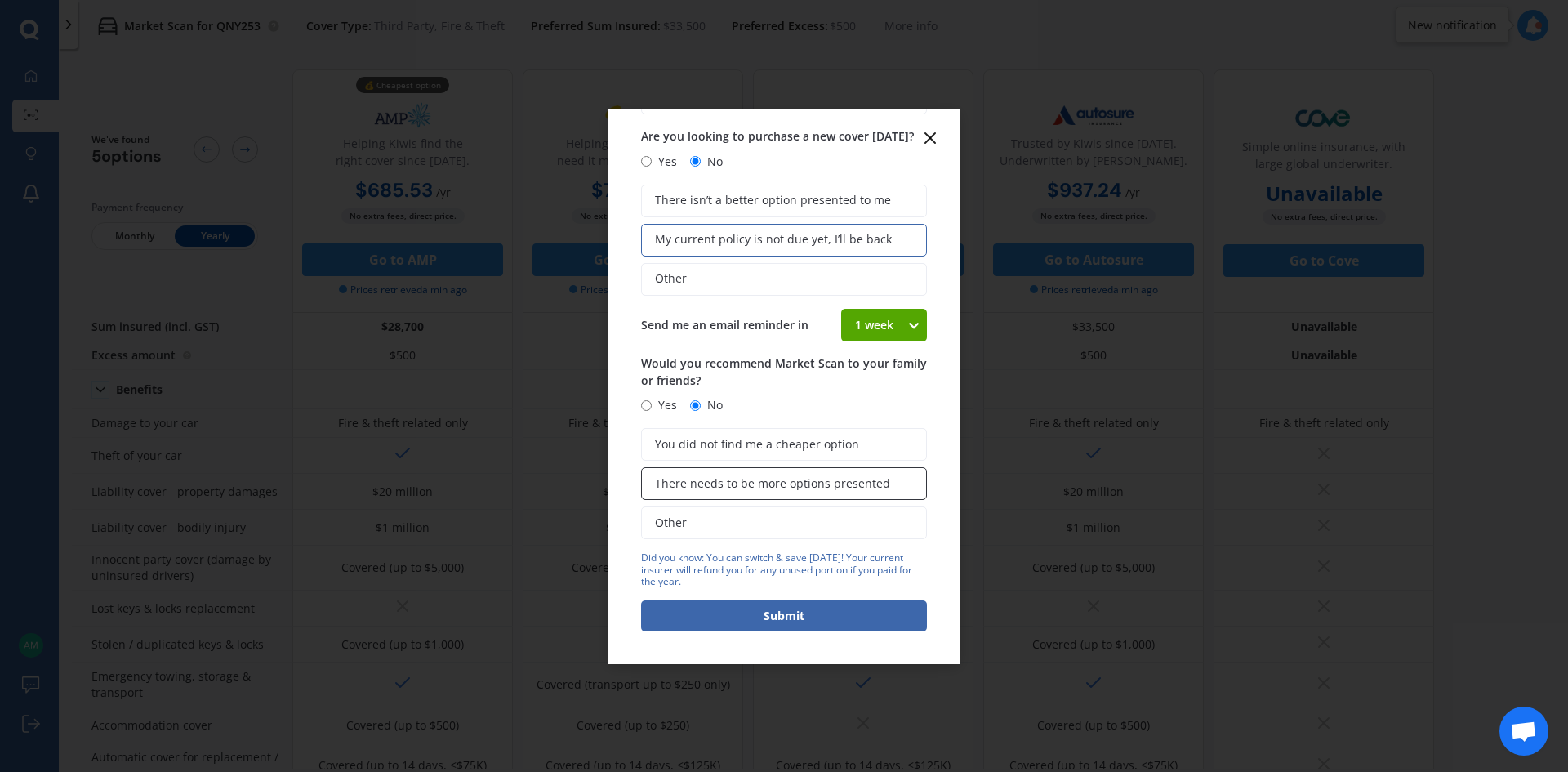
click at [756, 604] on button "Submit" at bounding box center [784, 616] width 286 height 31
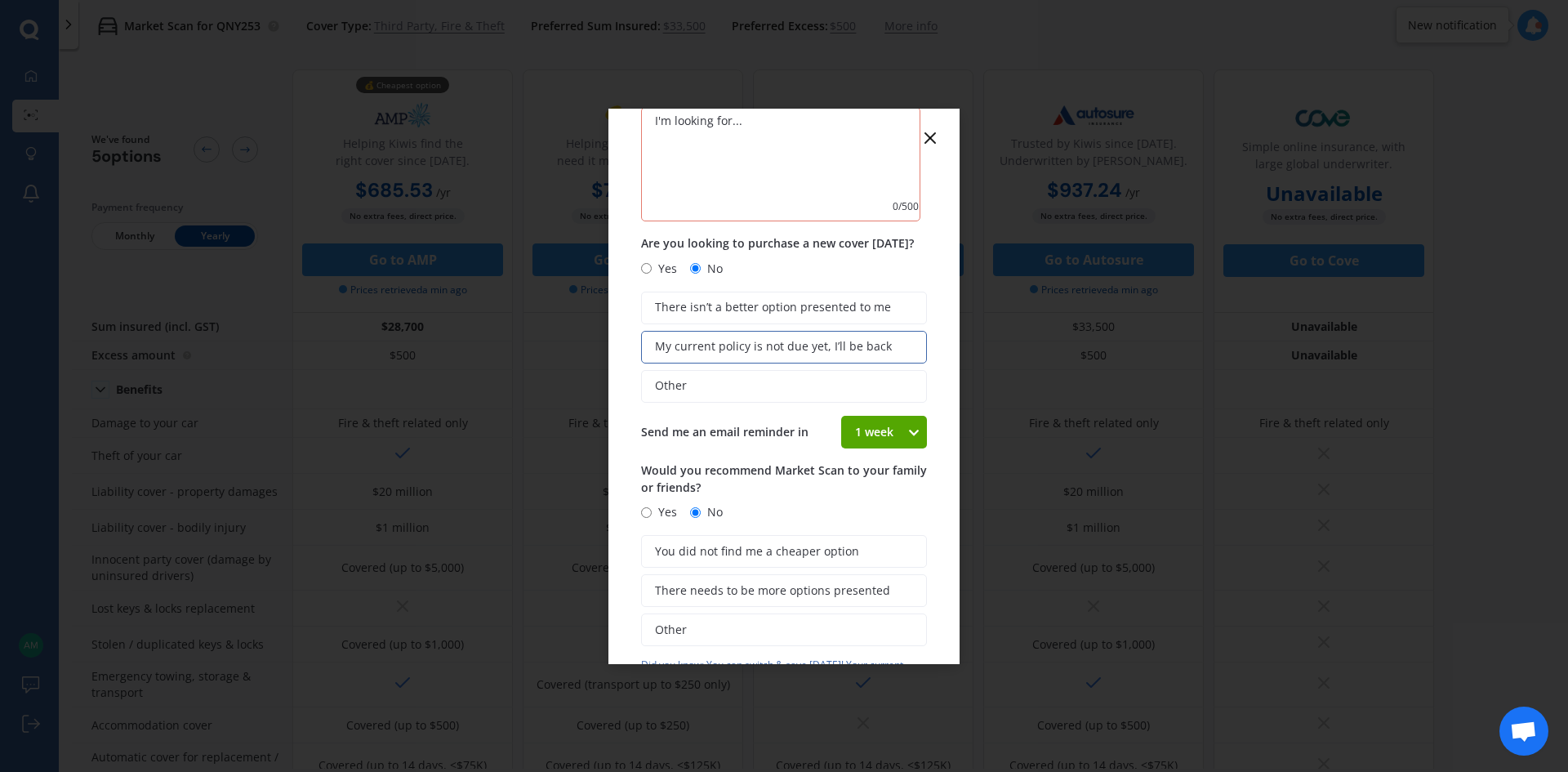
click at [935, 135] on icon at bounding box center [930, 137] width 20 height 20
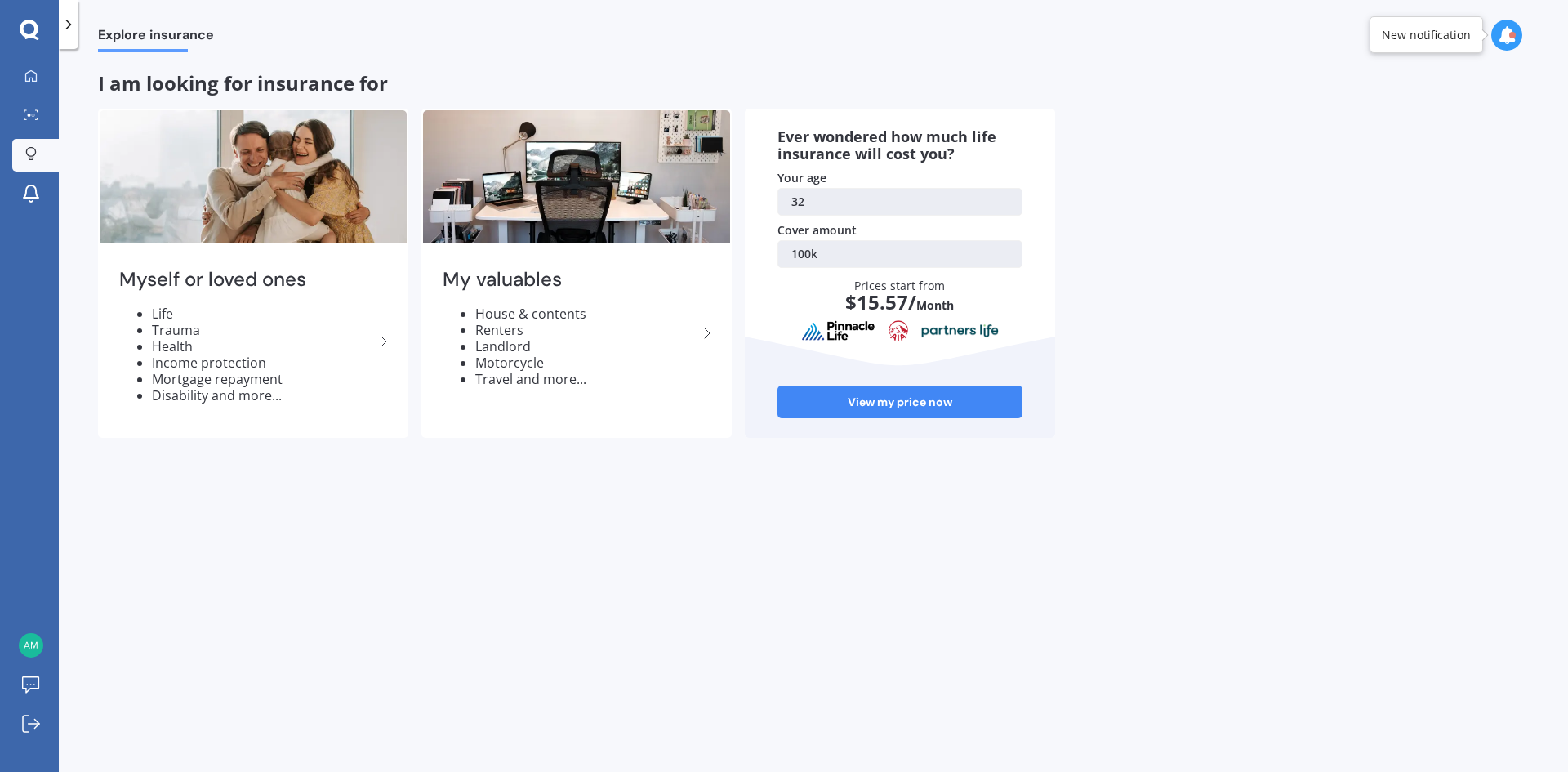
click at [72, 16] on icon at bounding box center [68, 24] width 16 height 16
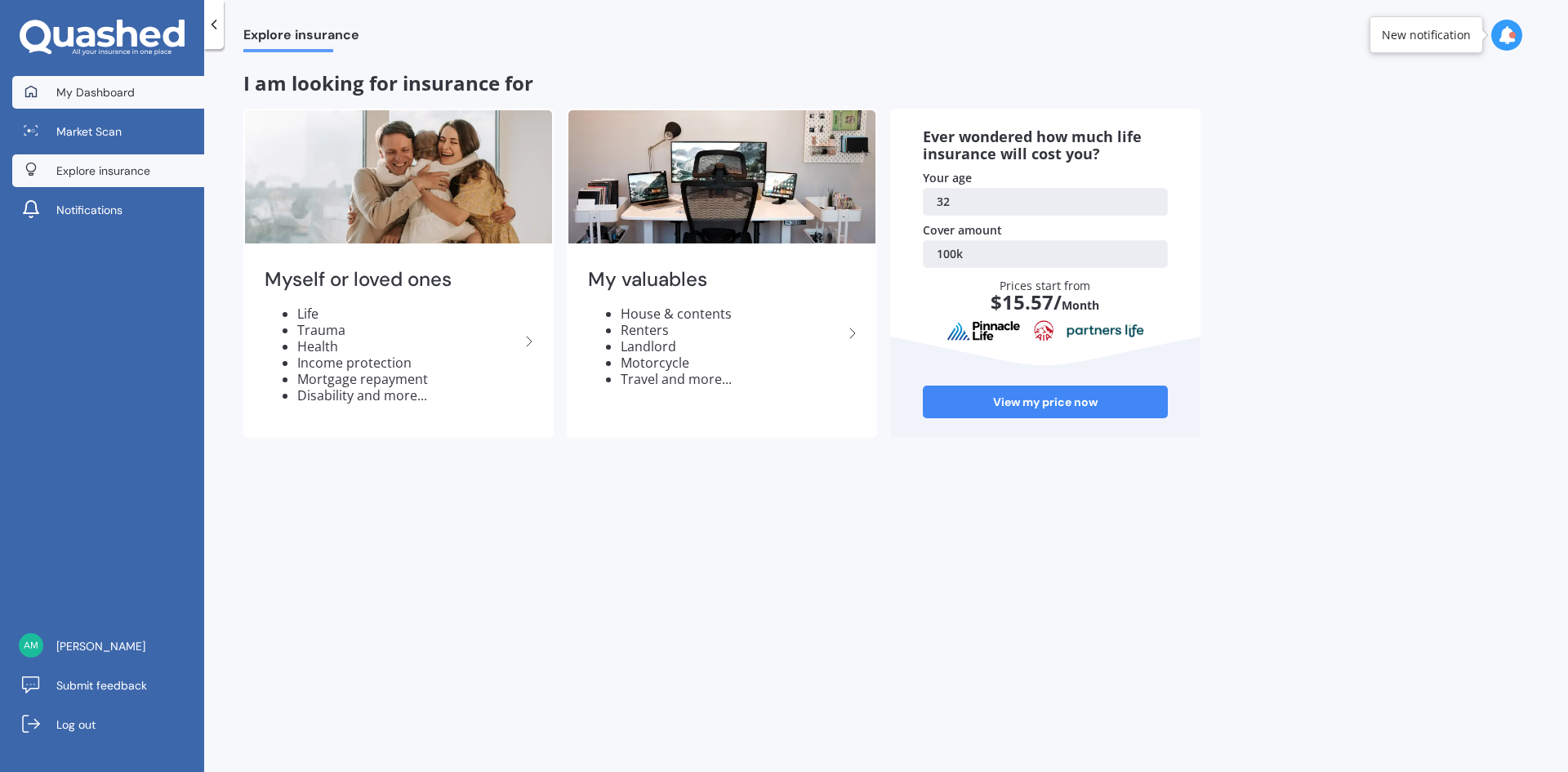
click at [100, 95] on span "My Dashboard" at bounding box center [95, 92] width 79 height 16
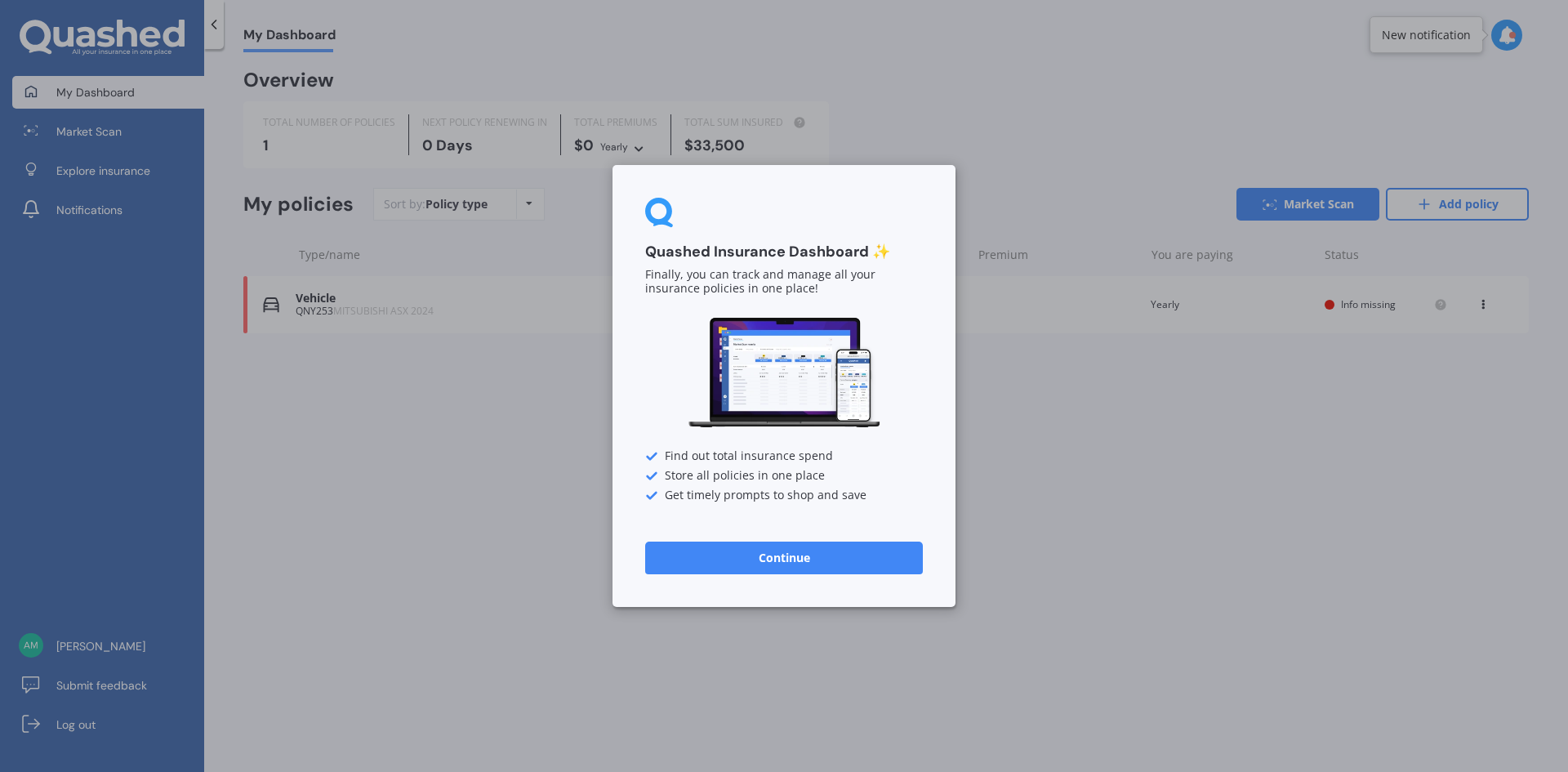
click at [794, 559] on button "Continue" at bounding box center [783, 558] width 277 height 33
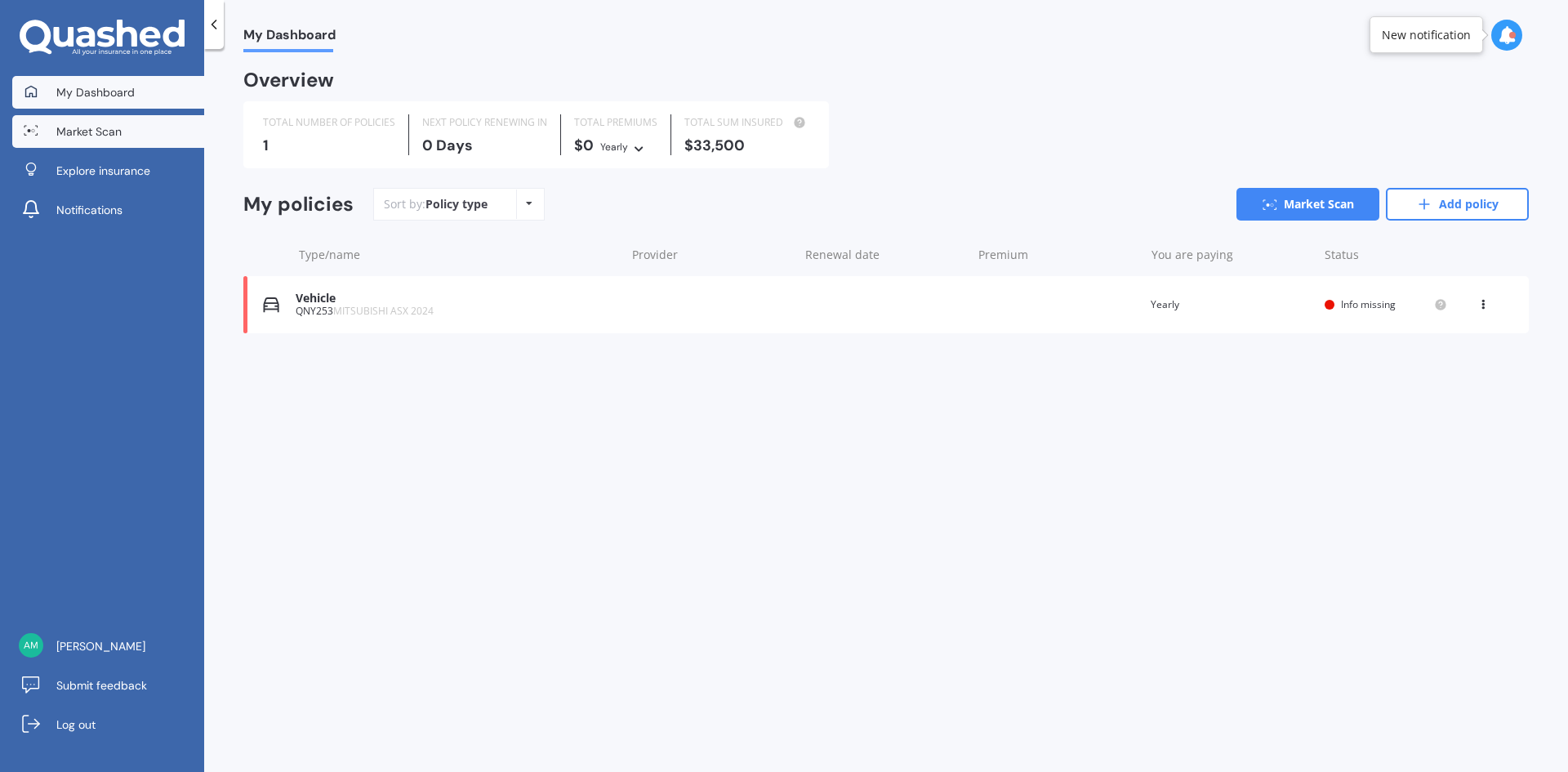
click at [93, 128] on span "Market Scan" at bounding box center [89, 131] width 66 height 16
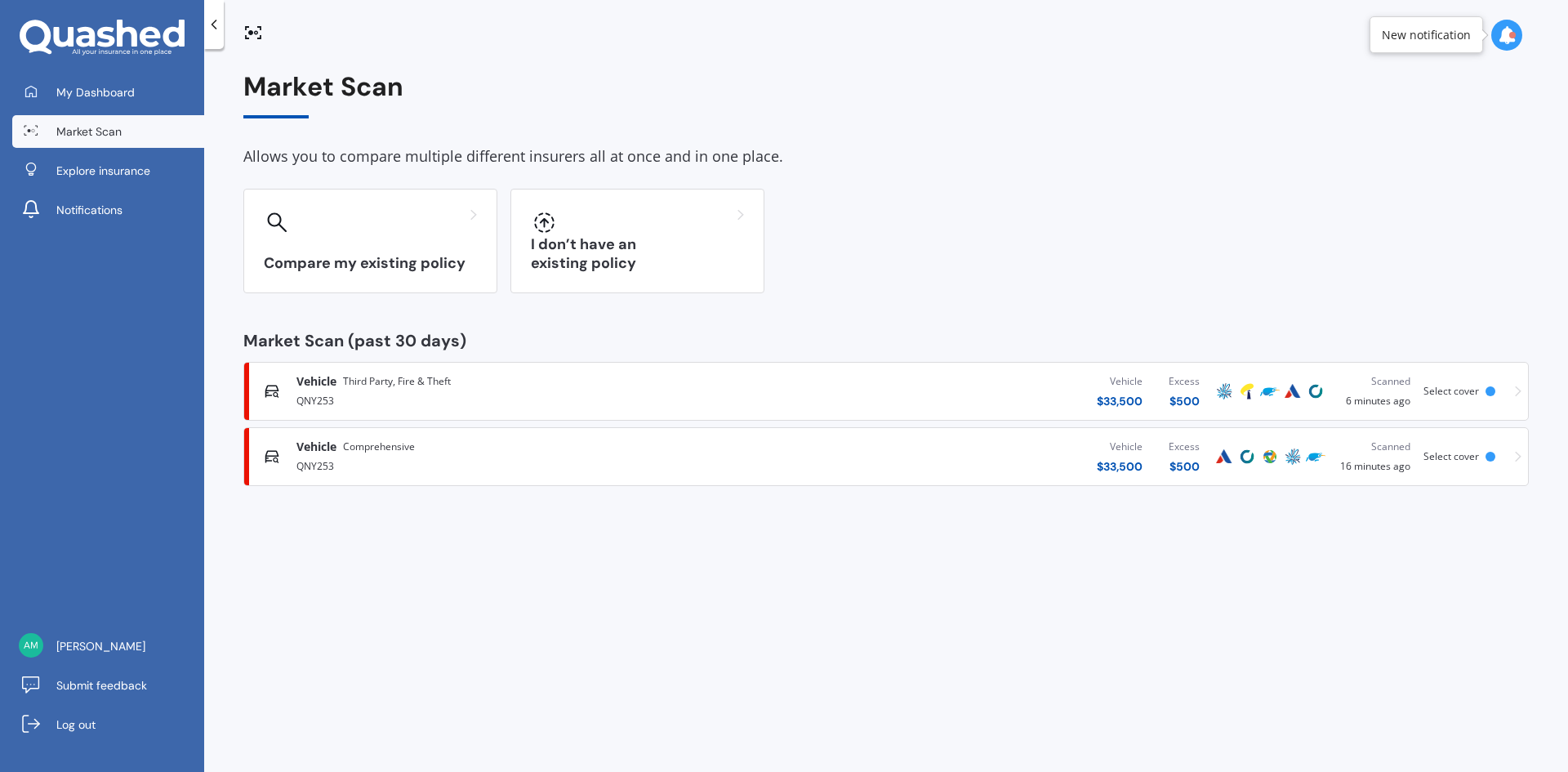
click at [1491, 395] on div at bounding box center [1490, 391] width 10 height 10
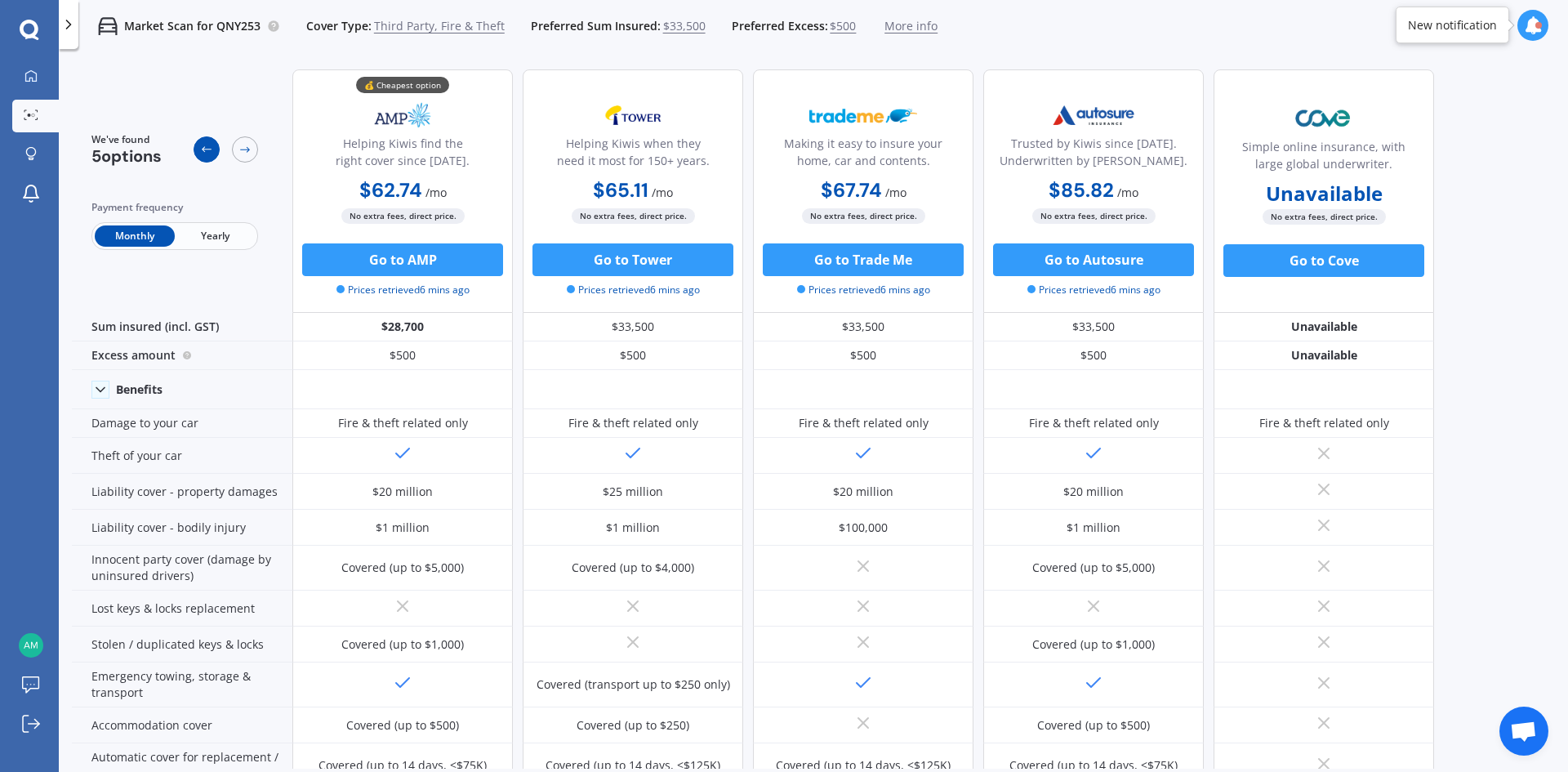
click at [209, 149] on icon at bounding box center [206, 149] width 13 height 13
click at [245, 146] on icon at bounding box center [245, 149] width 13 height 13
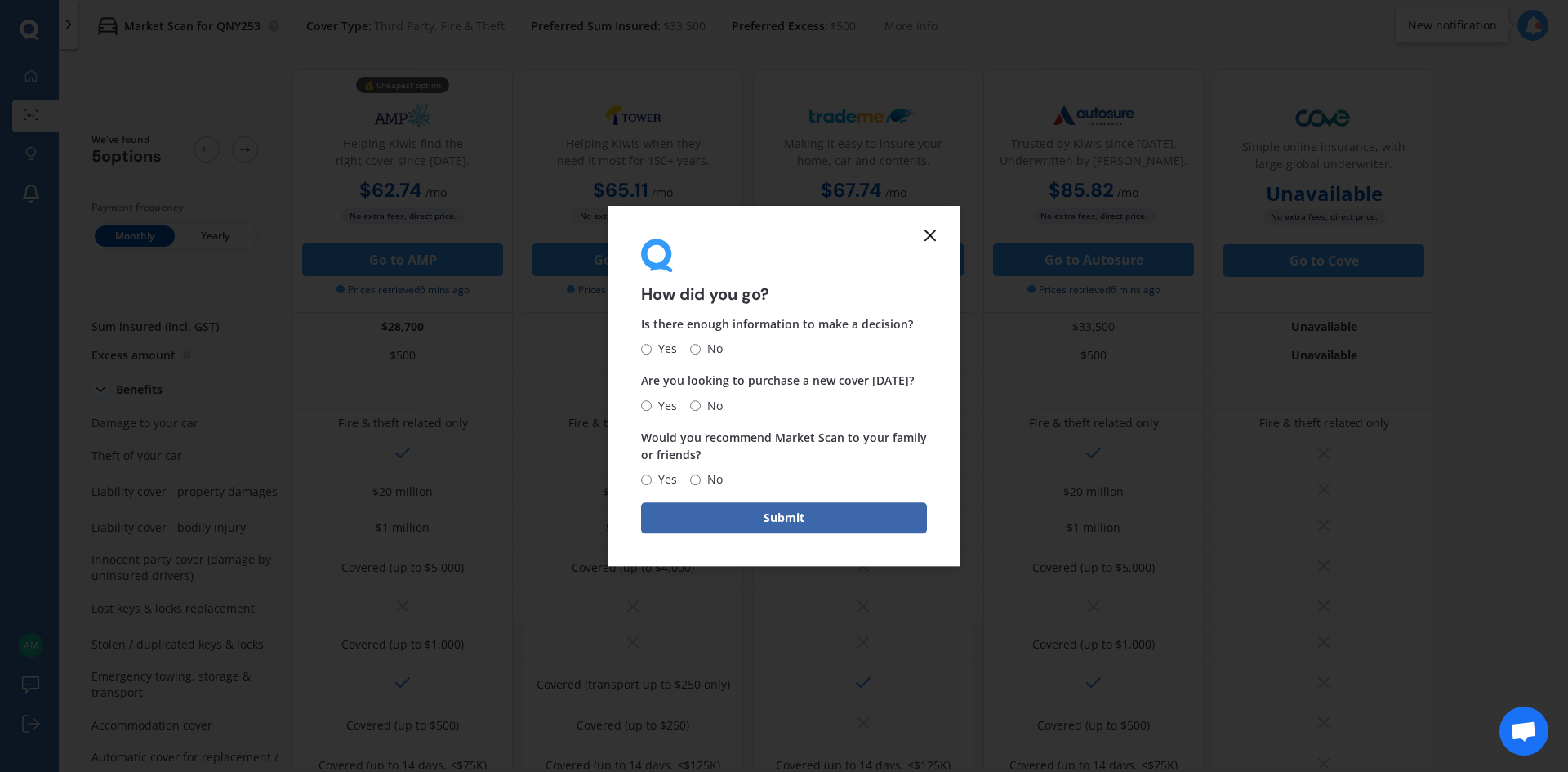
click at [926, 243] on icon at bounding box center [930, 235] width 20 height 20
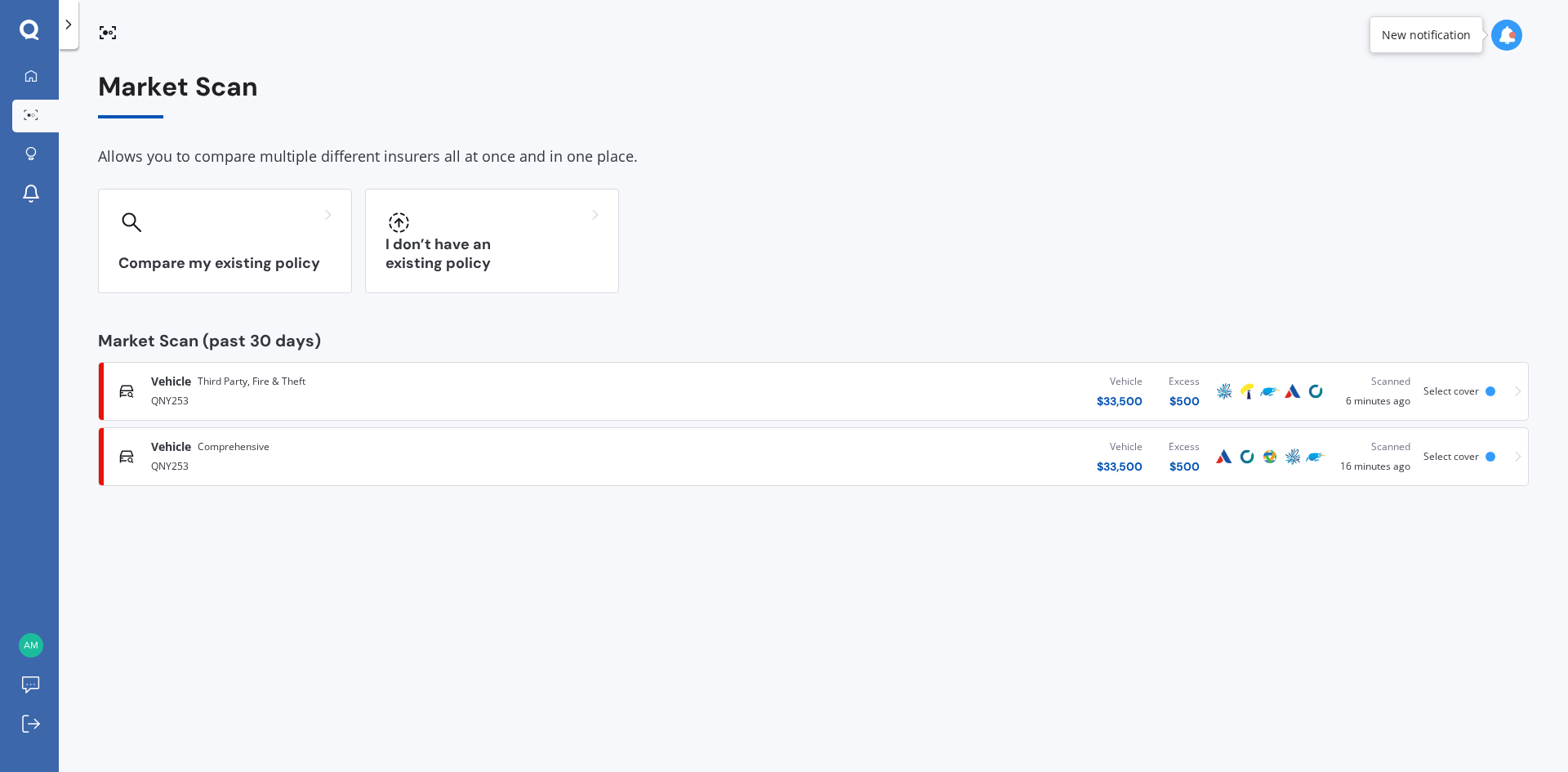
click at [887, 482] on link "Vehicle Comprehensive QNY253 Vehicle $ 33,500 Excess $ 500 Scanned 16 minutes a…" at bounding box center [813, 456] width 1431 height 59
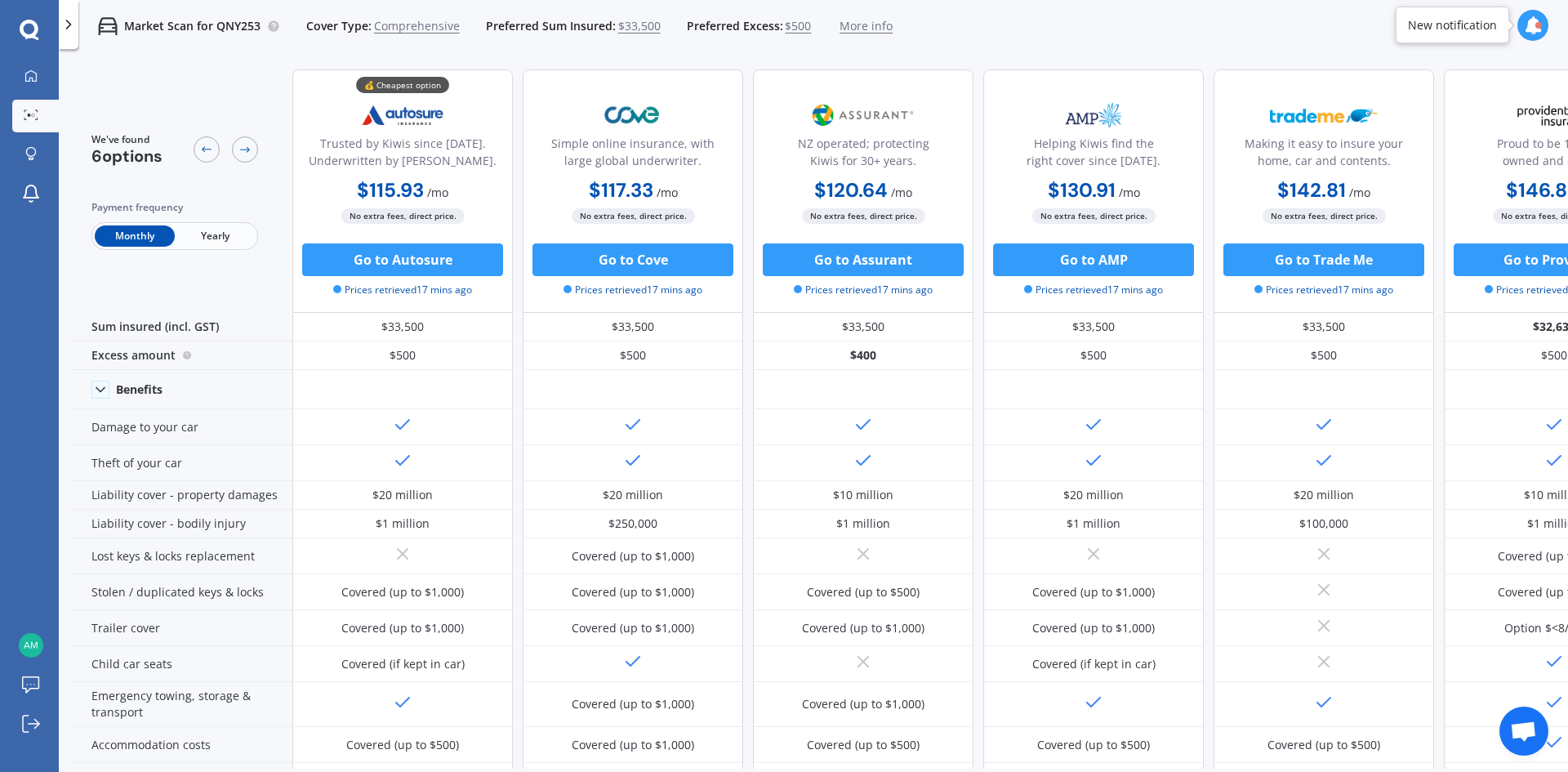
click at [230, 239] on span "Yearly" at bounding box center [214, 236] width 80 height 22
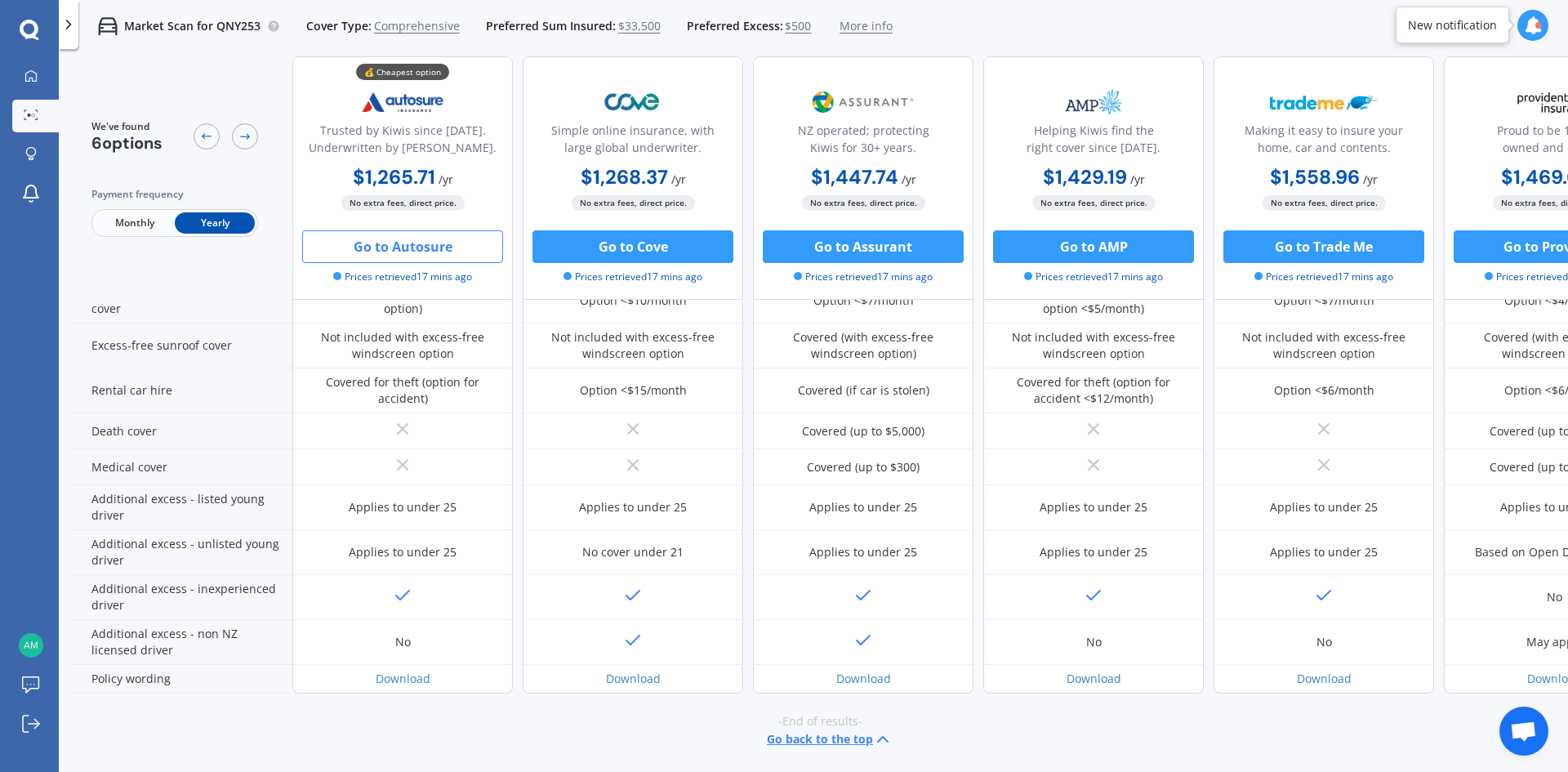
scroll to position [649, 0]
